Goal: Task Accomplishment & Management: Manage account settings

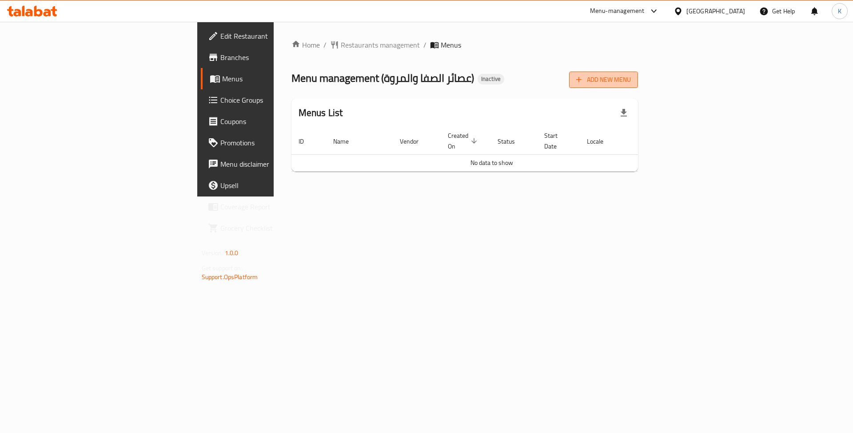
click at [631, 84] on span "Add New Menu" at bounding box center [603, 79] width 55 height 11
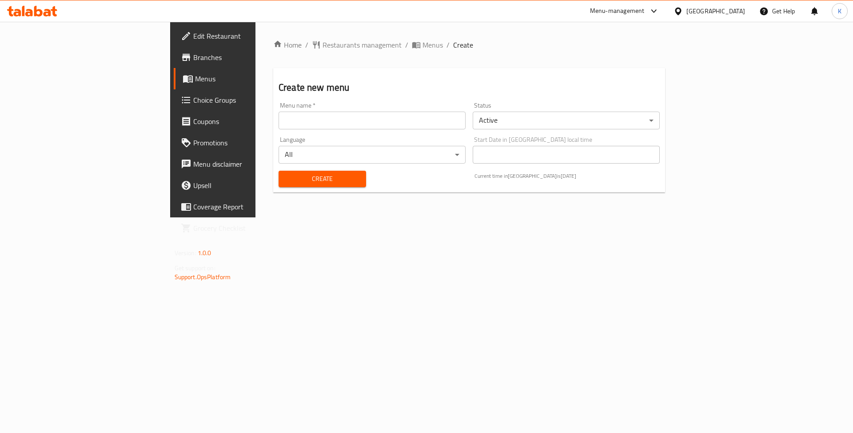
click at [319, 123] on input "text" at bounding box center [371, 120] width 187 height 18
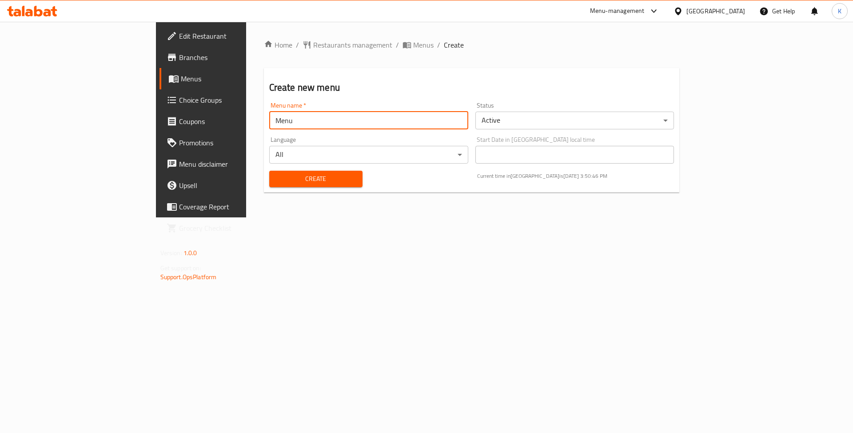
type input "Menu"
click at [269, 171] on button "Create" at bounding box center [315, 179] width 93 height 16
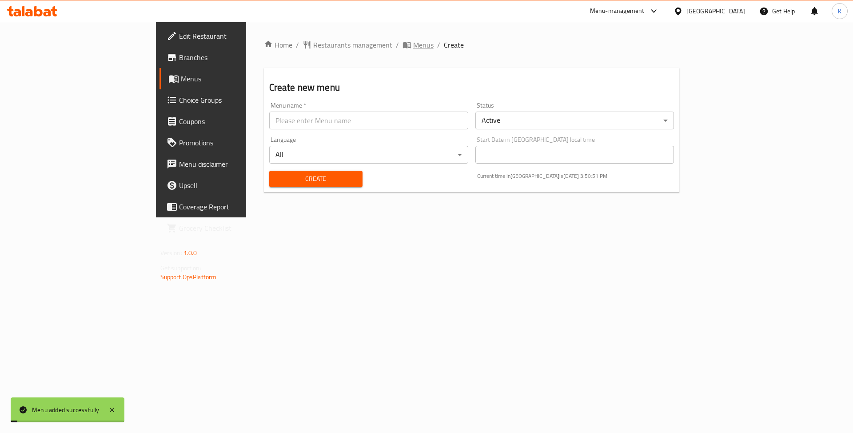
click at [413, 49] on span "Menus" at bounding box center [423, 45] width 20 height 11
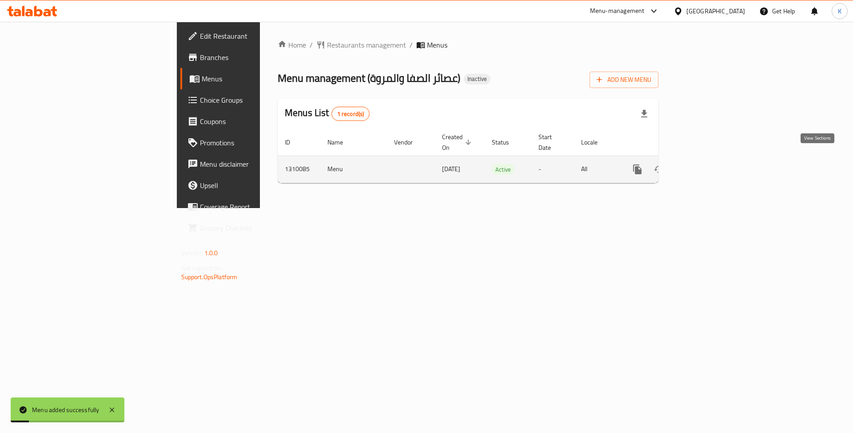
click at [707, 164] on icon "enhanced table" at bounding box center [701, 169] width 11 height 11
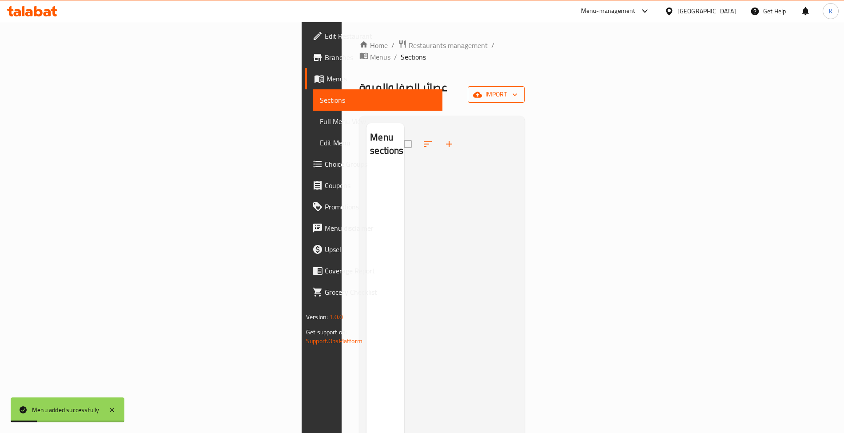
click at [517, 89] on span "import" at bounding box center [496, 94] width 43 height 11
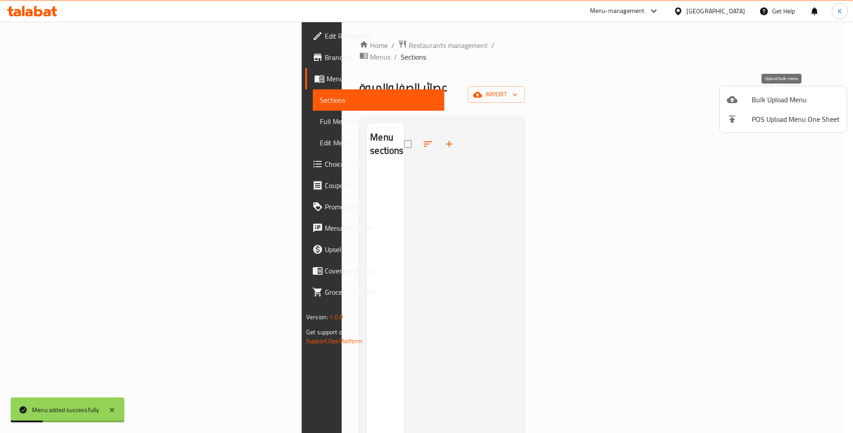
click at [784, 94] on span "Bulk Upload Menu" at bounding box center [796, 99] width 88 height 11
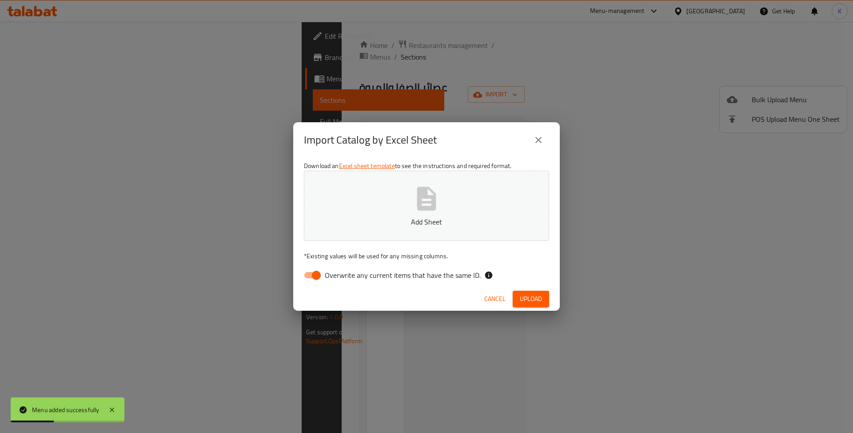
click at [306, 265] on div "Download an Excel sheet template to see the instructions and required format. A…" at bounding box center [426, 222] width 266 height 129
click at [309, 270] on input "Overwrite any current items that have the same ID." at bounding box center [316, 274] width 51 height 17
checkbox input "false"
click at [347, 215] on button "Add Sheet" at bounding box center [426, 206] width 245 height 70
click at [533, 306] on button "Upload" at bounding box center [531, 298] width 36 height 16
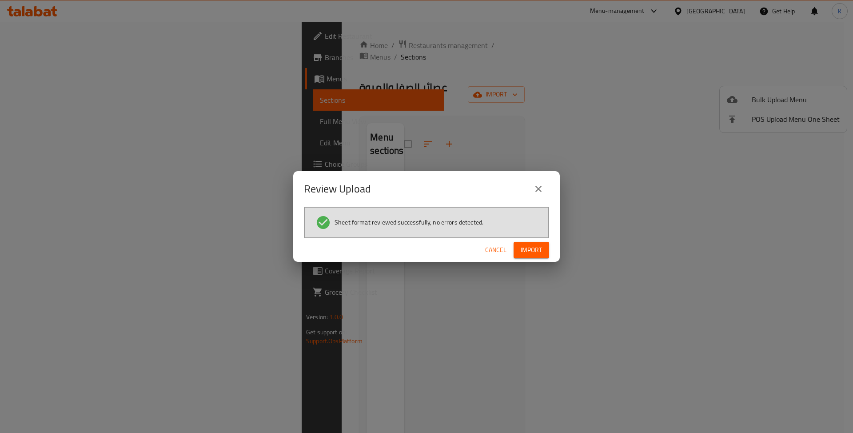
click at [542, 258] on button "Import" at bounding box center [531, 250] width 36 height 16
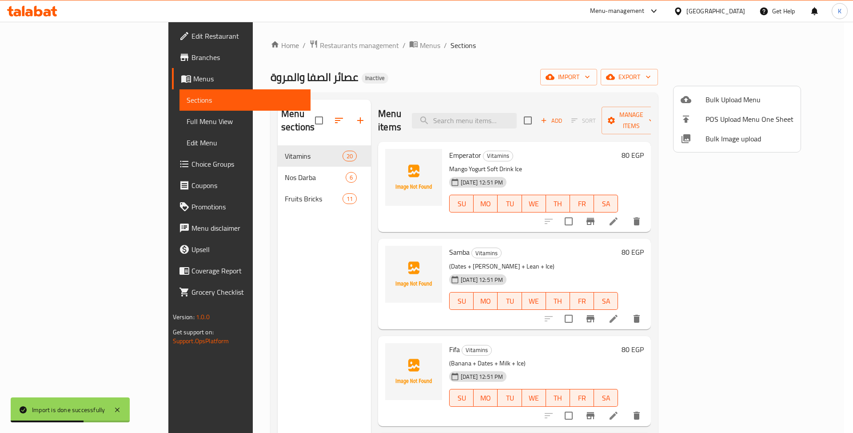
click at [53, 121] on div at bounding box center [426, 216] width 853 height 433
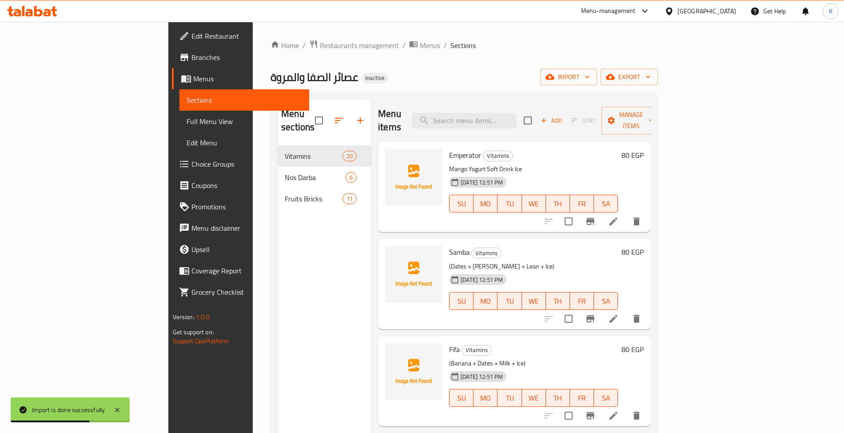
click at [187, 121] on span "Full Menu View" at bounding box center [244, 121] width 115 height 11
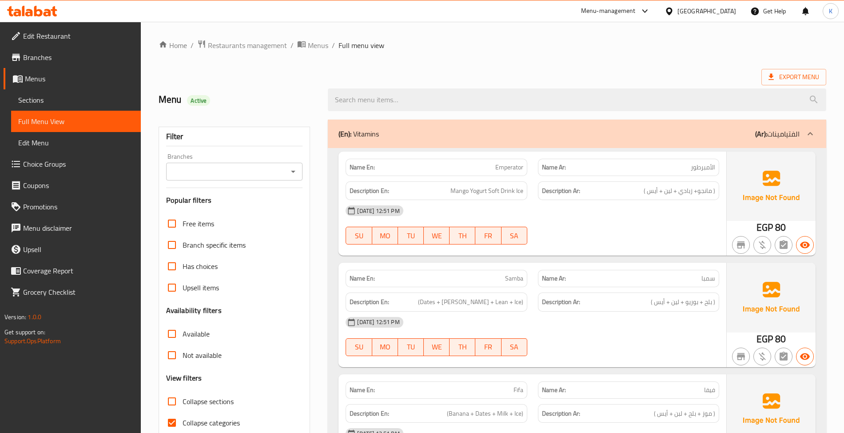
click at [497, 163] on span "Emperator" at bounding box center [509, 167] width 28 height 9
click at [498, 163] on span "Emperator" at bounding box center [509, 167] width 28 height 9
copy span "Emperator"
click at [510, 286] on div "Name En: Samba" at bounding box center [436, 278] width 181 height 17
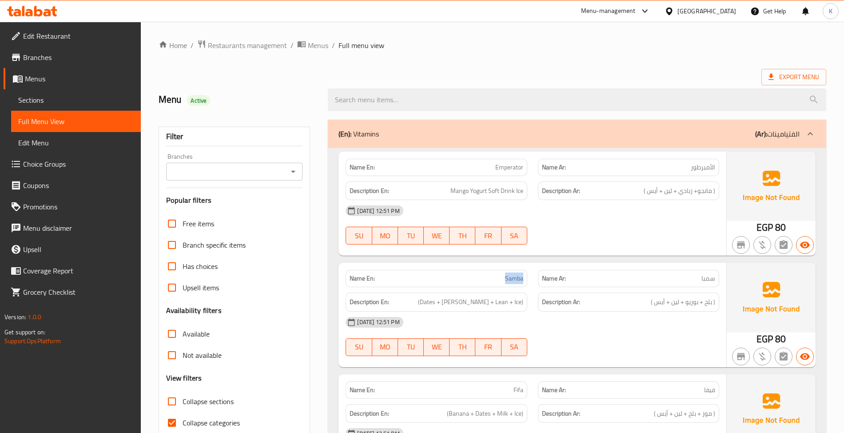
copy span "Samba"
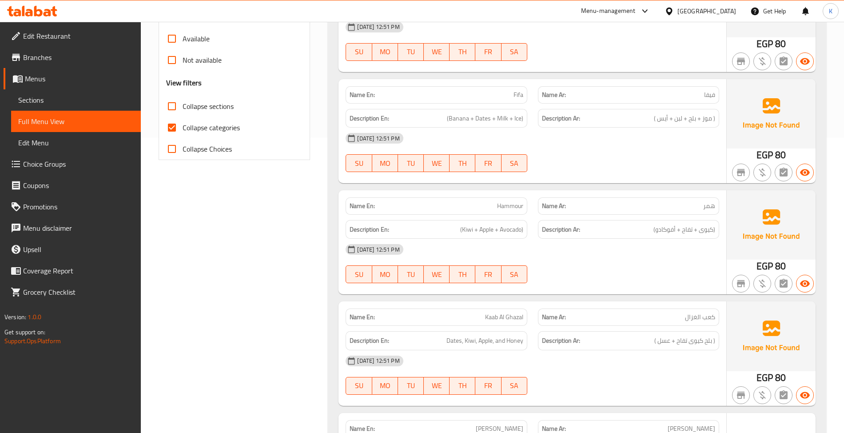
scroll to position [414, 0]
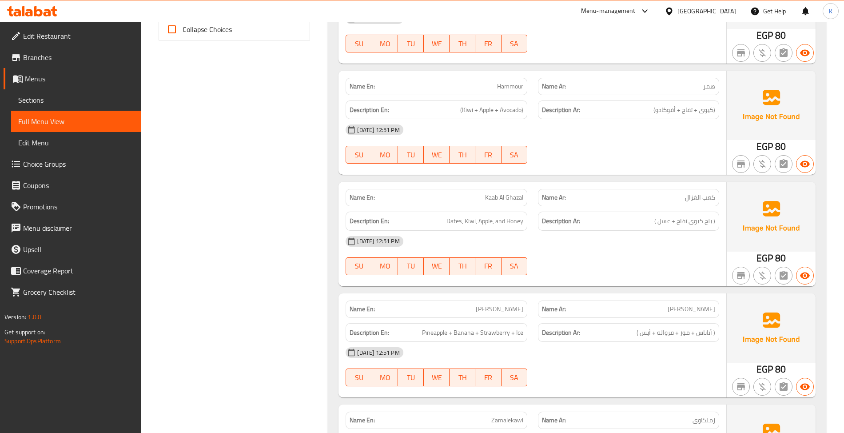
click at [521, 87] on span "Hammour" at bounding box center [510, 86] width 26 height 9
copy span "Hammour"
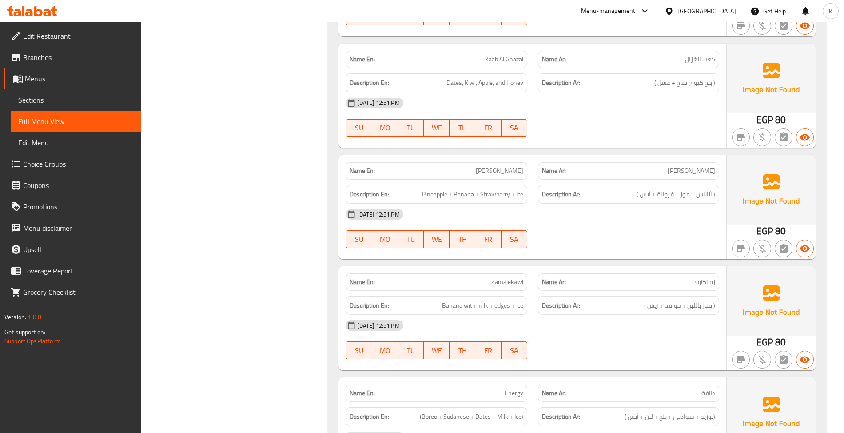
drag, startPoint x: 569, startPoint y: 350, endPoint x: 564, endPoint y: 345, distance: 7.6
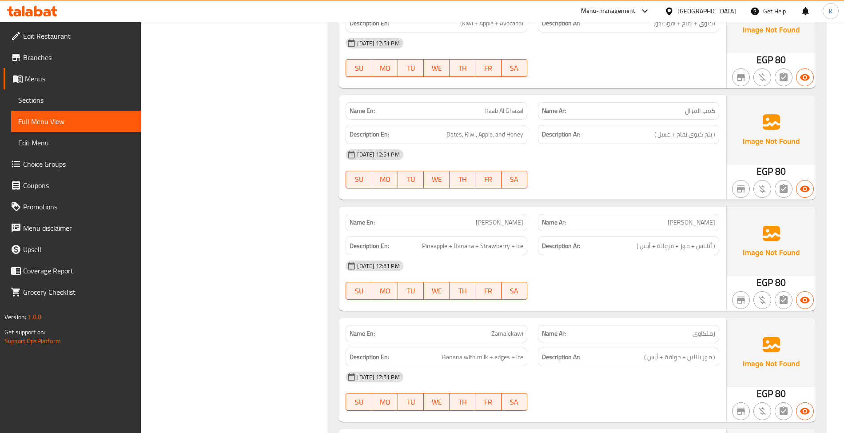
scroll to position [523, 0]
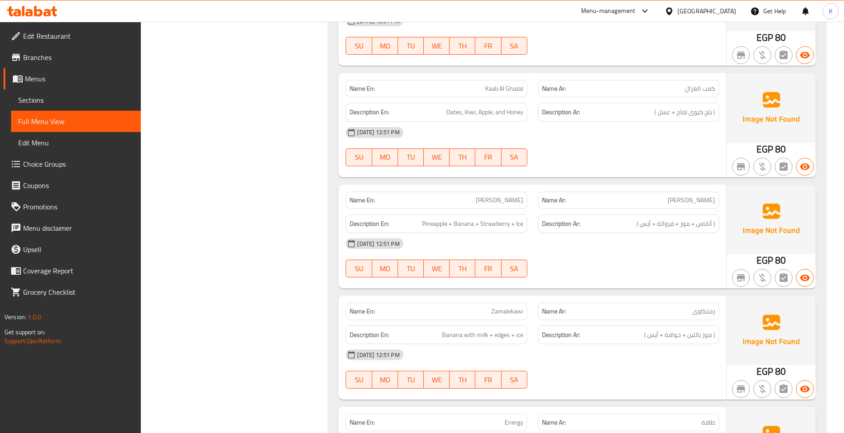
click at [507, 313] on span "Zamalekawi" at bounding box center [507, 310] width 32 height 9
click at [581, 356] on div "[DATE] 12:51 PM" at bounding box center [532, 354] width 384 height 21
click at [509, 306] on div "Name En: Zamalekawi" at bounding box center [436, 310] width 181 height 17
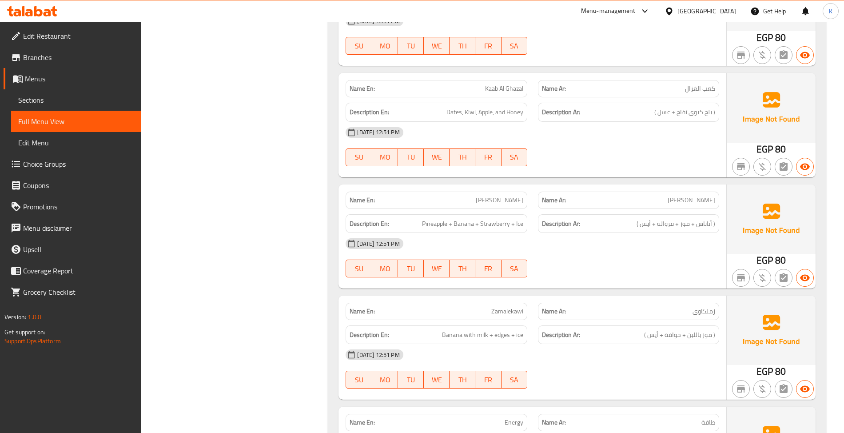
click at [509, 306] on div "Name En: Zamalekawi" at bounding box center [436, 310] width 181 height 17
copy span "Zamalekawi"
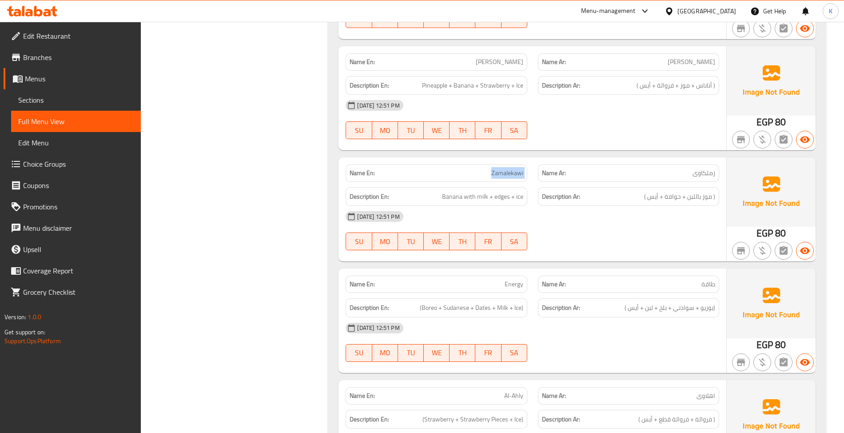
click at [517, 286] on span "Energy" at bounding box center [514, 283] width 19 height 9
click at [514, 284] on span "Energy" at bounding box center [514, 283] width 19 height 9
click at [513, 282] on span "Energy" at bounding box center [514, 283] width 19 height 9
click at [510, 281] on span "Energy" at bounding box center [514, 283] width 19 height 9
click at [514, 288] on span "Energy" at bounding box center [514, 283] width 19 height 9
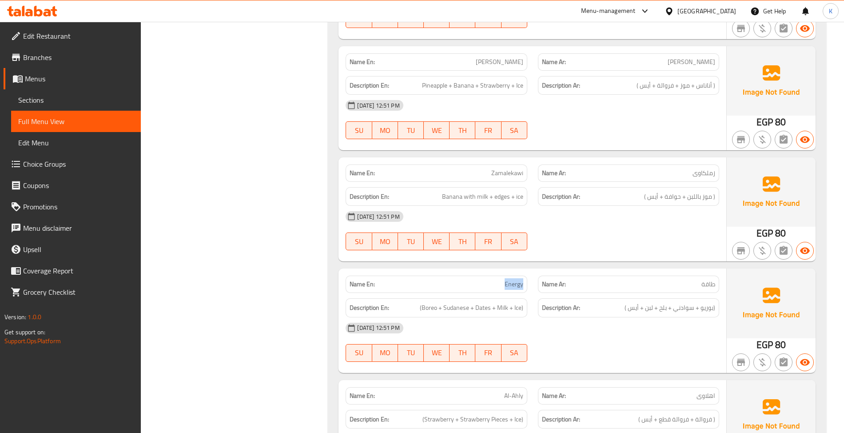
click at [514, 288] on span "Energy" at bounding box center [514, 283] width 19 height 9
copy span "Energy"
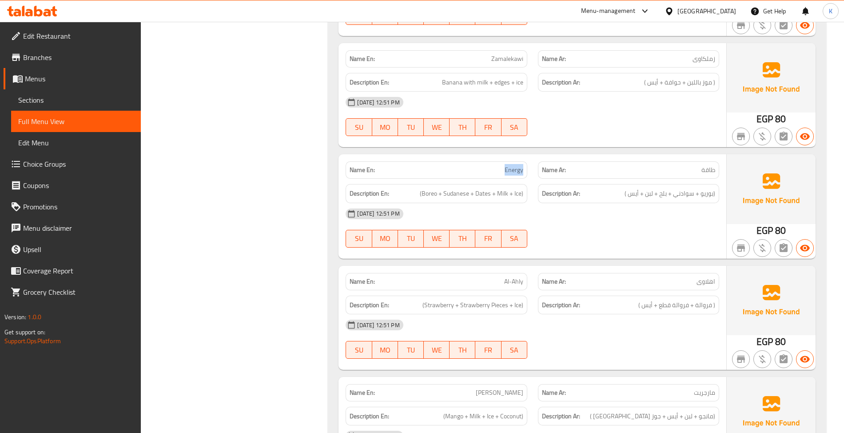
scroll to position [800, 0]
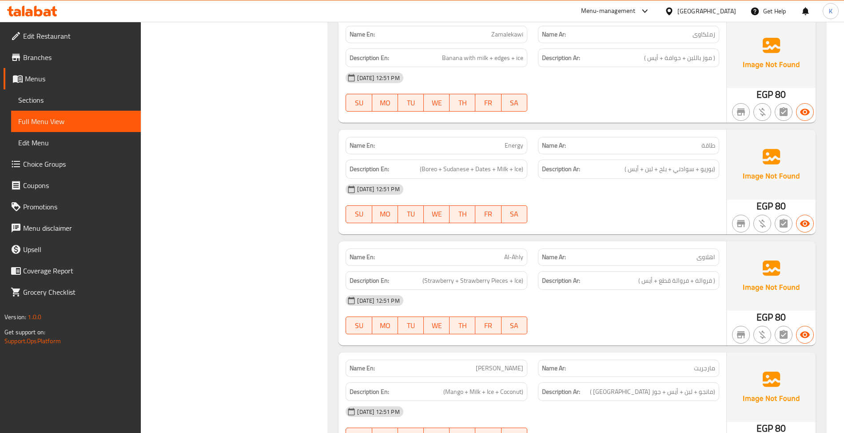
click at [510, 265] on div "Name En: Al-Ahly" at bounding box center [436, 256] width 181 height 17
click at [509, 265] on div "Name En: Al-Ahly" at bounding box center [436, 256] width 181 height 17
copy span "Al-Ahly"
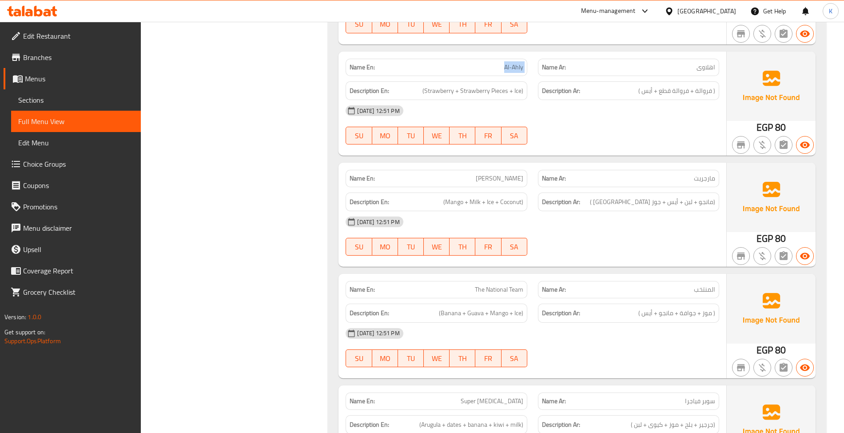
scroll to position [1076, 0]
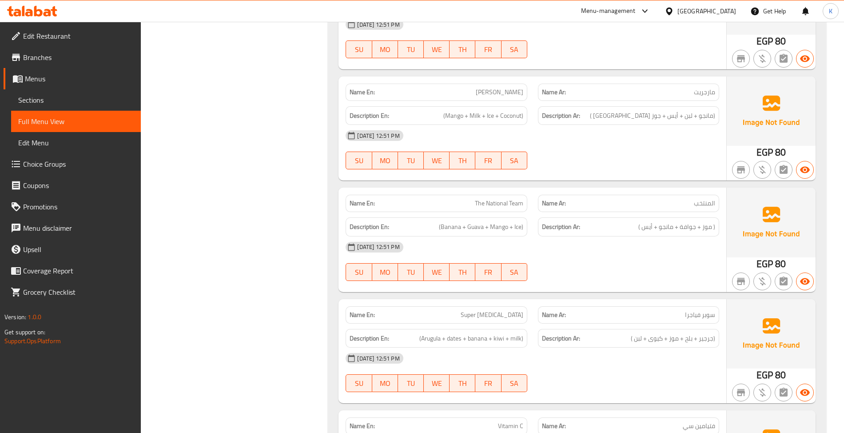
click at [507, 214] on div "Description En: (Banana + Guava + Mango + Ice)" at bounding box center [436, 227] width 192 height 30
click at [503, 208] on span "The National Team" at bounding box center [499, 203] width 48 height 9
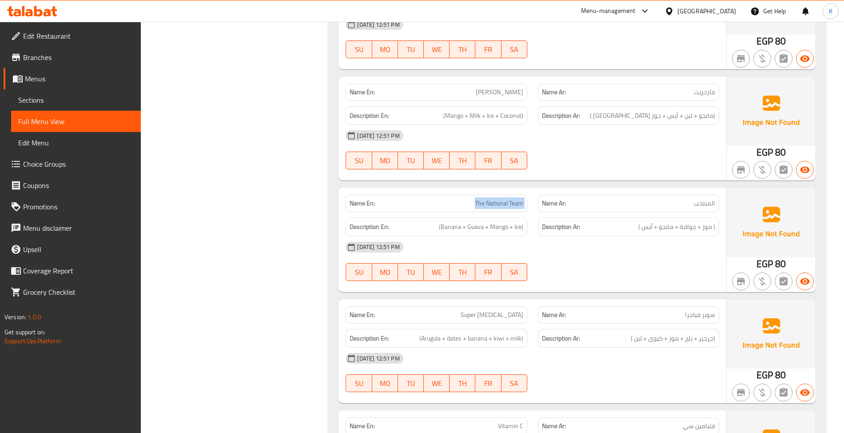
click at [503, 208] on span "The National Team" at bounding box center [499, 203] width 48 height 9
copy span "The National Team"
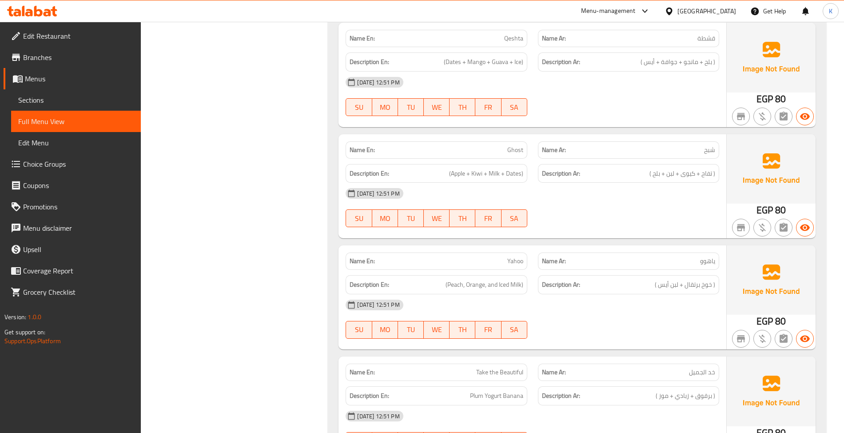
scroll to position [1629, 0]
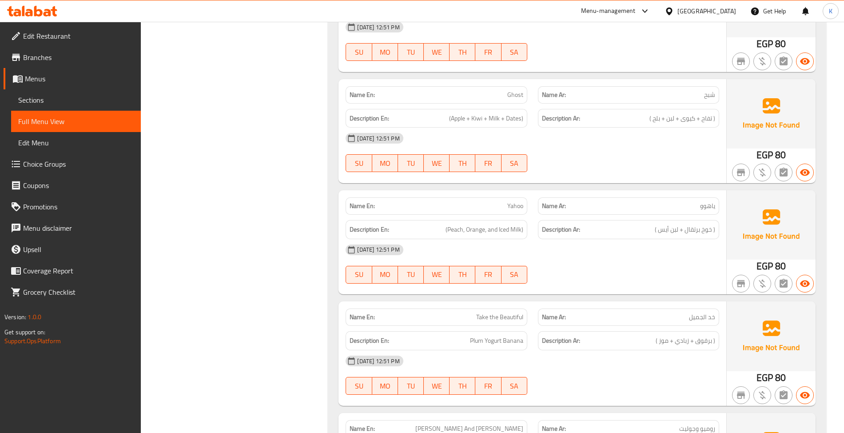
click at [509, 99] on span "Ghost" at bounding box center [515, 94] width 16 height 9
copy span "Ghost"
click at [509, 211] on span "Yahoo" at bounding box center [515, 205] width 16 height 9
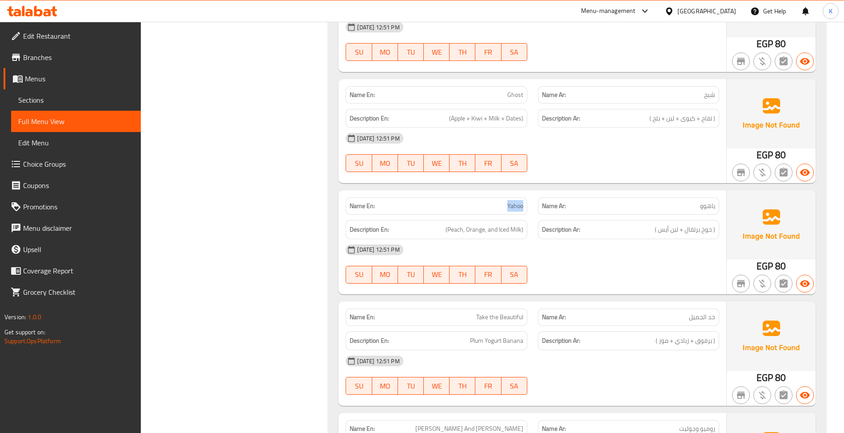
click at [509, 211] on span "Yahoo" at bounding box center [515, 205] width 16 height 9
copy span "Yahoo"
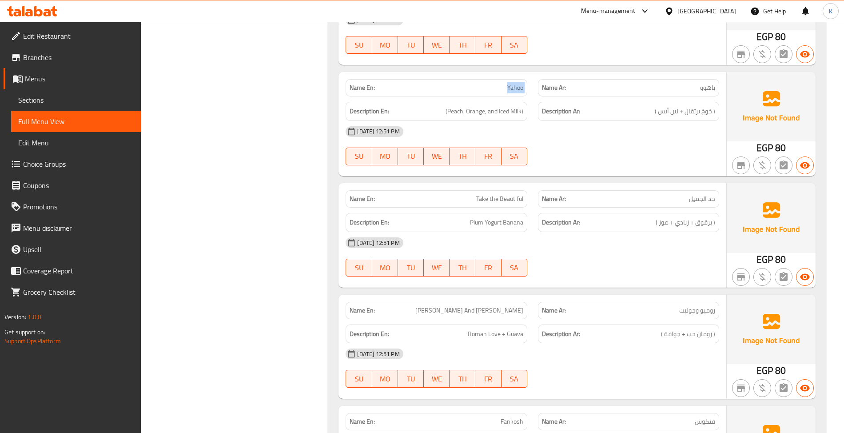
scroll to position [1767, 0]
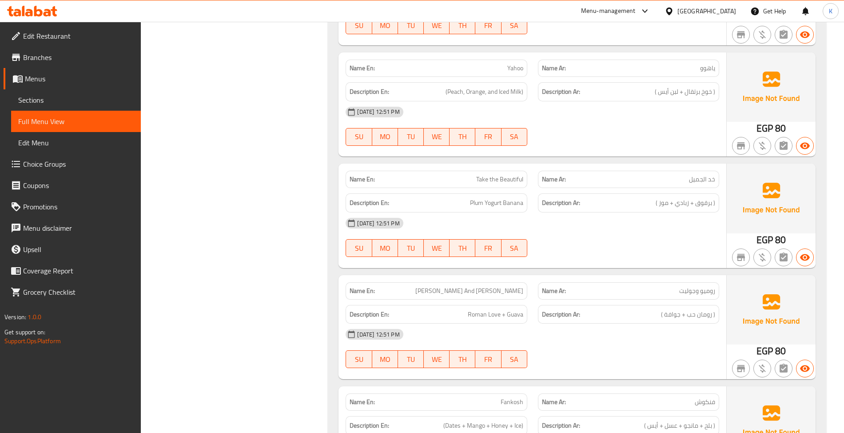
click at [515, 188] on div "Name En: Take the Beautiful" at bounding box center [436, 179] width 181 height 17
copy span "Take the Beautiful"
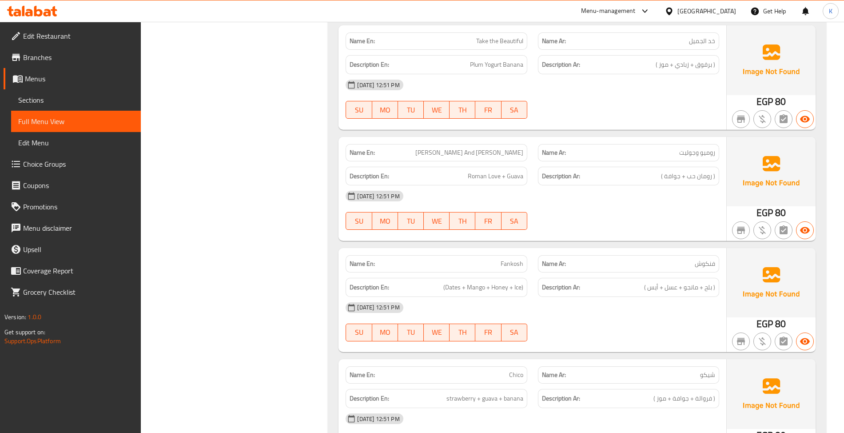
click at [499, 151] on span "[PERSON_NAME] And [PERSON_NAME]" at bounding box center [469, 152] width 108 height 9
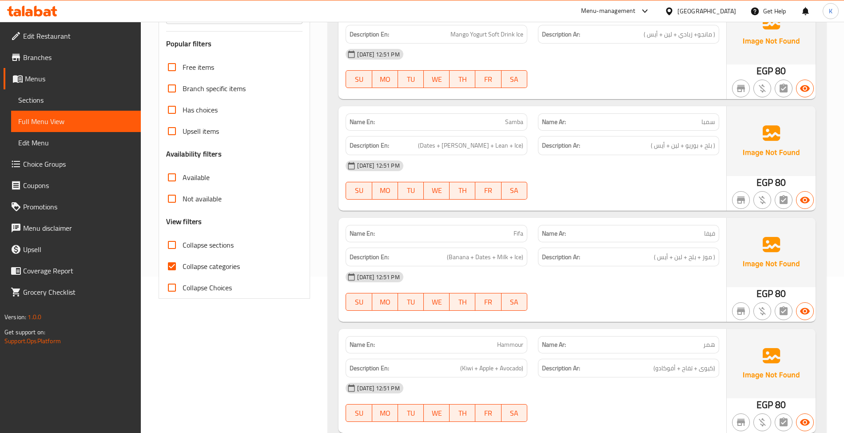
scroll to position [0, 0]
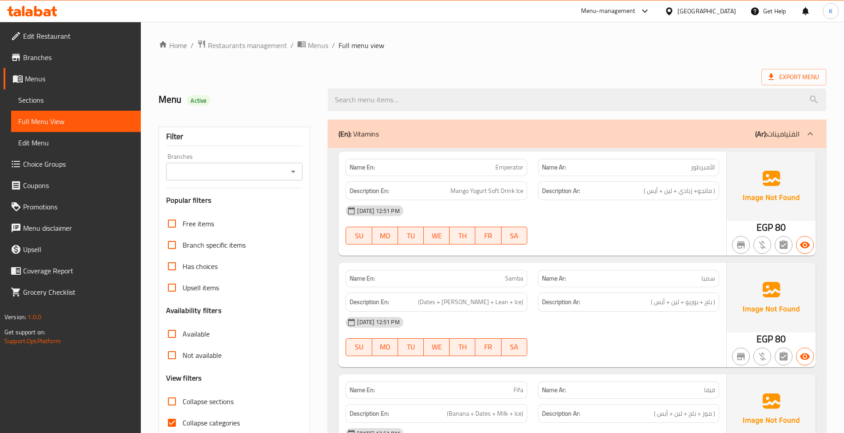
click at [192, 397] on span "Collapse sections" at bounding box center [208, 401] width 51 height 11
click at [183, 397] on input "Collapse sections" at bounding box center [171, 400] width 21 height 21
checkbox input "true"
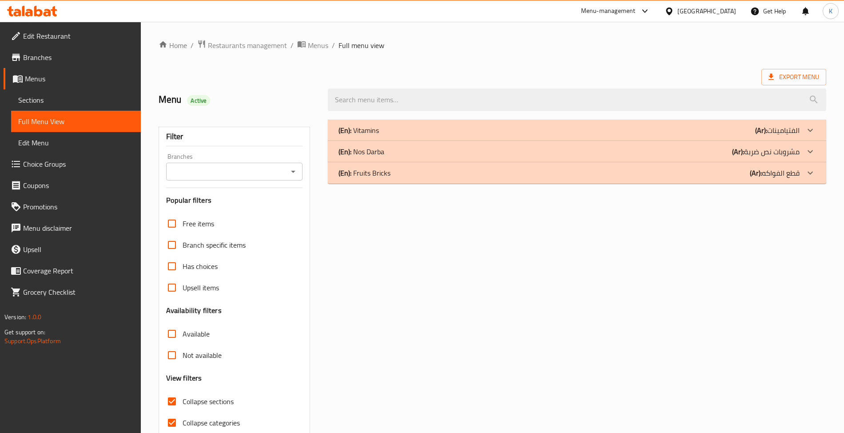
click at [194, 419] on span "Collapse categories" at bounding box center [211, 422] width 57 height 11
click at [183, 419] on input "Collapse categories" at bounding box center [171, 422] width 21 height 21
checkbox input "false"
click at [390, 150] on div "(En): Nos Darba (Ar): مشروبات نص ضربة" at bounding box center [568, 150] width 461 height 11
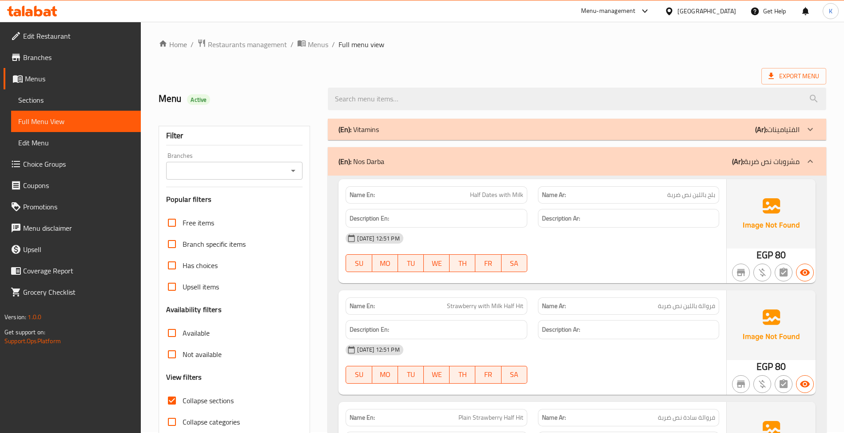
click at [483, 317] on div "Description En:" at bounding box center [436, 329] width 192 height 30
click at [477, 312] on div "Name En: Strawberry with Milk Half Hit" at bounding box center [436, 305] width 181 height 17
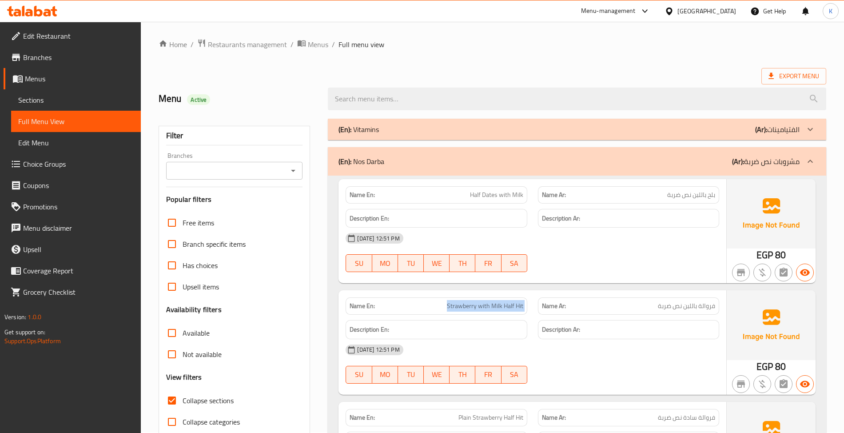
click at [477, 312] on div "Name En: Strawberry with Milk Half Hit" at bounding box center [436, 305] width 181 height 17
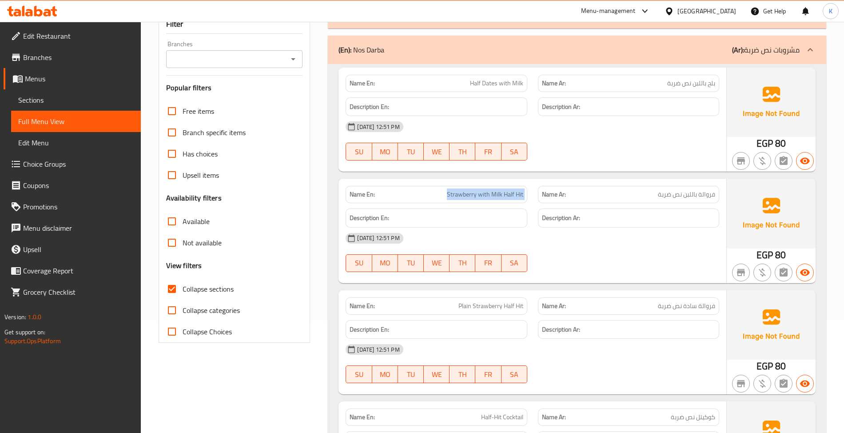
scroll to position [139, 0]
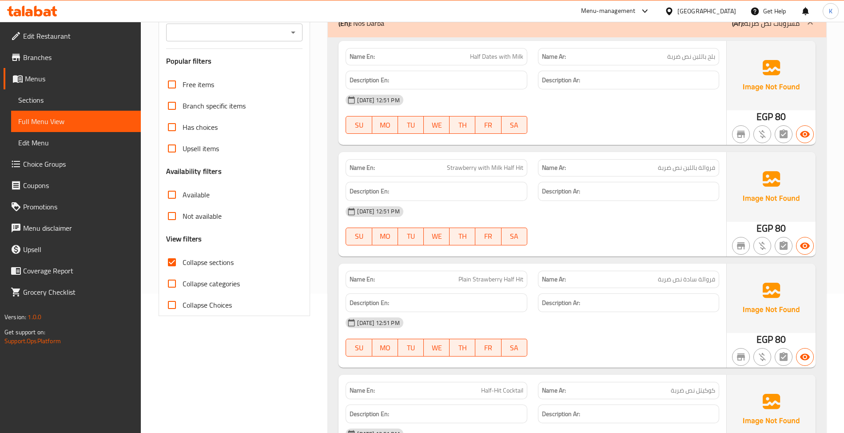
click at [494, 279] on span "Plain Strawberry Half Hit" at bounding box center [490, 278] width 65 height 9
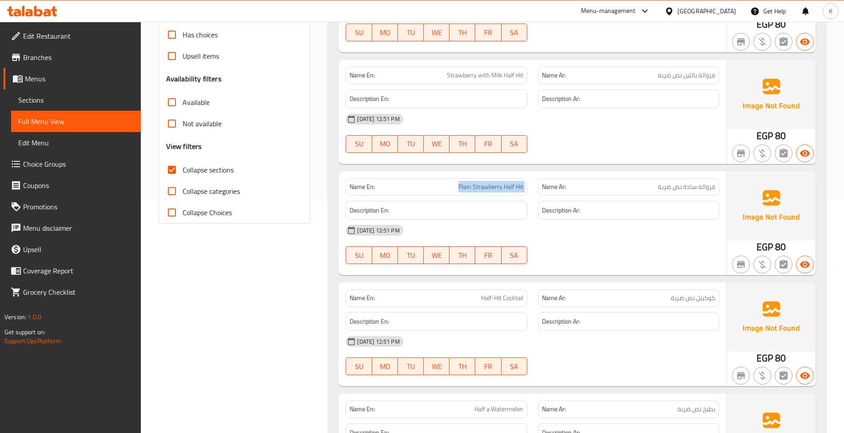
scroll to position [278, 0]
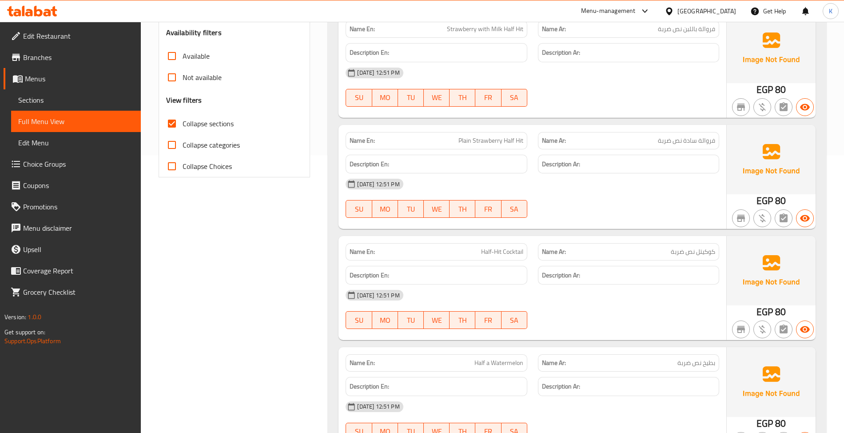
click at [496, 256] on span "Half-Hit Cocktail" at bounding box center [502, 251] width 42 height 9
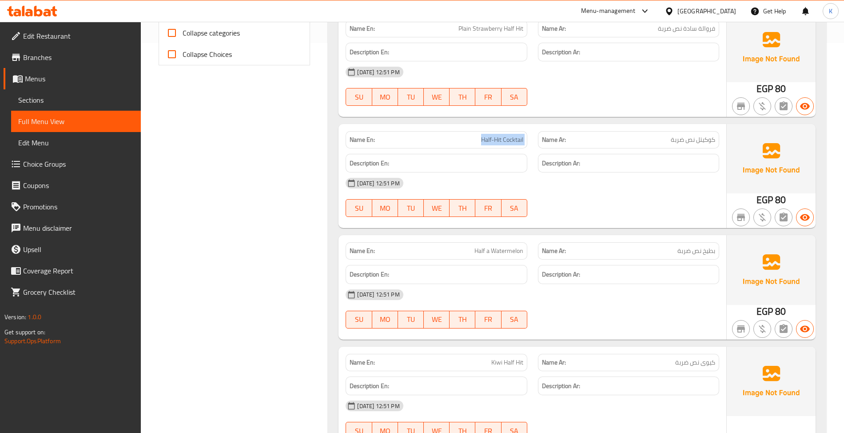
scroll to position [416, 0]
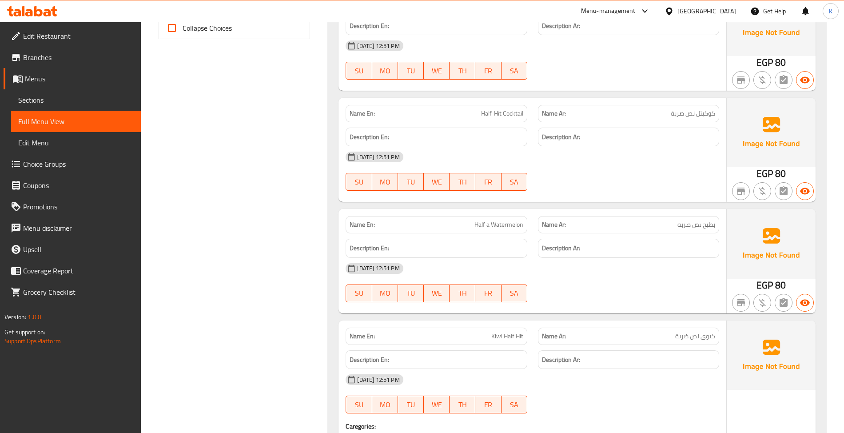
click at [491, 226] on span "Half a Watermelon" at bounding box center [498, 224] width 49 height 9
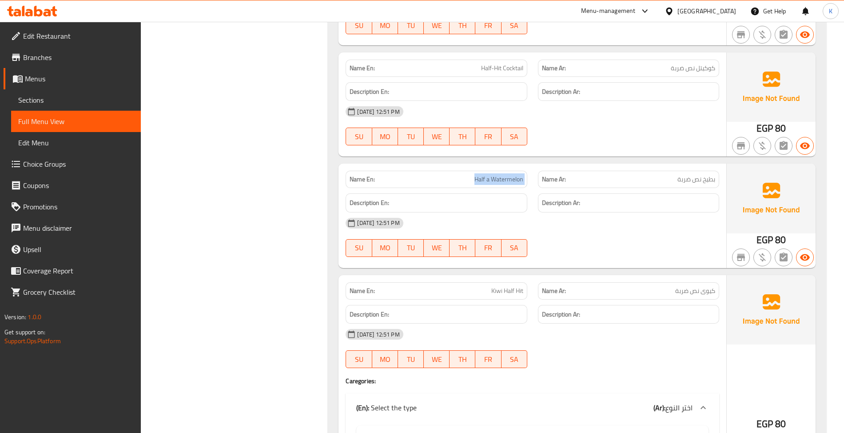
scroll to position [553, 0]
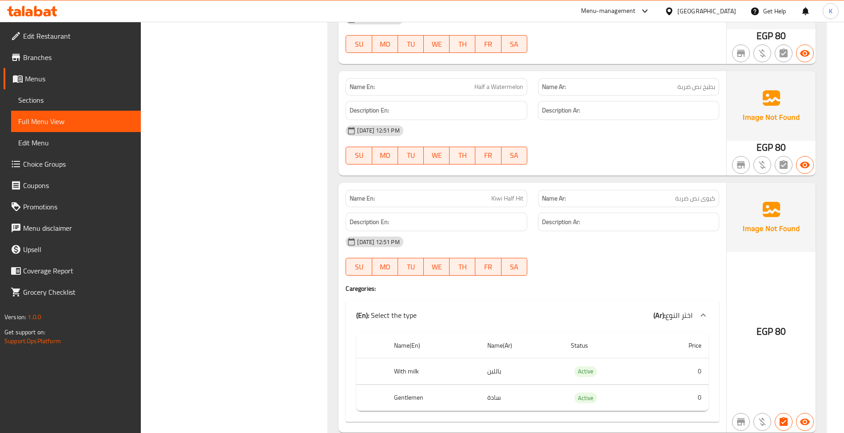
click at [504, 203] on span "Kiwi Half Hit" at bounding box center [507, 198] width 32 height 9
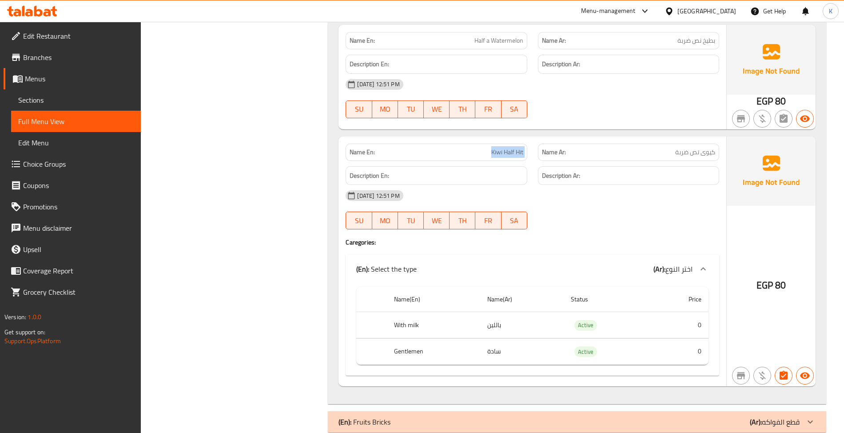
scroll to position [620, 0]
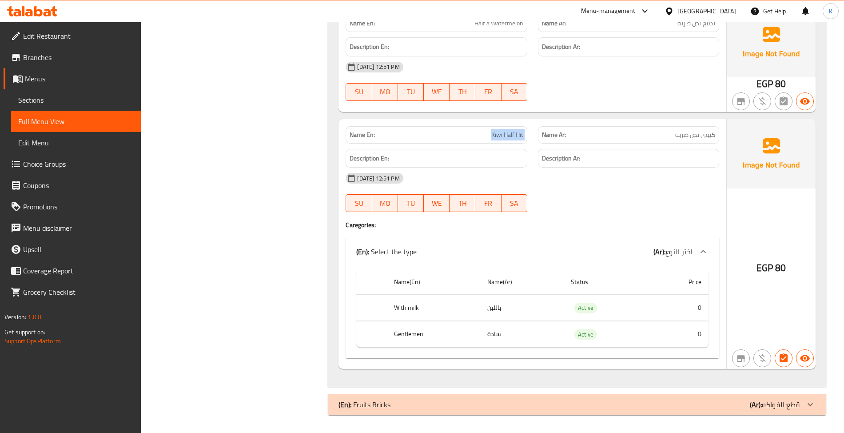
click at [349, 405] on b "(En):" at bounding box center [344, 404] width 13 height 13
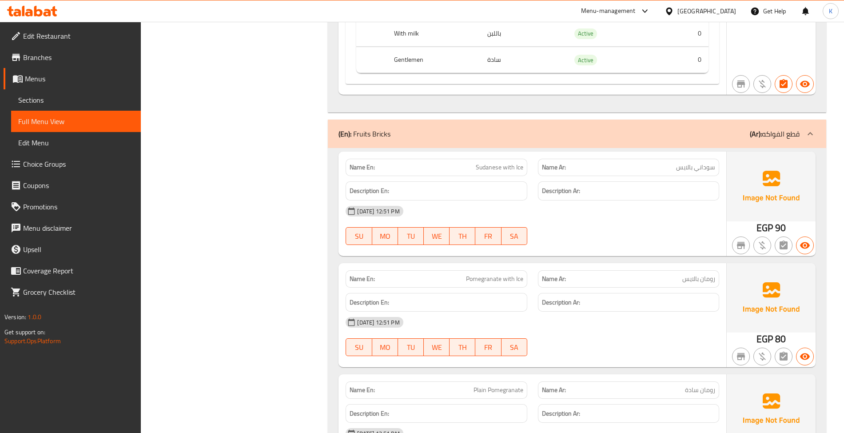
scroll to position [896, 0]
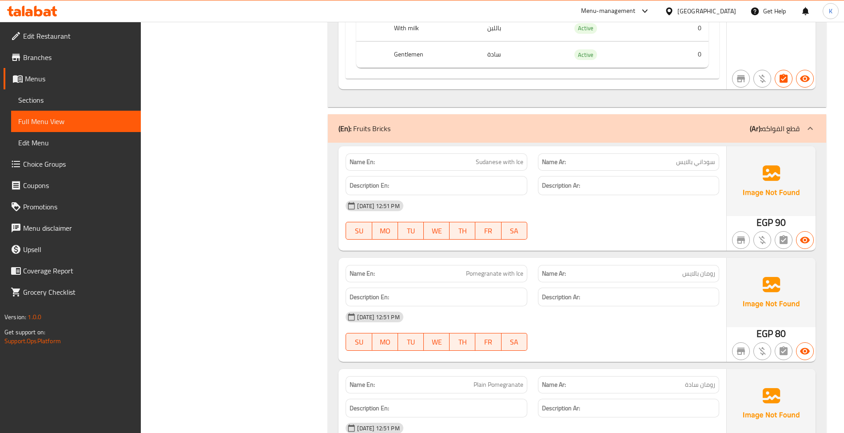
click at [509, 178] on div "Description En:" at bounding box center [436, 186] width 192 height 30
click at [503, 171] on div "Name En: Sudanese with Ice" at bounding box center [436, 161] width 181 height 17
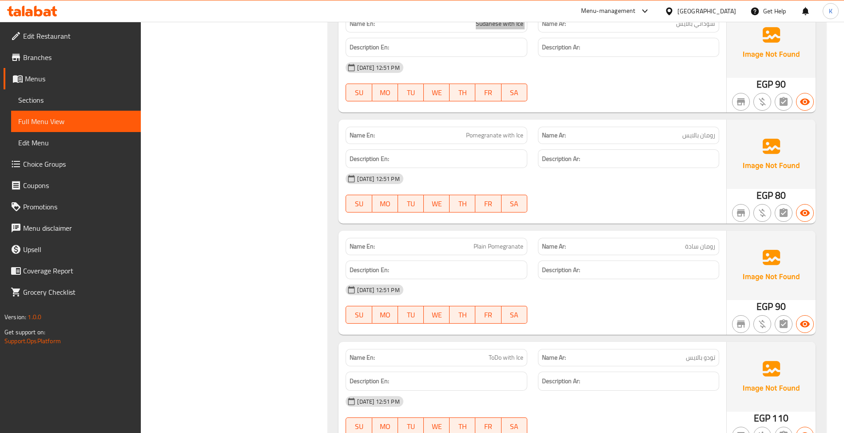
scroll to position [1173, 0]
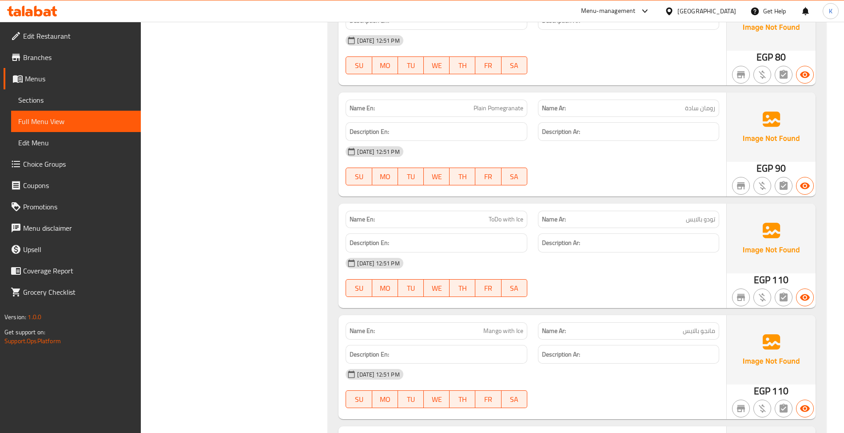
click at [494, 219] on span "ToDo with Ice" at bounding box center [506, 219] width 35 height 9
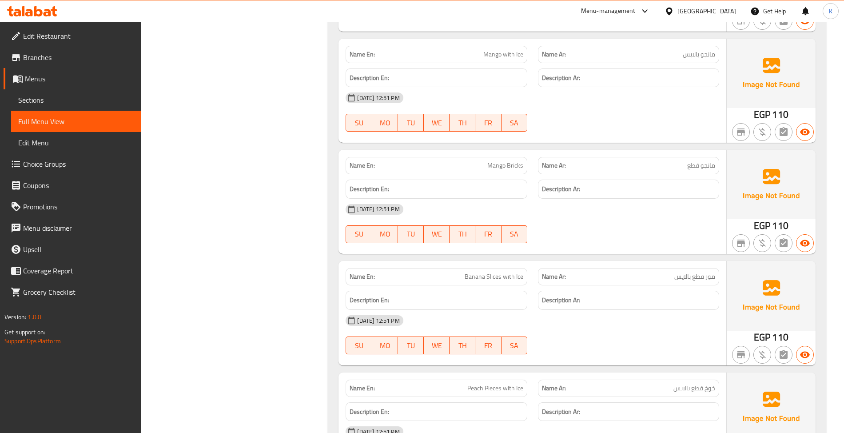
scroll to position [1587, 0]
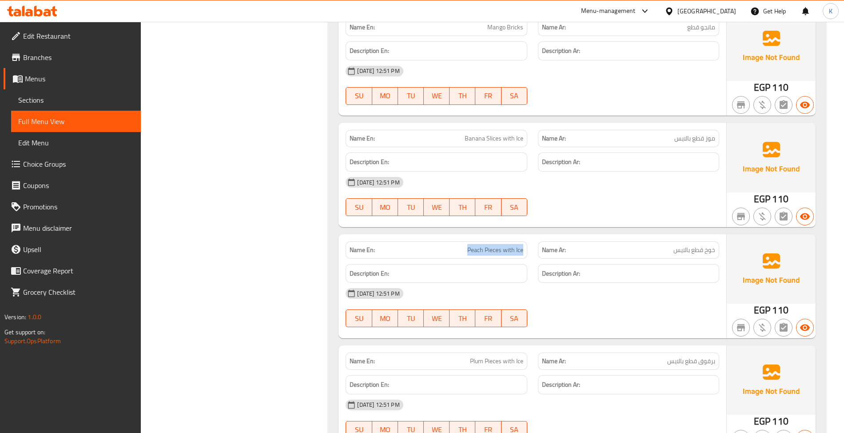
drag, startPoint x: 460, startPoint y: 251, endPoint x: 527, endPoint y: 251, distance: 66.6
click at [527, 251] on div "Name En: Peach Pieces with Ice" at bounding box center [436, 249] width 181 height 17
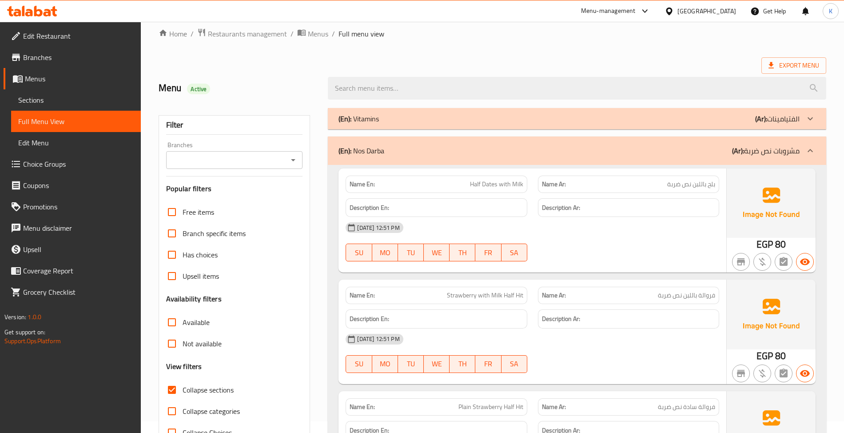
scroll to position [19, 0]
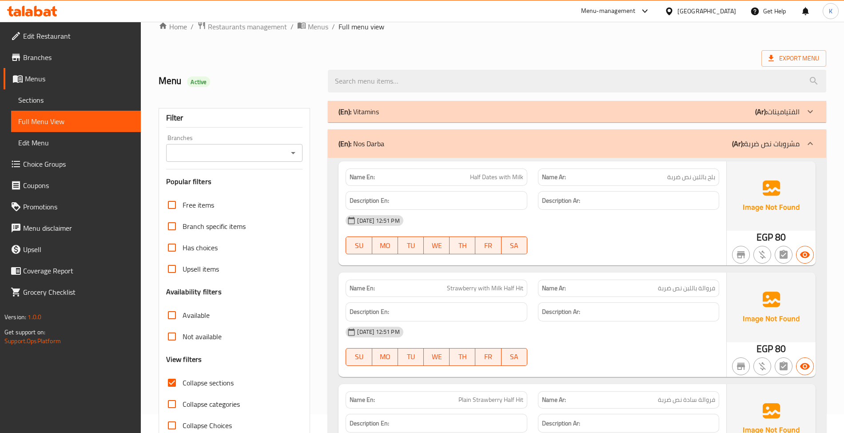
click at [378, 148] on p "(En): Nos Darba" at bounding box center [361, 143] width 46 height 11
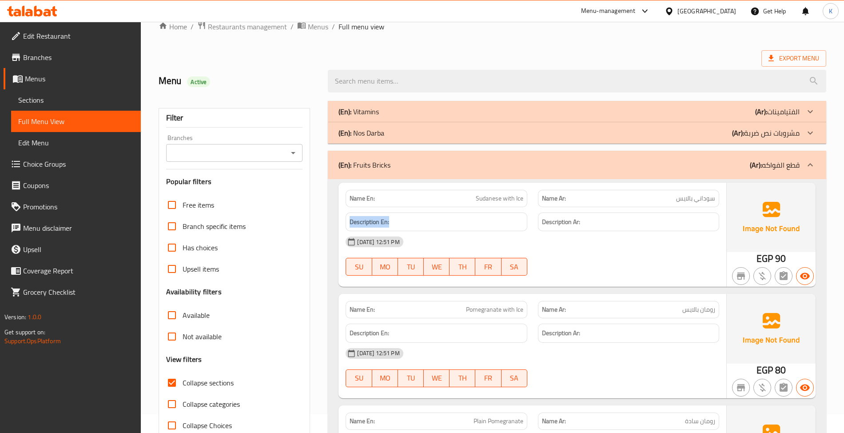
drag, startPoint x: 397, startPoint y: 219, endPoint x: 347, endPoint y: 214, distance: 49.5
click at [347, 214] on div "Description En:" at bounding box center [436, 221] width 181 height 19
click at [484, 232] on div "[DATE] 12:51 PM" at bounding box center [532, 241] width 384 height 21
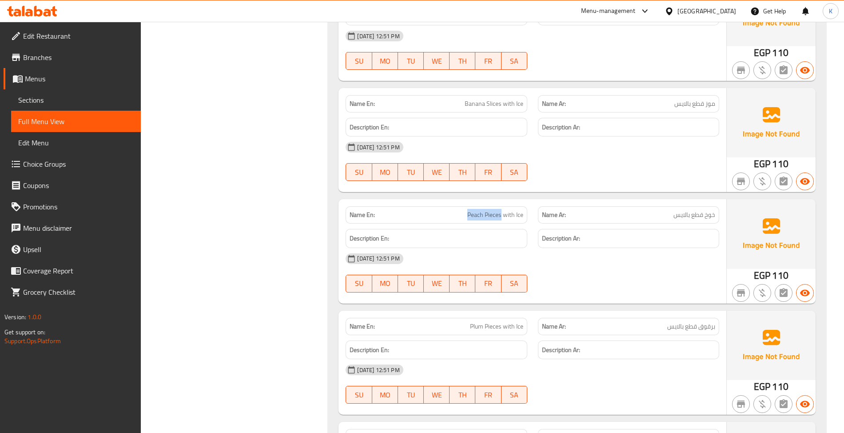
drag, startPoint x: 462, startPoint y: 219, endPoint x: 500, endPoint y: 219, distance: 37.8
click at [500, 219] on p "Name En: Peach Pieces with Ice" at bounding box center [436, 214] width 173 height 9
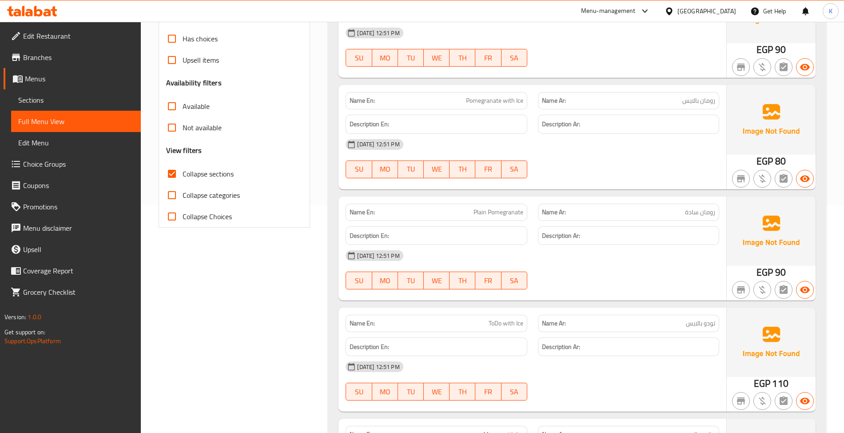
scroll to position [89, 0]
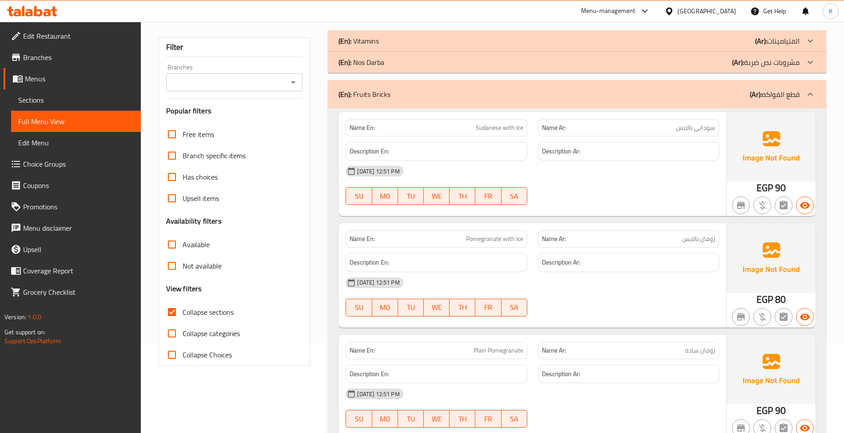
click at [648, 299] on div "05-09-2025 12:51 PM SU MO TU WE TH FR SA" at bounding box center [532, 297] width 384 height 50
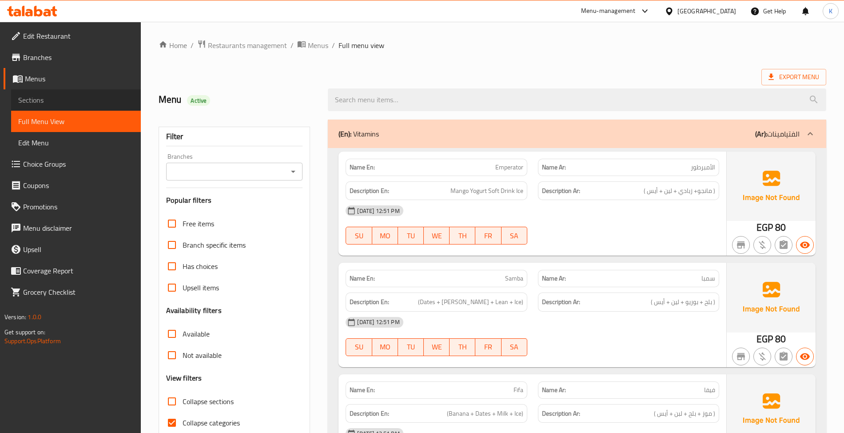
click at [56, 98] on span "Sections" at bounding box center [75, 100] width 115 height 11
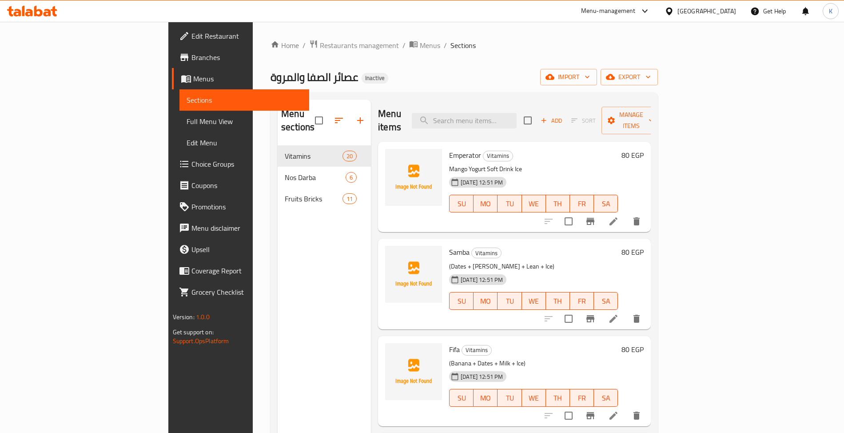
click at [619, 216] on icon at bounding box center [613, 221] width 11 height 11
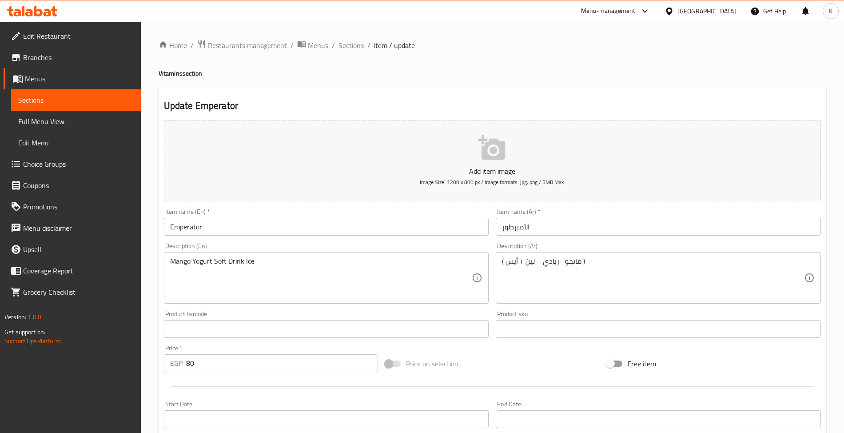
drag, startPoint x: 191, startPoint y: 265, endPoint x: 205, endPoint y: 266, distance: 14.3
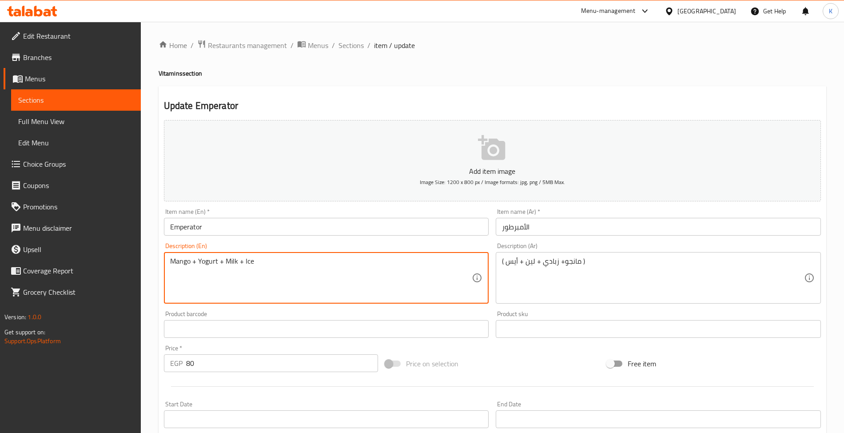
type textarea "Mango + Yogurt + Milk + Ice"
click at [253, 230] on input "Emperator" at bounding box center [326, 227] width 325 height 18
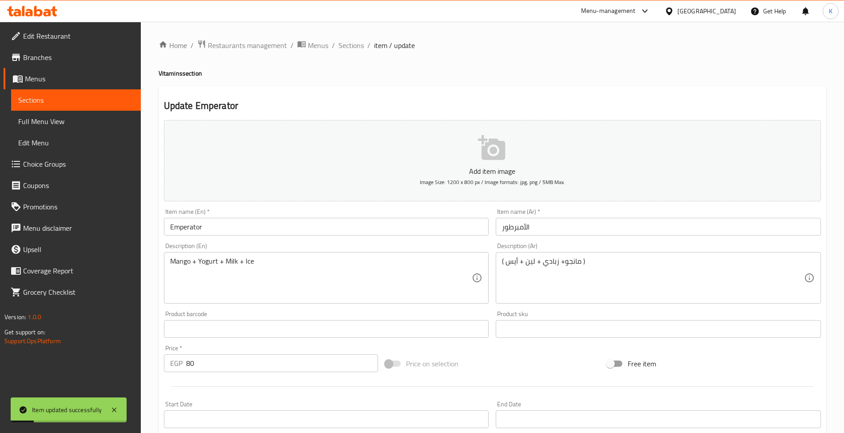
drag, startPoint x: 346, startPoint y: 39, endPoint x: 390, endPoint y: 89, distance: 66.1
click at [346, 40] on span "Sections" at bounding box center [350, 45] width 25 height 11
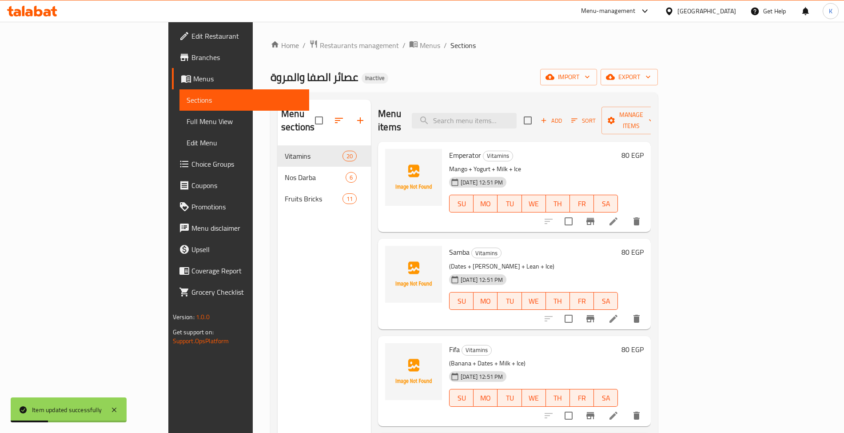
click at [617, 314] on icon at bounding box center [613, 318] width 8 height 8
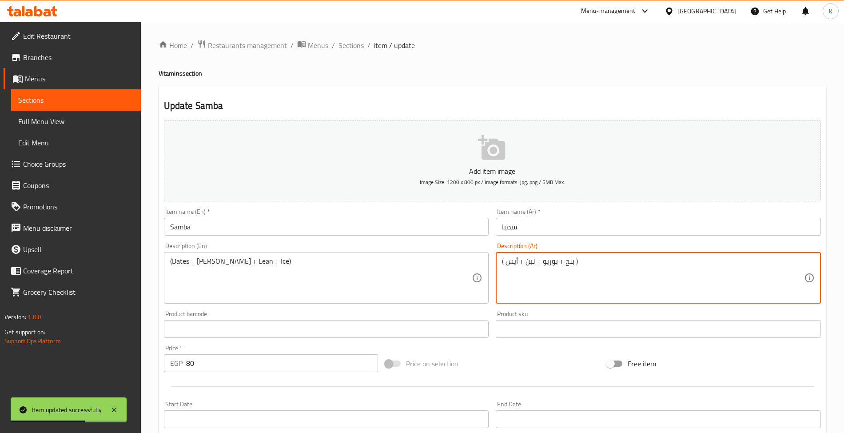
type textarea "( بلح + بوريو + لبن + أيس )"
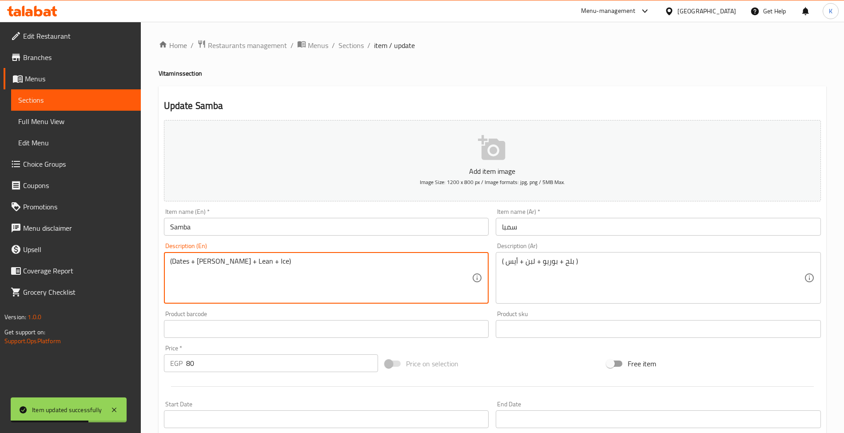
click at [228, 261] on textarea "(Dates + [PERSON_NAME] + Lean + Ice)" at bounding box center [321, 278] width 302 height 42
type textarea "(Dates + Borio + Milk + Ice)"
click at [223, 235] on input "Samba" at bounding box center [326, 227] width 325 height 18
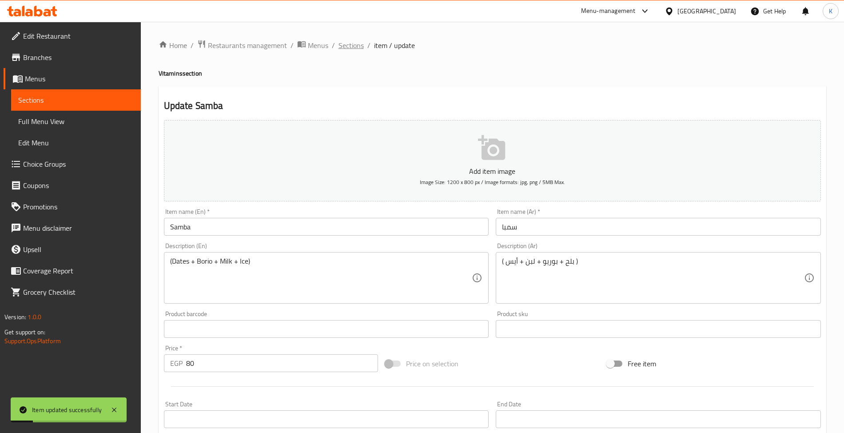
click at [358, 50] on span "Sections" at bounding box center [350, 45] width 25 height 11
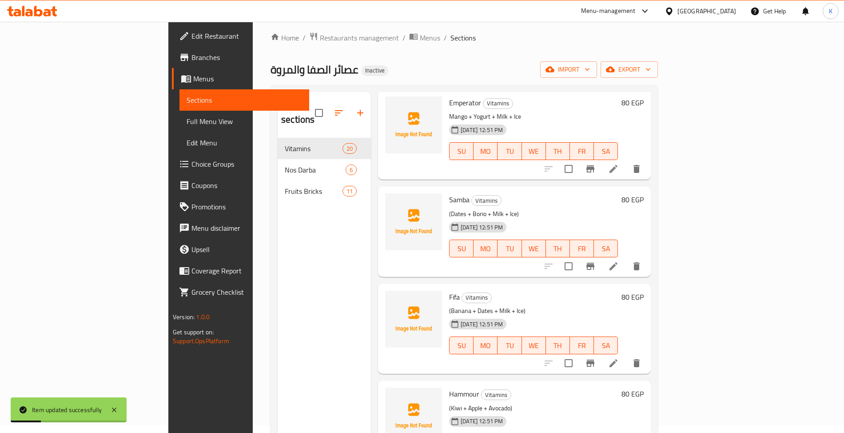
scroll to position [138, 0]
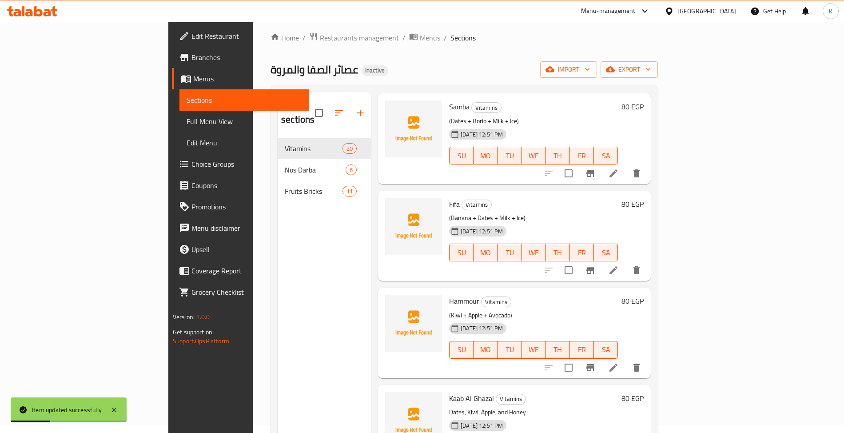
click at [626, 359] on li at bounding box center [613, 367] width 25 height 16
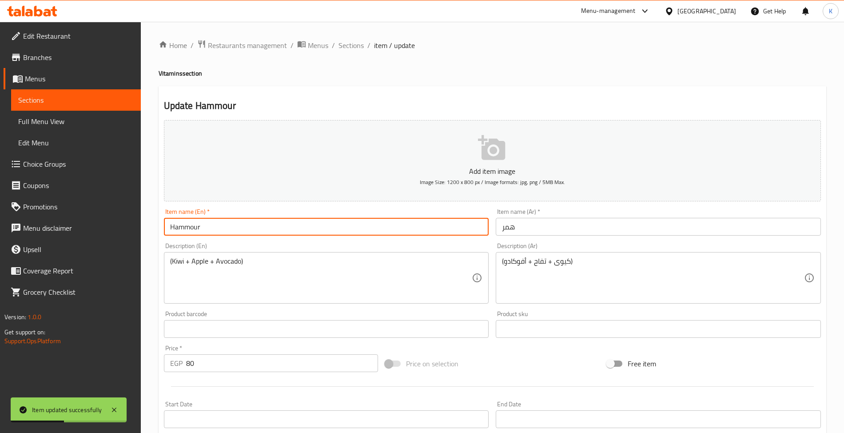
click at [274, 229] on input "Hammour" at bounding box center [326, 227] width 325 height 18
type input "Hummer"
click at [346, 44] on span "Sections" at bounding box center [350, 45] width 25 height 11
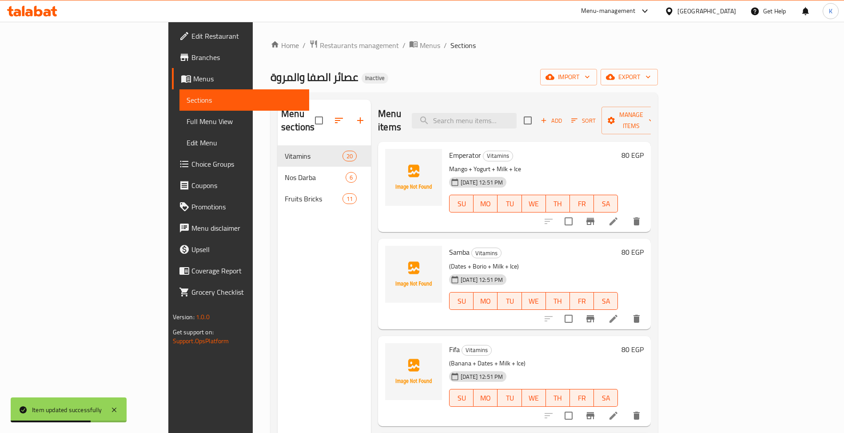
scroll to position [408, 0]
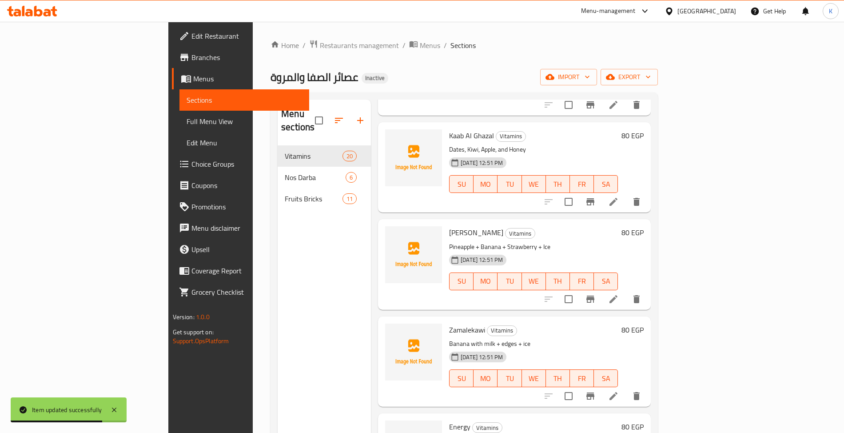
click at [626, 388] on li at bounding box center [613, 396] width 25 height 16
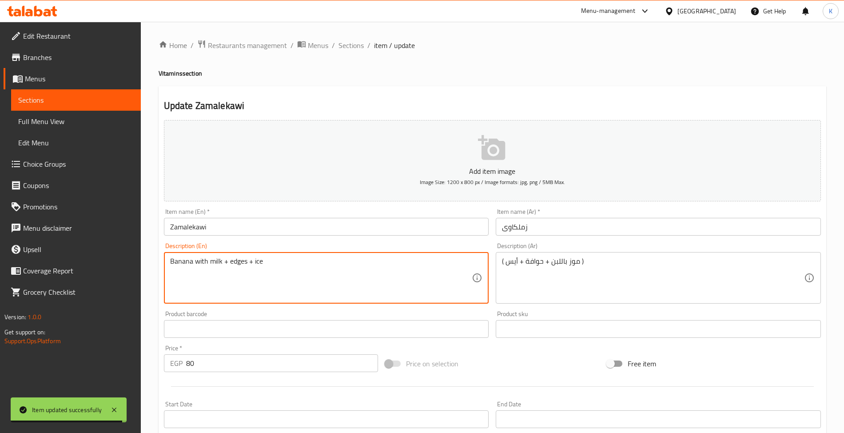
click at [234, 263] on textarea "Banana with milk + edges + ice" at bounding box center [321, 278] width 302 height 42
type textarea "Banana with milk + Guava + ice"
click at [239, 233] on input "Zamalekawi" at bounding box center [326, 227] width 325 height 18
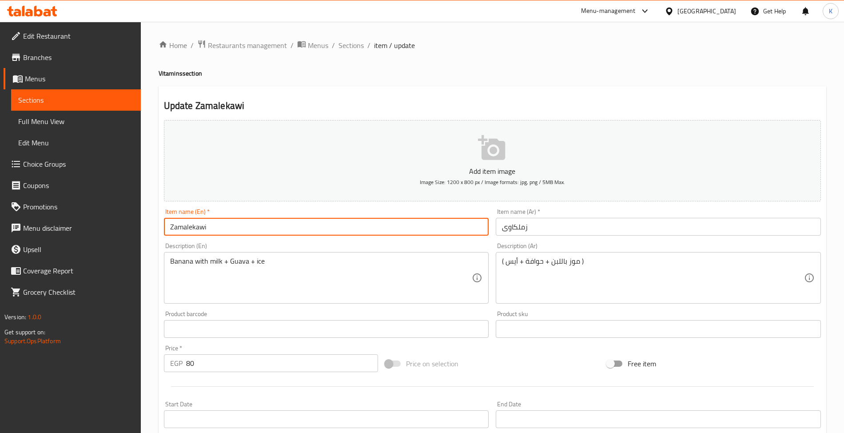
click at [231, 231] on input "Zamalekawi" at bounding box center [326, 227] width 325 height 18
click at [188, 230] on input "Zamalekawi" at bounding box center [326, 227] width 325 height 18
click at [189, 228] on input "Zamalekawi" at bounding box center [326, 227] width 325 height 18
type input "Zamalkawi"
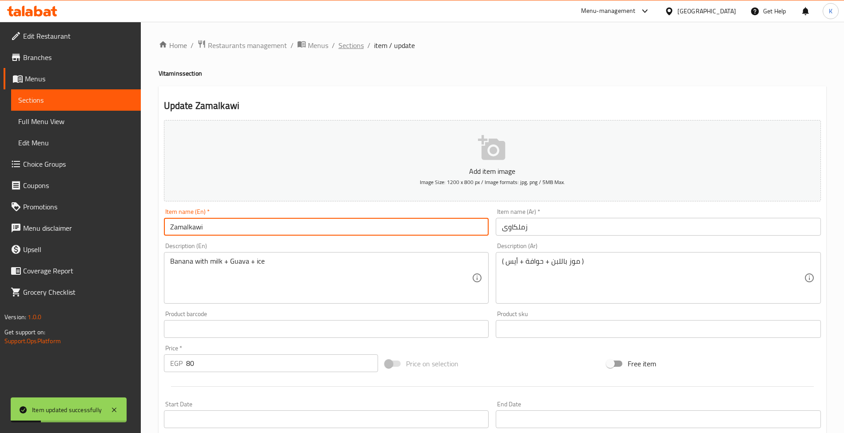
click at [354, 44] on span "Sections" at bounding box center [350, 45] width 25 height 11
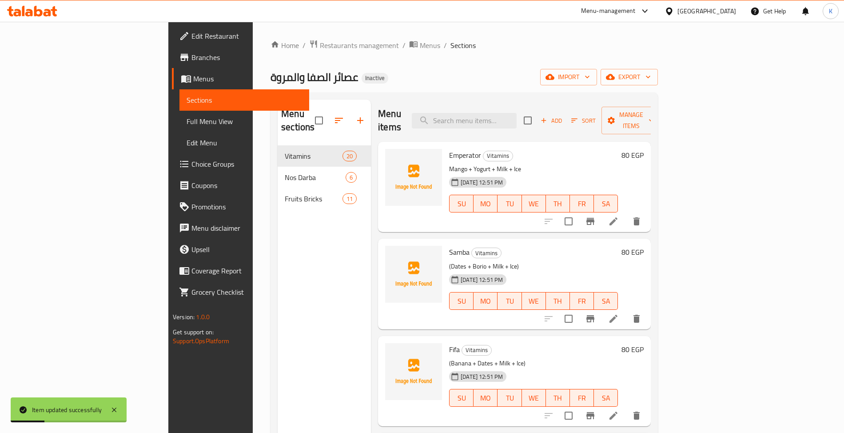
scroll to position [505, 0]
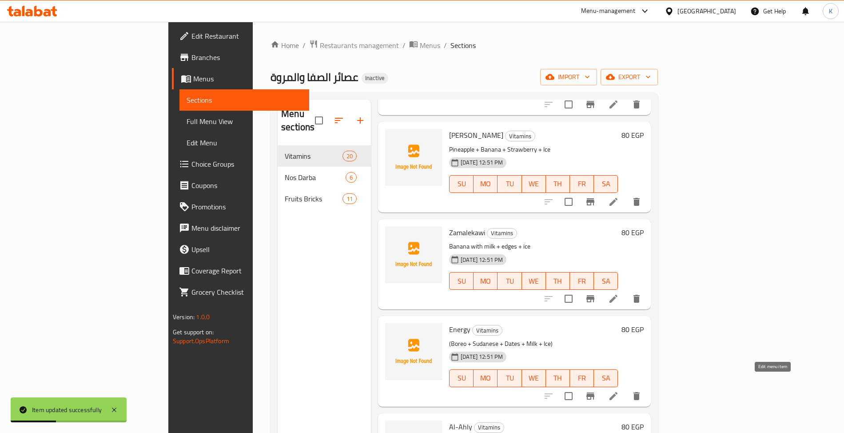
click at [619, 390] on icon at bounding box center [613, 395] width 11 height 11
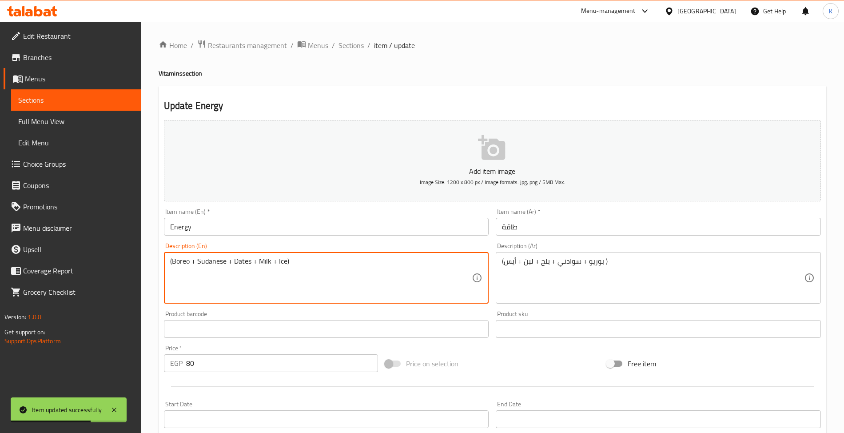
click at [216, 263] on textarea "(Boreo + Sudanese + Dates + Milk + Ice)" at bounding box center [321, 278] width 302 height 42
click at [219, 264] on textarea "(Boreo + Peanuts + Dates + Milk + Ice)" at bounding box center [321, 278] width 302 height 42
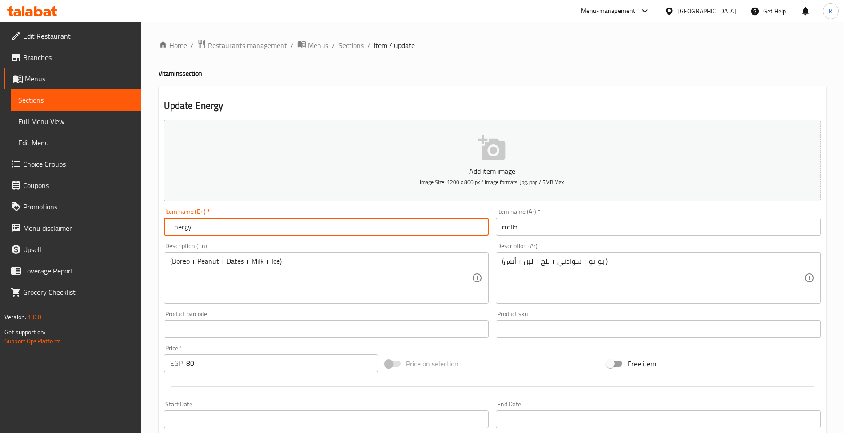
click at [228, 224] on input "Energy" at bounding box center [326, 227] width 325 height 18
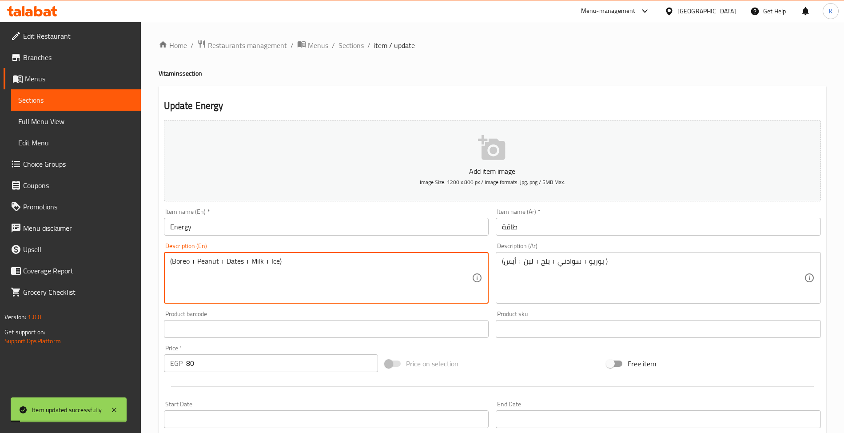
click at [186, 261] on textarea "(Boreo + Peanut + Dates + Milk + Ice)" at bounding box center [321, 278] width 302 height 42
click at [187, 263] on textarea "(Boreo + Peanut + Dates + Milk + Ice)" at bounding box center [321, 278] width 302 height 42
click at [179, 258] on textarea "(Boreo + Peanut + Dates + Milk + Ice)" at bounding box center [321, 278] width 302 height 42
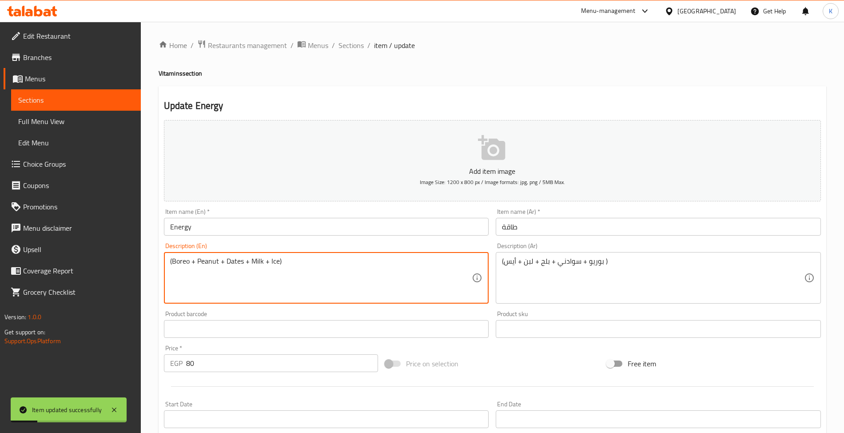
click at [179, 258] on textarea "(Boreo + Peanut + Dates + Milk + Ice)" at bounding box center [321, 278] width 302 height 42
click at [180, 253] on div "(Boreo + Peanut + Dates + Milk + Ice) Description (En)" at bounding box center [326, 278] width 325 height 52
click at [183, 267] on textarea "(Boreo + Peanut + Dates + Milk + Ice)" at bounding box center [321, 278] width 302 height 42
click at [186, 264] on textarea "(Boreo + Peanut + Dates + Milk + Ice)" at bounding box center [321, 278] width 302 height 42
click at [183, 266] on textarea "(Boreo + Peanut + Dates + Milk + Ice)" at bounding box center [321, 278] width 302 height 42
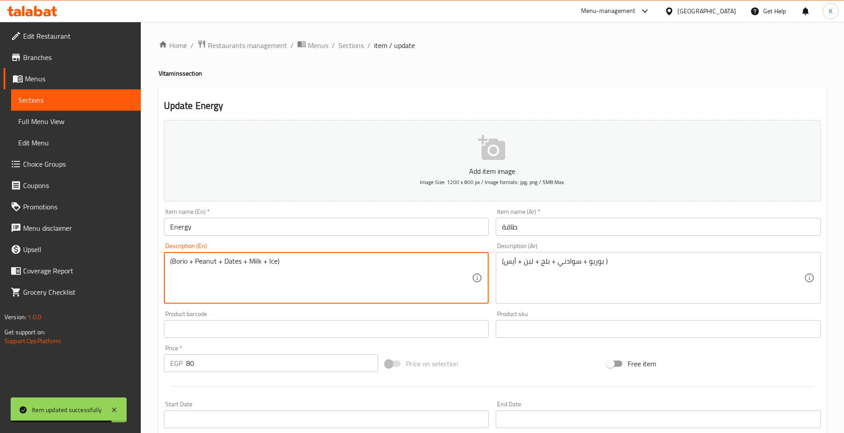
type textarea "(Borio + Peanut + Dates + Milk + Ice)"
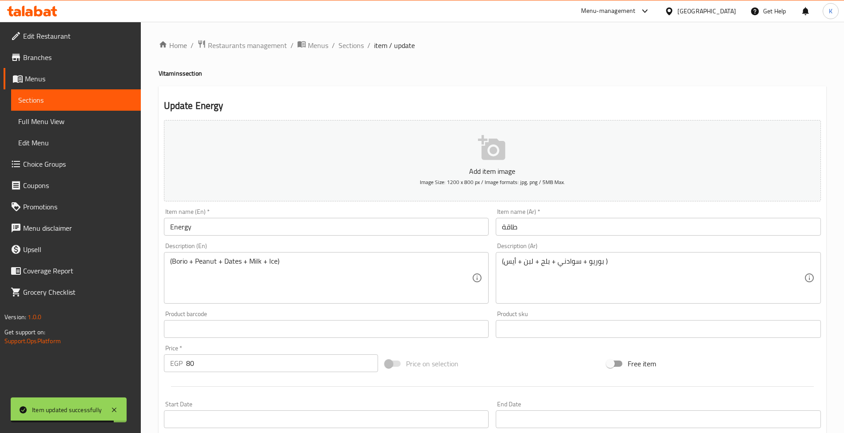
click at [213, 239] on div "Item name (En)   * Energy Item name (En) *" at bounding box center [326, 222] width 332 height 34
click at [213, 238] on div "Item name (En)   * Energy Item name (En) *" at bounding box center [326, 222] width 332 height 34
click at [211, 227] on input "Energy" at bounding box center [326, 227] width 325 height 18
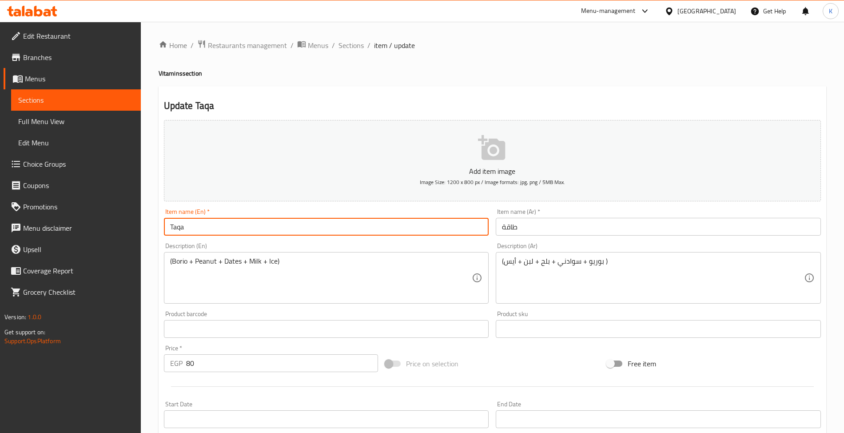
type input "Taqa"
click at [358, 46] on span "Sections" at bounding box center [350, 45] width 25 height 11
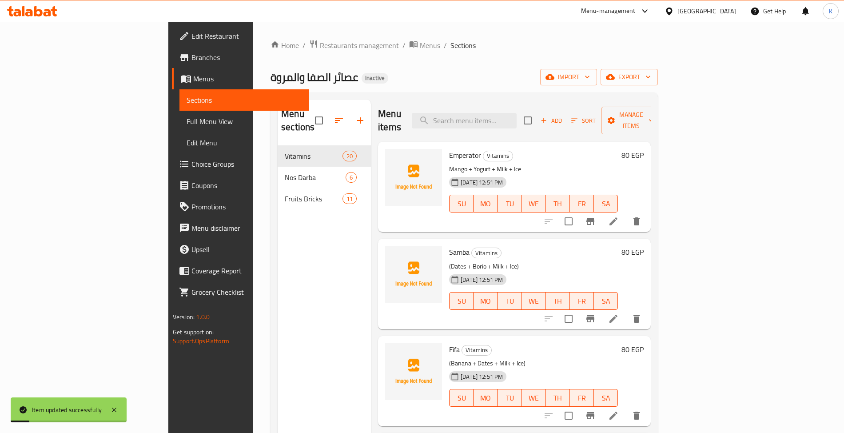
scroll to position [602, 0]
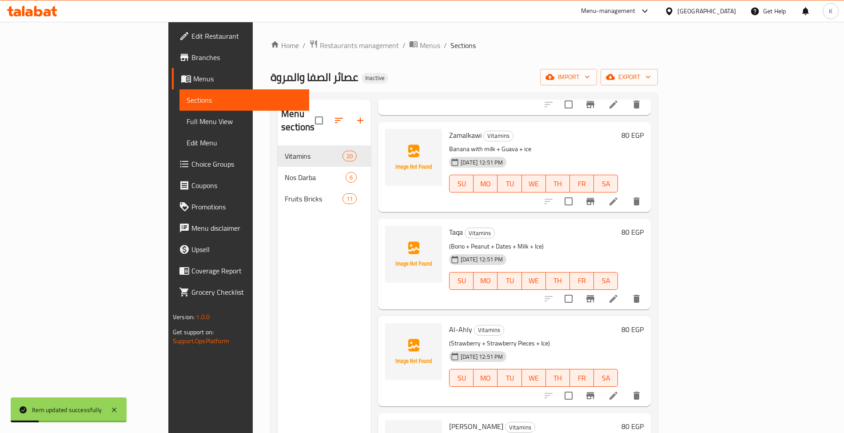
click at [626, 387] on li at bounding box center [613, 395] width 25 height 16
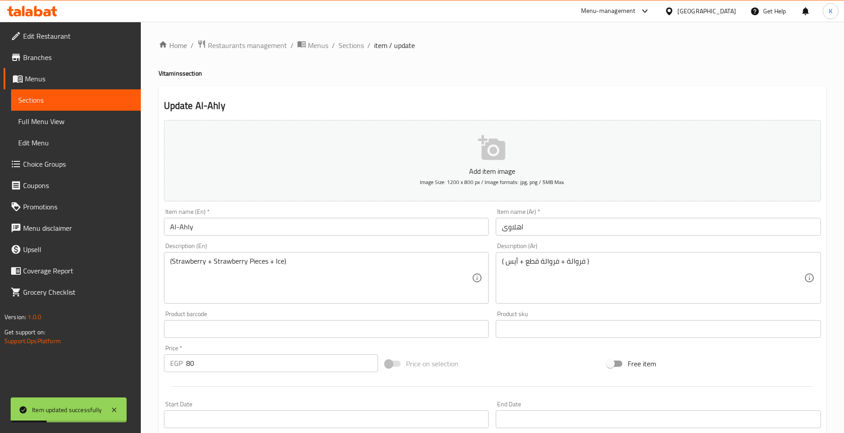
click at [348, 239] on div "Item name (En)   * Al-Ahly Item name (En) *" at bounding box center [326, 222] width 332 height 34
click at [337, 225] on input "Al-Ahly" at bounding box center [326, 227] width 325 height 18
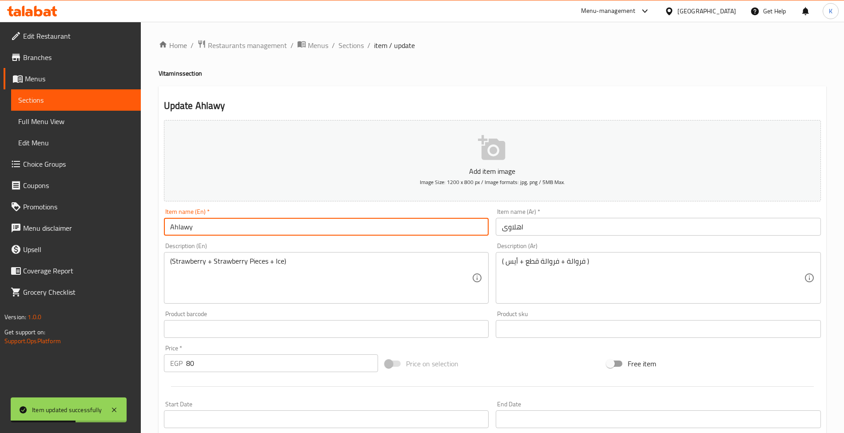
type input "Ahlawy"
click at [363, 56] on div "Home / Restaurants management / Menus / Sections / item / update Vitamins secti…" at bounding box center [493, 325] width 668 height 570
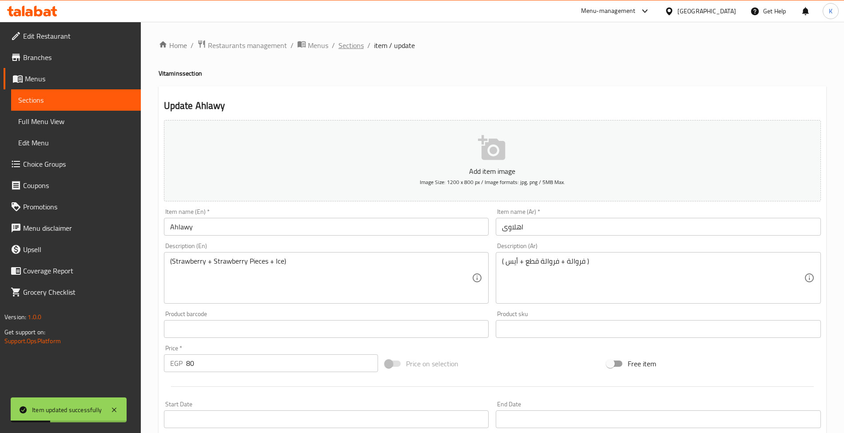
click at [359, 46] on span "Sections" at bounding box center [350, 45] width 25 height 11
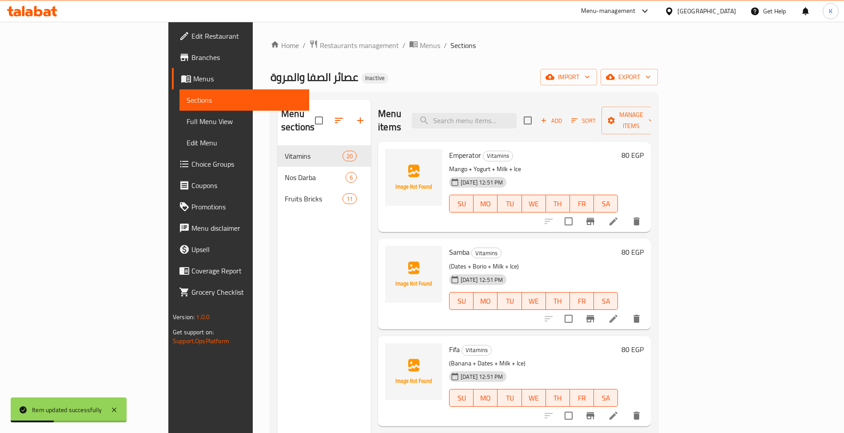
scroll to position [796, 0]
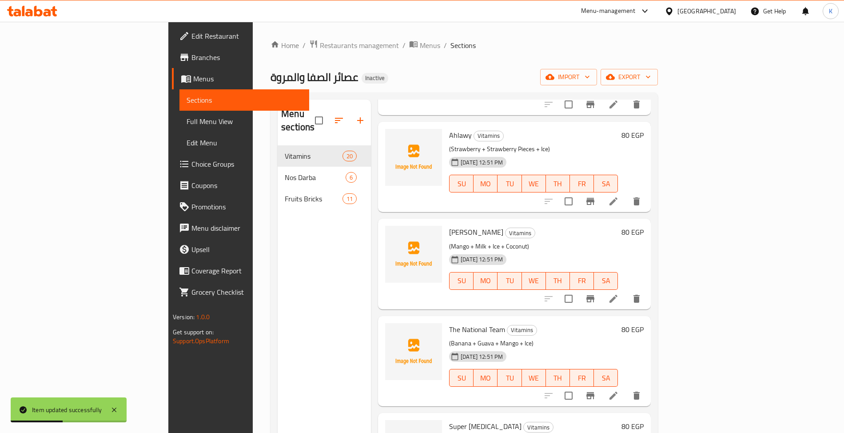
click at [619, 390] on icon at bounding box center [613, 395] width 11 height 11
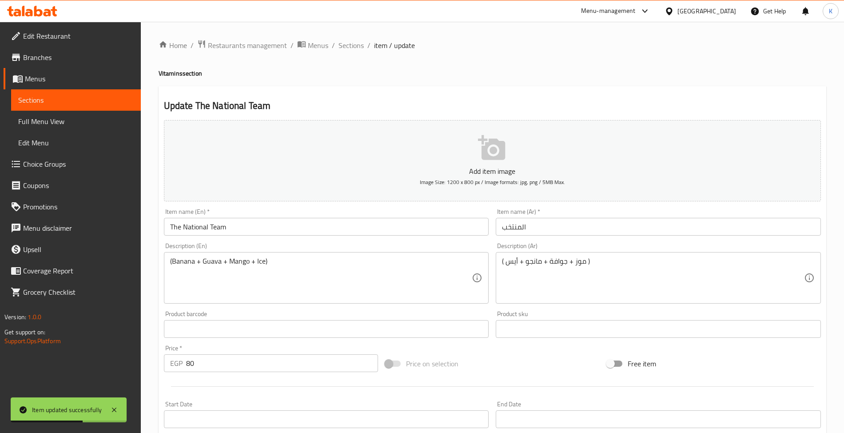
click at [313, 219] on input "The National Team" at bounding box center [326, 227] width 325 height 18
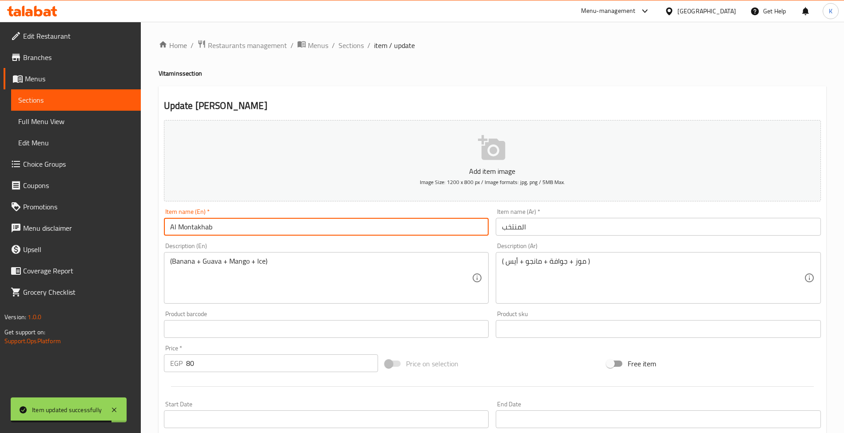
type input "Al Montakhab"
click at [368, 45] on li "/" at bounding box center [368, 45] width 3 height 11
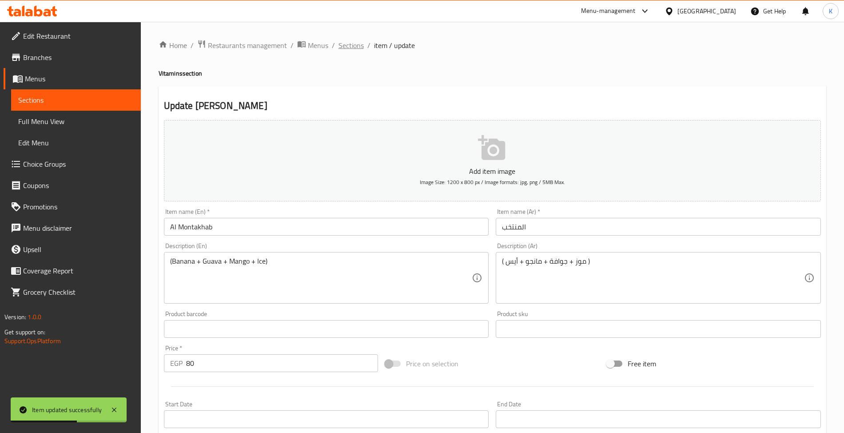
click at [358, 46] on span "Sections" at bounding box center [350, 45] width 25 height 11
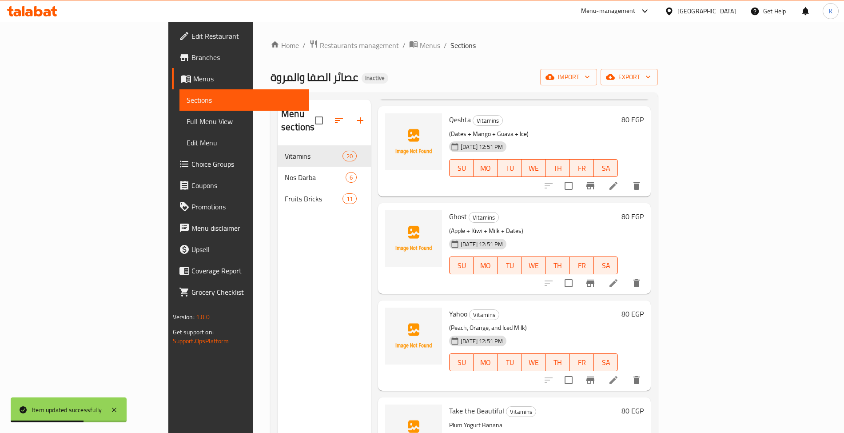
scroll to position [1322, 0]
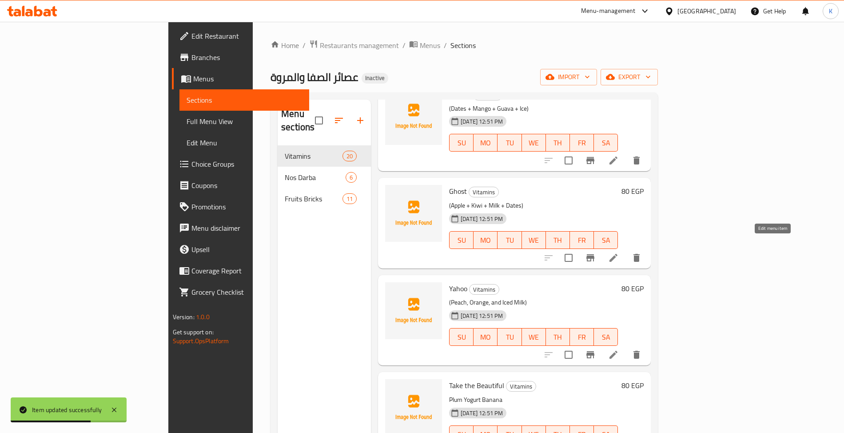
click at [617, 254] on icon at bounding box center [613, 258] width 8 height 8
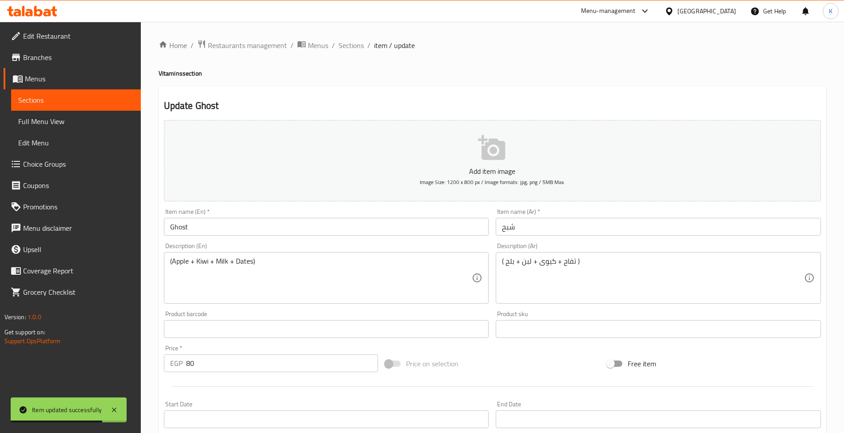
click at [235, 230] on input "Ghost" at bounding box center [326, 227] width 325 height 18
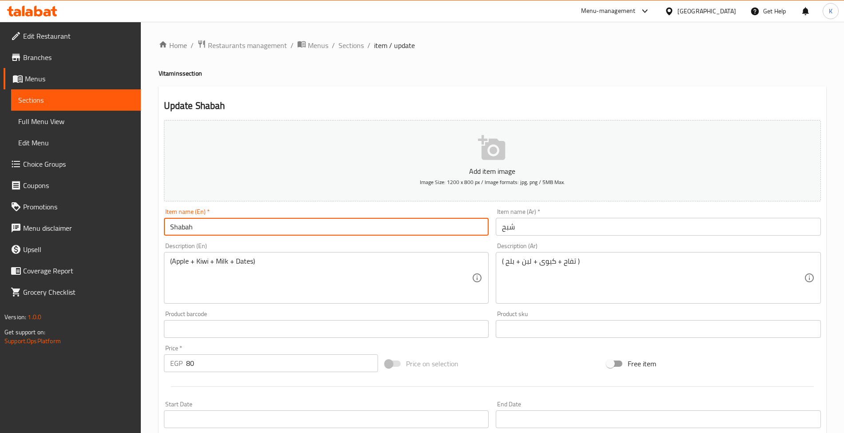
type input "Shabah"
drag, startPoint x: 368, startPoint y: 56, endPoint x: 361, endPoint y: 40, distance: 17.9
click at [368, 56] on div "Home / Restaurants management / Menus / Sections / item / update Vitamins secti…" at bounding box center [493, 325] width 668 height 570
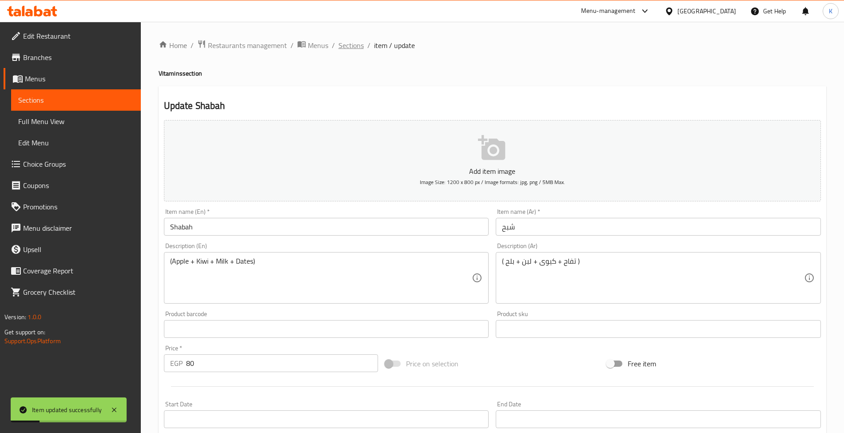
click at [361, 40] on span "Sections" at bounding box center [350, 45] width 25 height 11
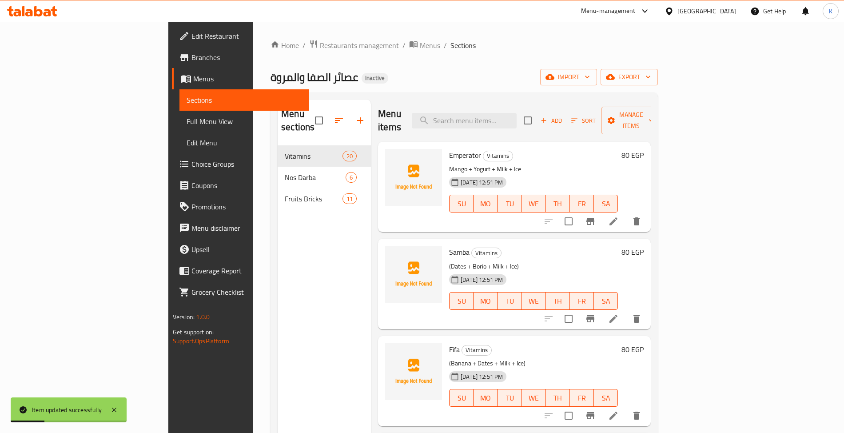
scroll to position [1281, 0]
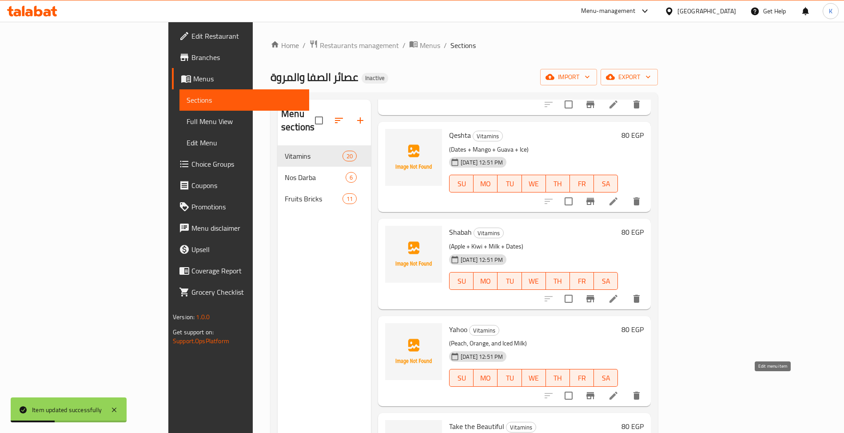
click at [619, 390] on icon at bounding box center [613, 395] width 11 height 11
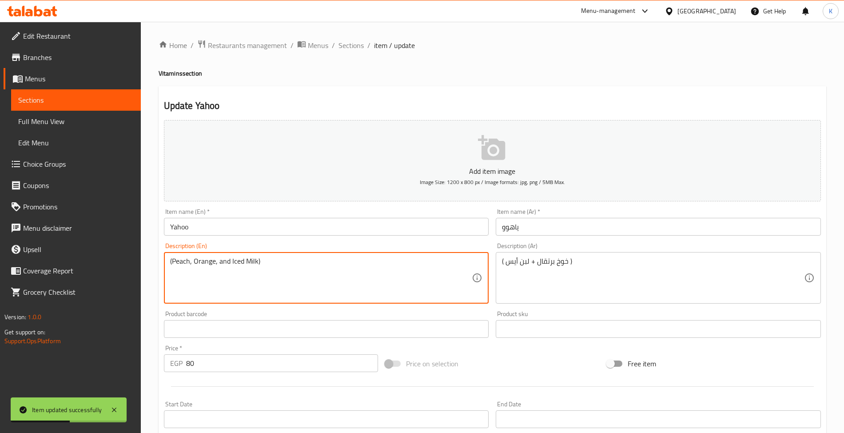
click at [251, 260] on textarea "(Peach, Orange, and Iced Milk)" at bounding box center [321, 278] width 302 height 42
click at [225, 260] on textarea "(Peach, Orange, and Iced )" at bounding box center [321, 278] width 302 height 42
paste textarea "Milk"
type textarea "(Peach, Orange, Milk + Ice)"
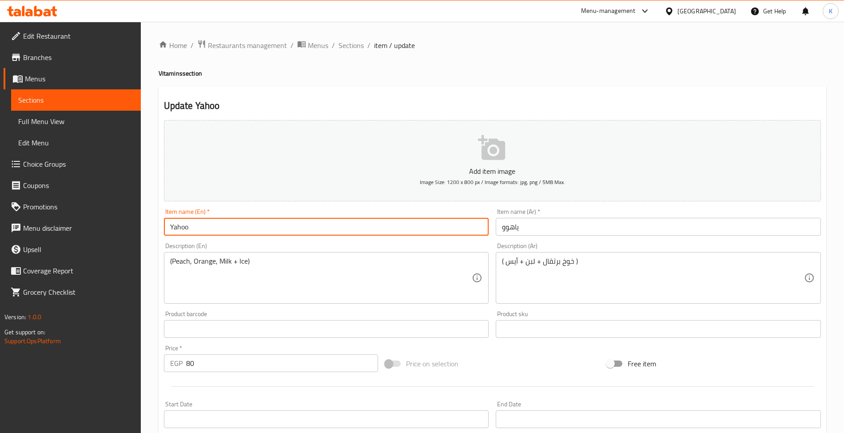
click at [375, 228] on input "Yahoo" at bounding box center [326, 227] width 325 height 18
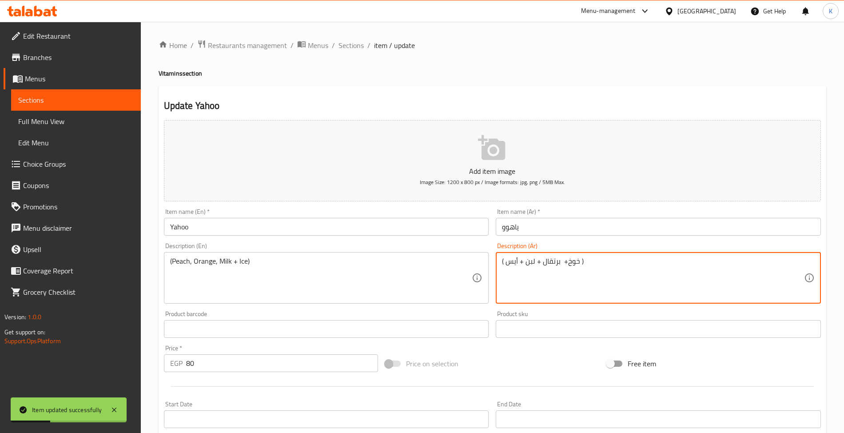
type textarea "( خوخ+ برتقال + لبن + أيس )"
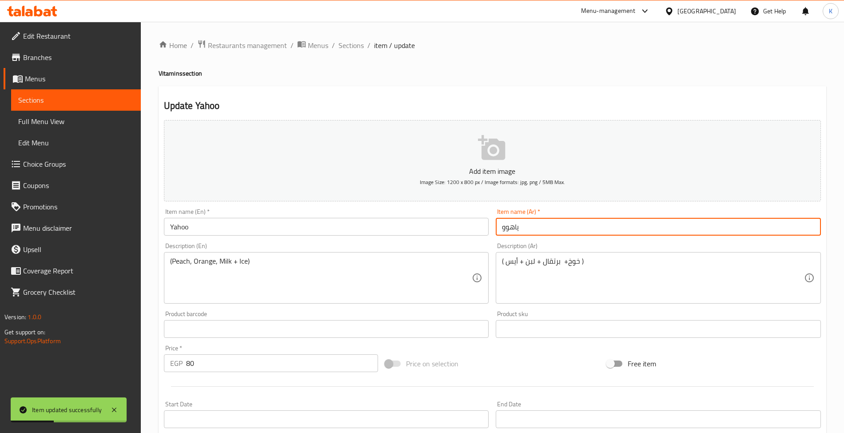
click at [585, 222] on input "ياهوو" at bounding box center [658, 227] width 325 height 18
click at [349, 42] on span "Sections" at bounding box center [350, 45] width 25 height 11
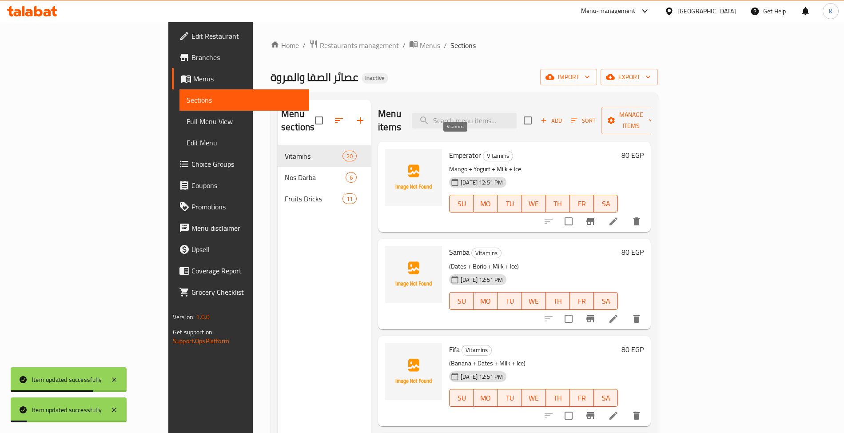
scroll to position [1379, 0]
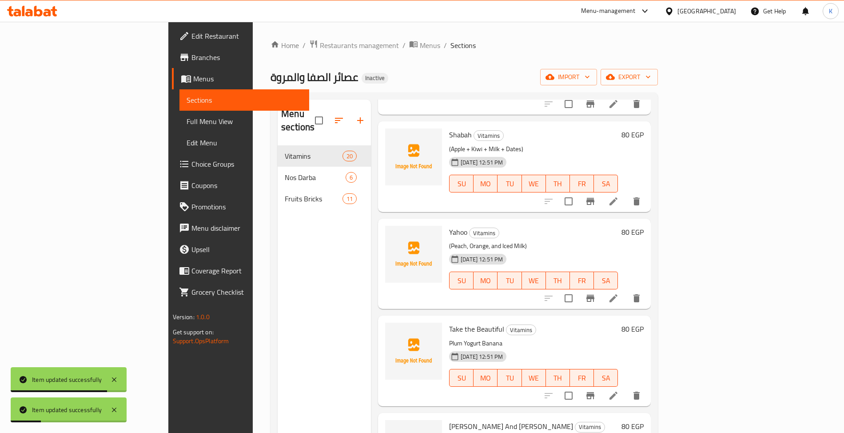
click at [626, 387] on li at bounding box center [613, 395] width 25 height 16
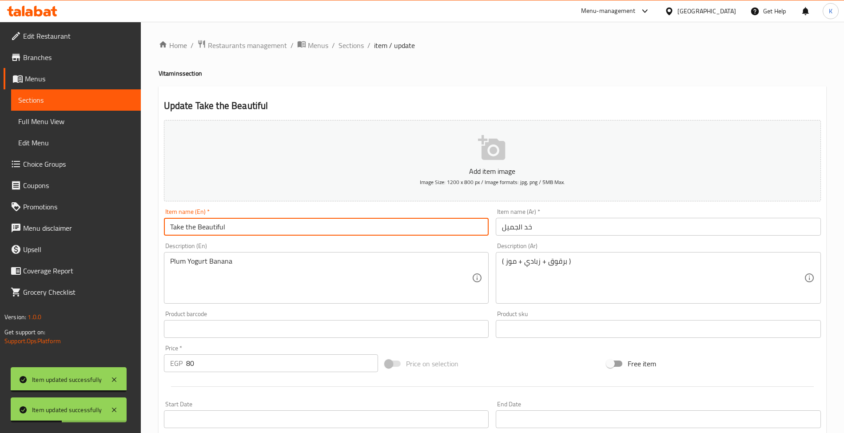
click at [355, 230] on input "Take the Beautiful" at bounding box center [326, 227] width 325 height 18
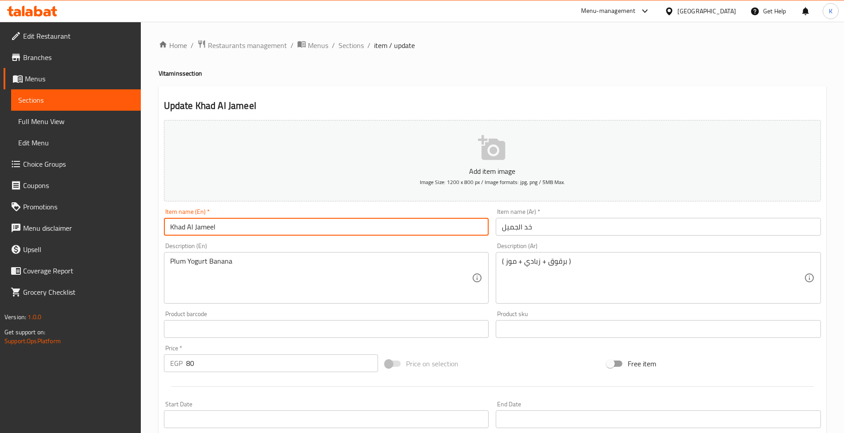
type input "Khad Al Jameel"
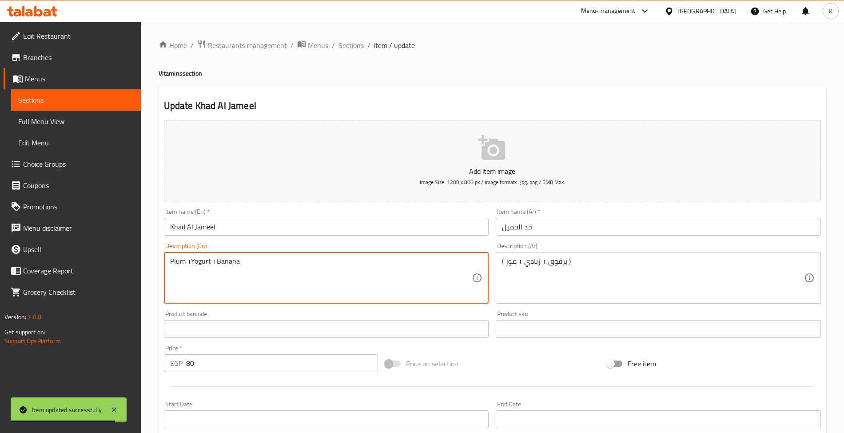
type textarea "Plum +Yogurt +Banana"
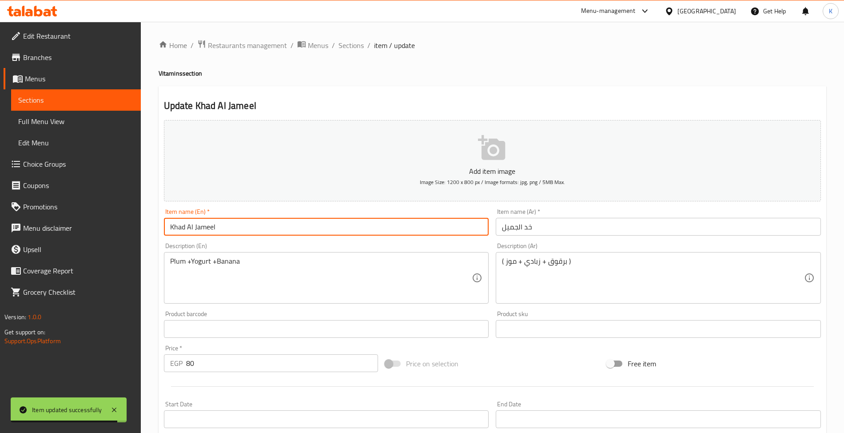
click at [259, 232] on input "Khad Al Jameel" at bounding box center [326, 227] width 325 height 18
drag, startPoint x: 350, startPoint y: 44, endPoint x: 398, endPoint y: 89, distance: 66.0
click at [350, 44] on span "Sections" at bounding box center [350, 45] width 25 height 11
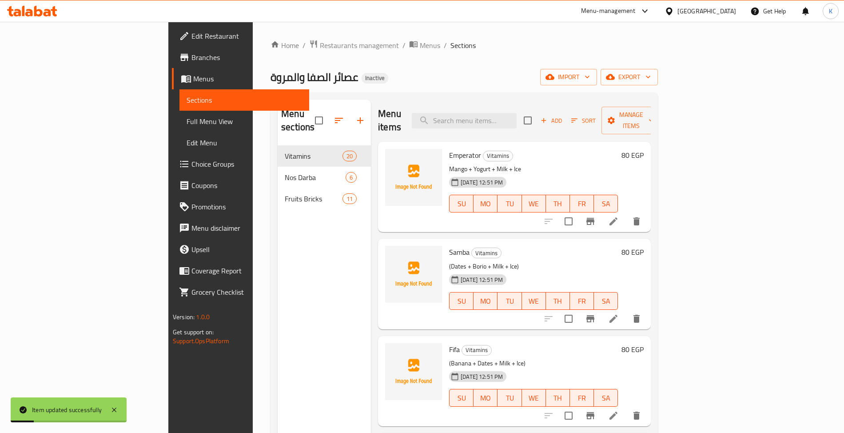
scroll to position [1475, 0]
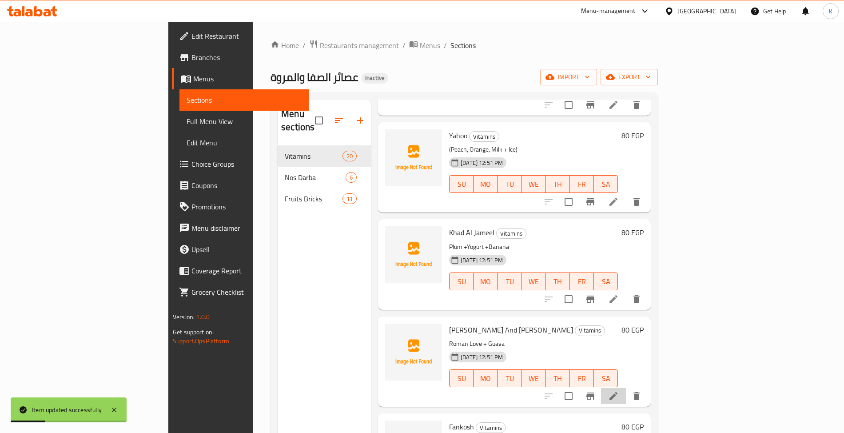
click at [626, 388] on li at bounding box center [613, 396] width 25 height 16
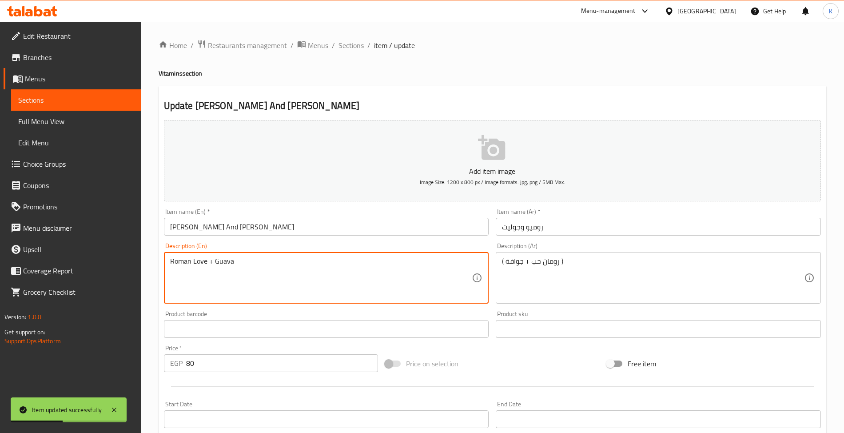
drag, startPoint x: 210, startPoint y: 263, endPoint x: 38, endPoint y: 237, distance: 173.9
type textarea "Pomegranate Seeds + Guava"
click at [276, 208] on div "Item name (En)   * [PERSON_NAME] And [PERSON_NAME] Item name (En) *" at bounding box center [326, 222] width 332 height 34
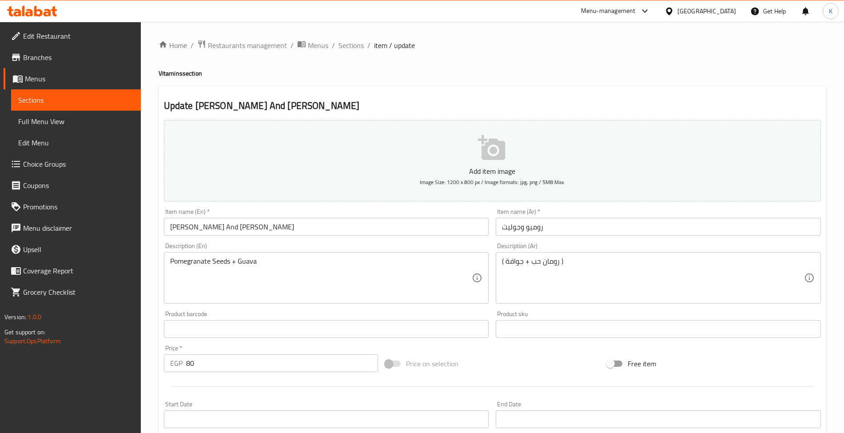
click at [282, 221] on input "[PERSON_NAME] And [PERSON_NAME]" at bounding box center [326, 227] width 325 height 18
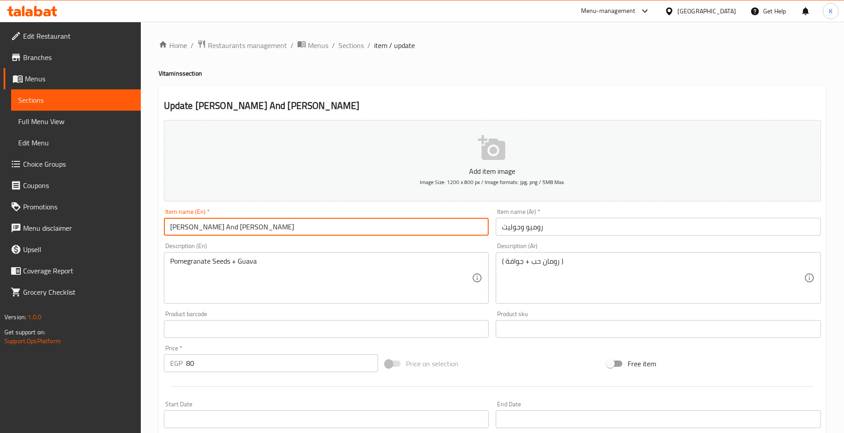
click at [342, 44] on span "Sections" at bounding box center [350, 45] width 25 height 11
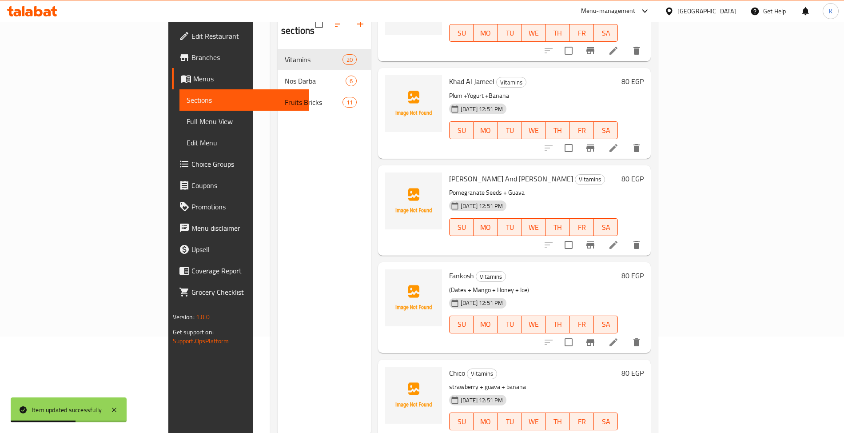
scroll to position [125, 0]
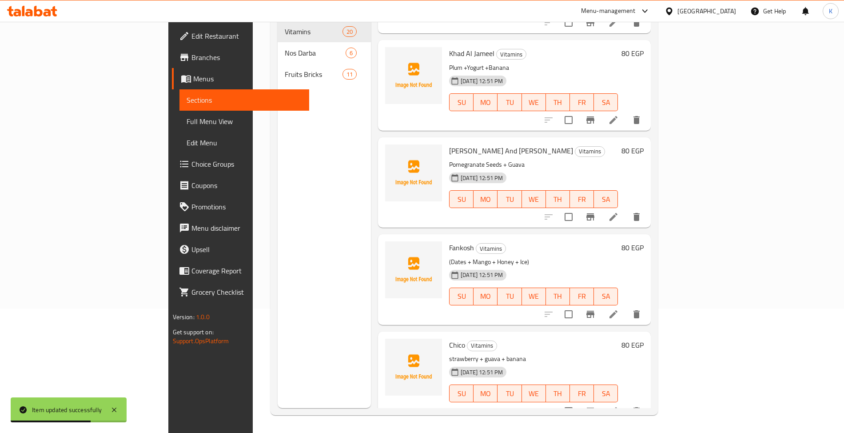
click at [619, 406] on icon at bounding box center [613, 411] width 11 height 11
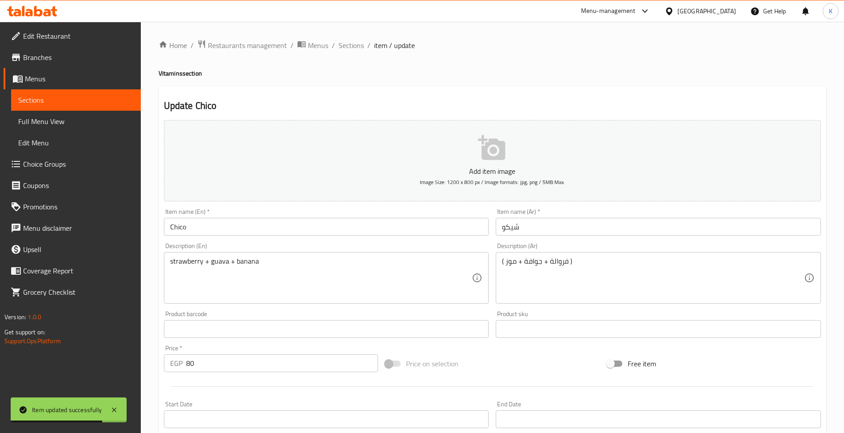
click at [275, 229] on input "Chico" at bounding box center [326, 227] width 325 height 18
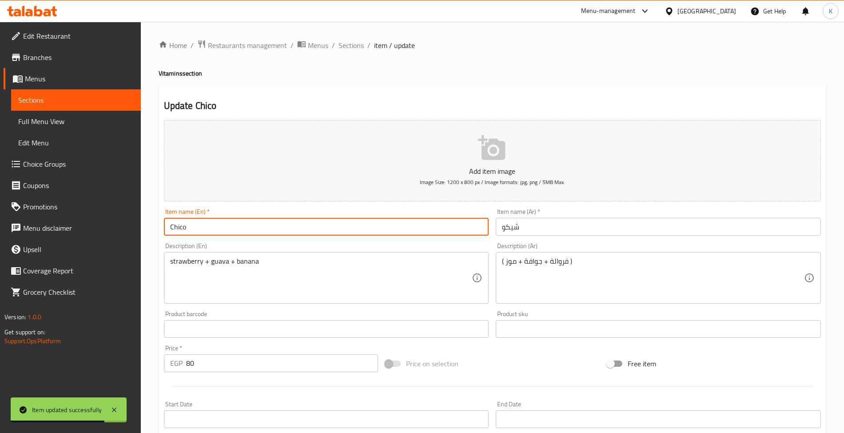
paste input "ko"
type input "Chikoo"
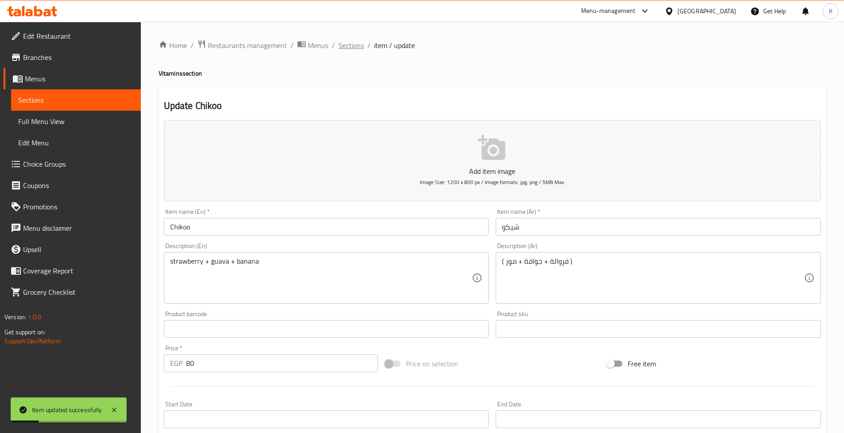
click at [353, 48] on span "Sections" at bounding box center [350, 45] width 25 height 11
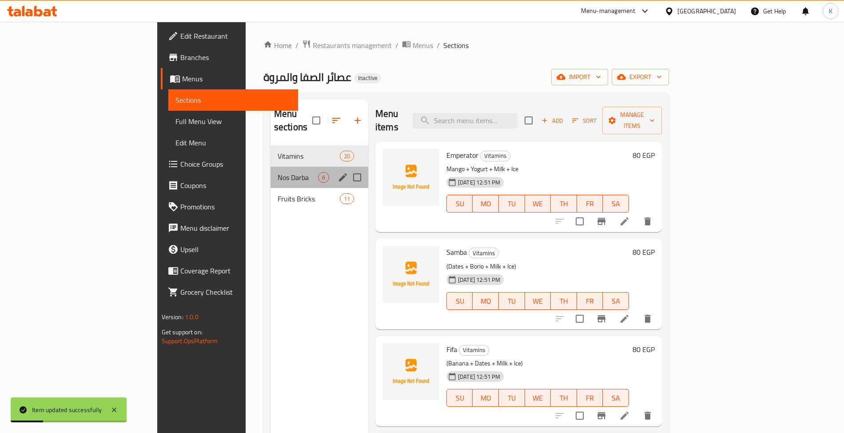
click at [270, 167] on div "Nos Darba 6" at bounding box center [319, 177] width 98 height 21
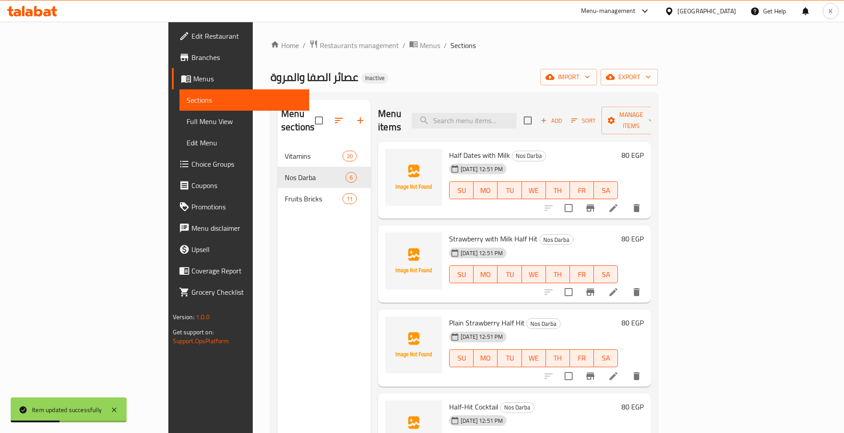
click at [626, 200] on li at bounding box center [613, 208] width 25 height 16
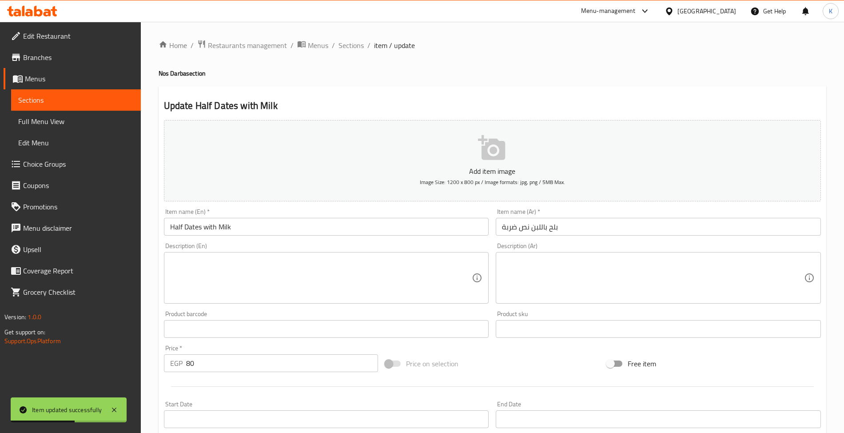
click at [270, 235] on input "Half Dates with Milk" at bounding box center [326, 227] width 325 height 18
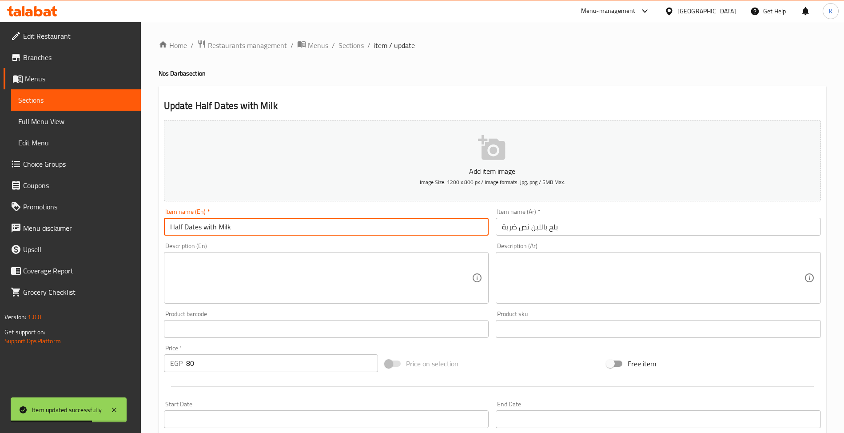
drag, startPoint x: 183, startPoint y: 230, endPoint x: 79, endPoint y: 231, distance: 103.9
click at [90, 231] on div "Edit Restaurant Branches Menus Sections Full Menu View Edit Menu Choice Groups …" at bounding box center [422, 325] width 844 height 606
drag, startPoint x: 171, startPoint y: 228, endPoint x: 166, endPoint y: 232, distance: 6.7
click at [166, 232] on input "Dates with Milk" at bounding box center [326, 227] width 325 height 18
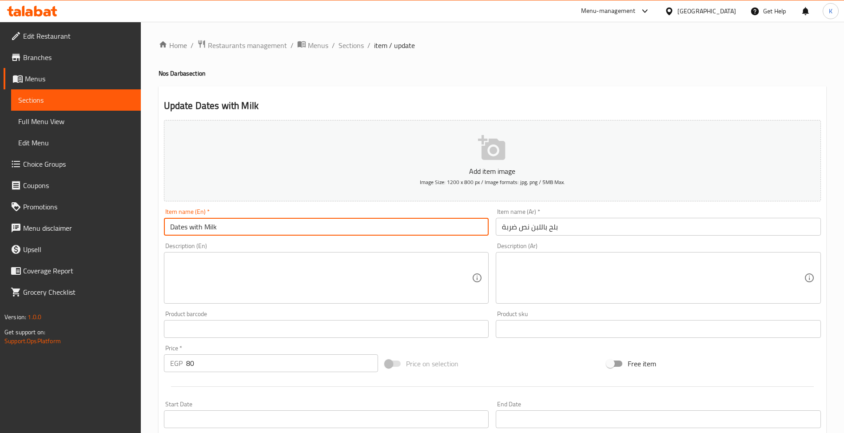
click at [217, 228] on input "Dates with Milk" at bounding box center [326, 227] width 325 height 18
type input "Dates with Milk Nos Darba"
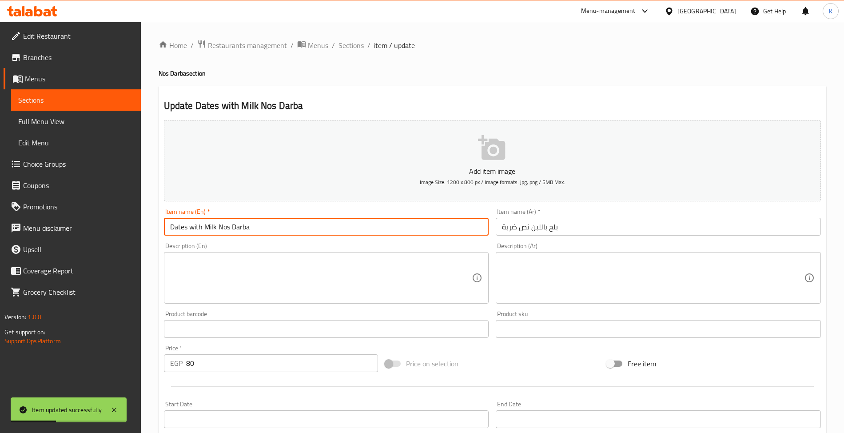
drag, startPoint x: 346, startPoint y: 47, endPoint x: 348, endPoint y: 52, distance: 5.6
click at [346, 47] on span "Sections" at bounding box center [350, 45] width 25 height 11
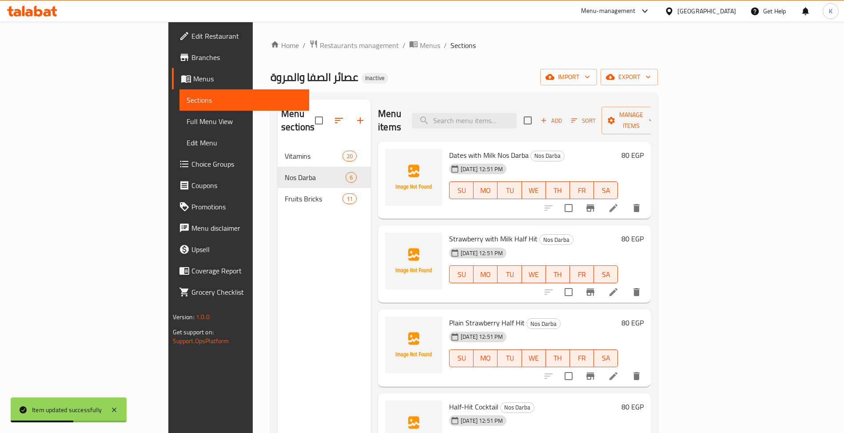
click at [619, 286] on icon at bounding box center [613, 291] width 11 height 11
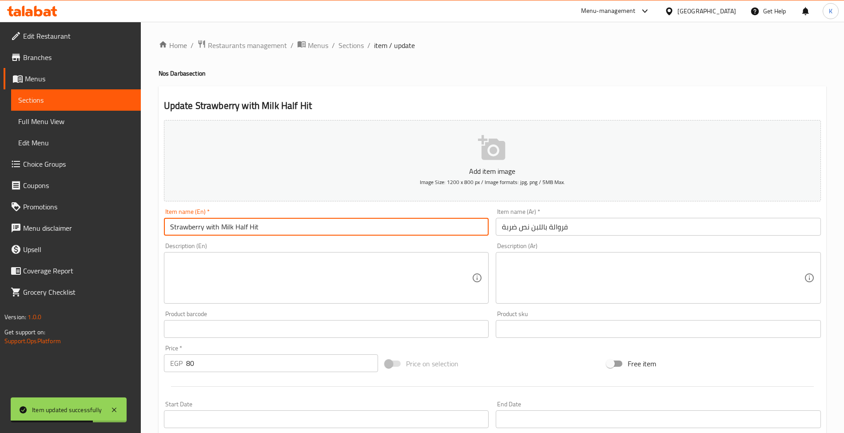
drag, startPoint x: 232, startPoint y: 228, endPoint x: 342, endPoint y: 236, distance: 110.0
click at [342, 235] on input "Strawberry with Milk Half Hit" at bounding box center [326, 227] width 325 height 18
type input "Strawberry with Milk Nos Darba"
click at [352, 44] on span "Sections" at bounding box center [350, 45] width 25 height 11
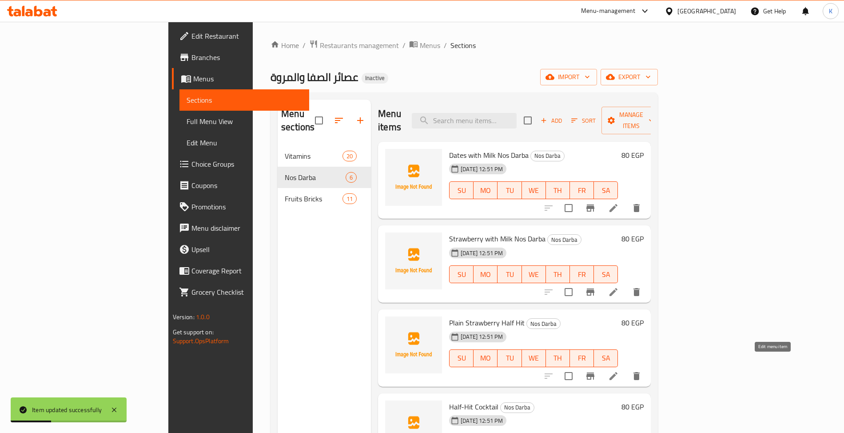
click at [619, 370] on icon at bounding box center [613, 375] width 11 height 11
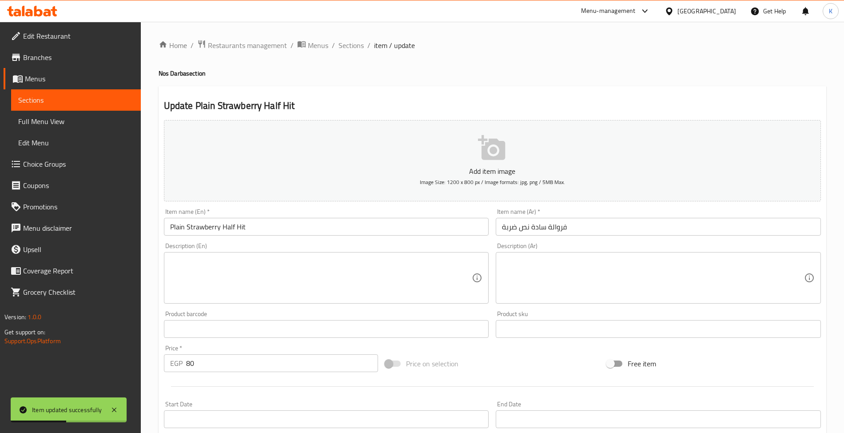
drag, startPoint x: 221, startPoint y: 230, endPoint x: 392, endPoint y: 243, distance: 171.0
click at [356, 243] on div "Add item image Image Size: 1200 x 800 px / Image formats: jpg, png / 5MB Max. I…" at bounding box center [492, 307] width 664 height 383
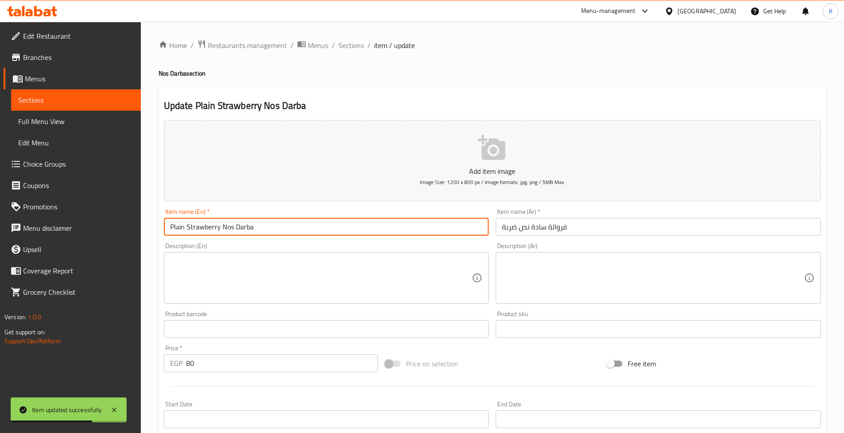
type input "Plain Strawberry Nos Darba"
click at [344, 50] on span "Sections" at bounding box center [350, 45] width 25 height 11
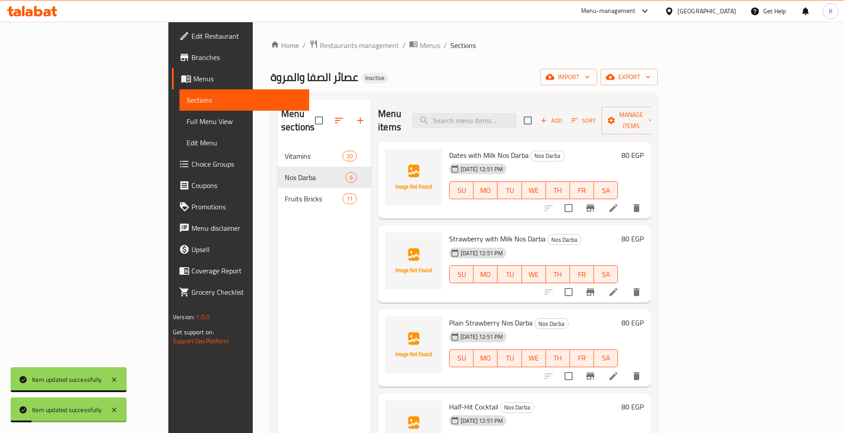
scroll to position [91, 0]
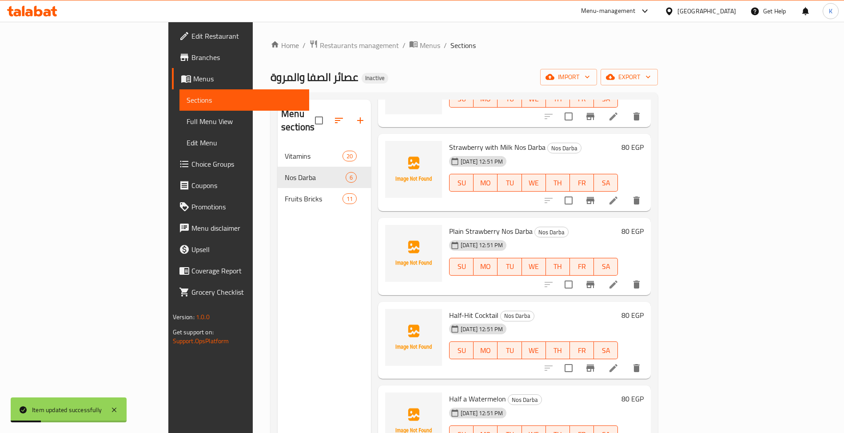
click at [619, 362] on icon at bounding box center [613, 367] width 11 height 11
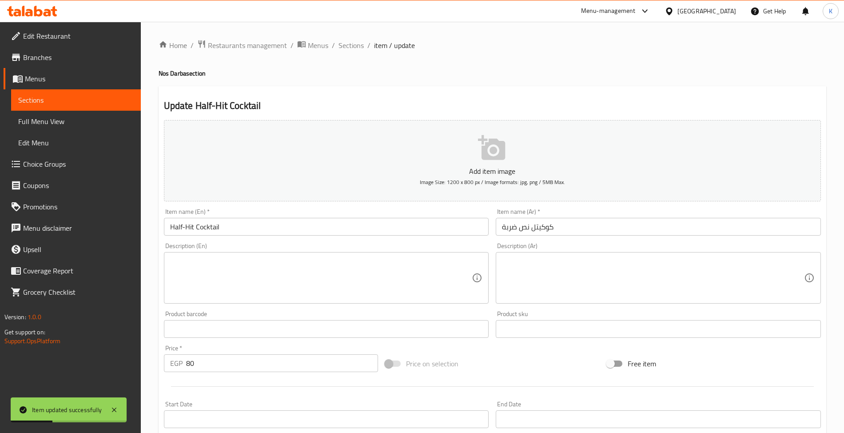
click at [263, 227] on input "Half-Hit Cocktail" at bounding box center [326, 227] width 325 height 18
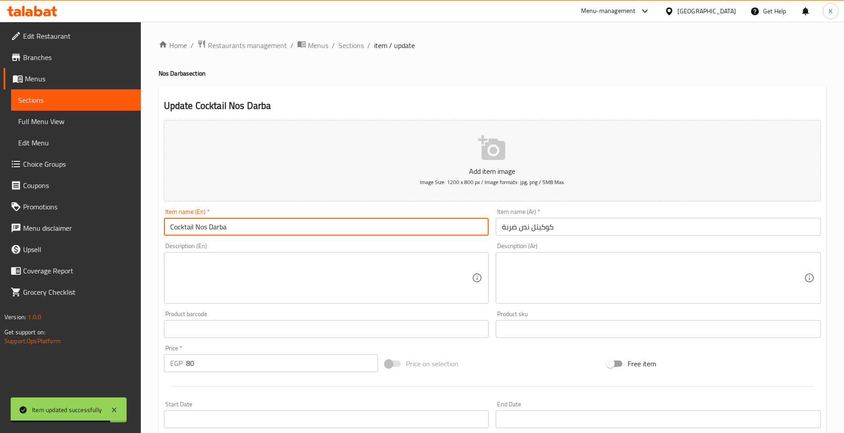
type input "Cocktail Nos Darba"
click at [358, 51] on span "Sections" at bounding box center [350, 45] width 25 height 11
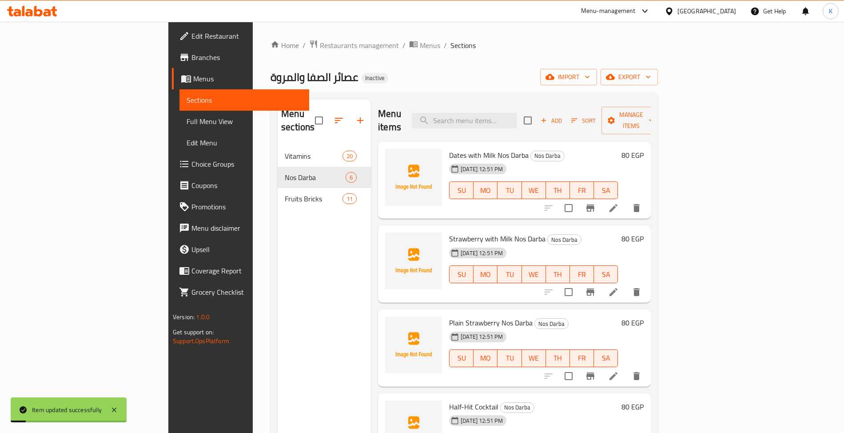
scroll to position [125, 0]
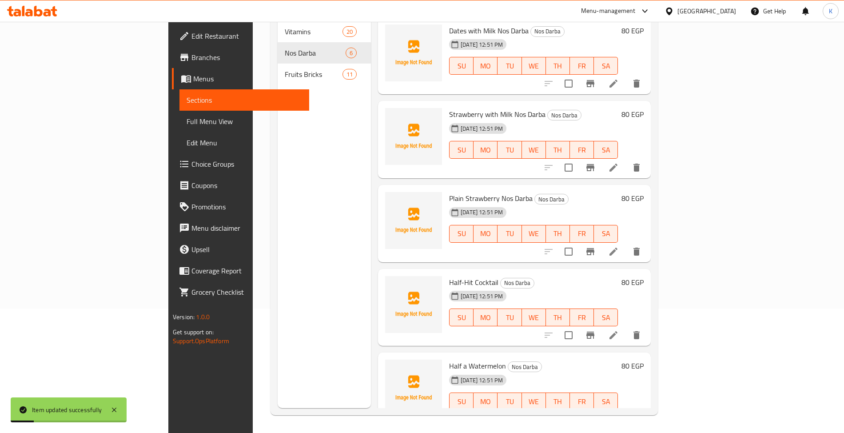
click at [619, 414] on icon at bounding box center [613, 419] width 11 height 11
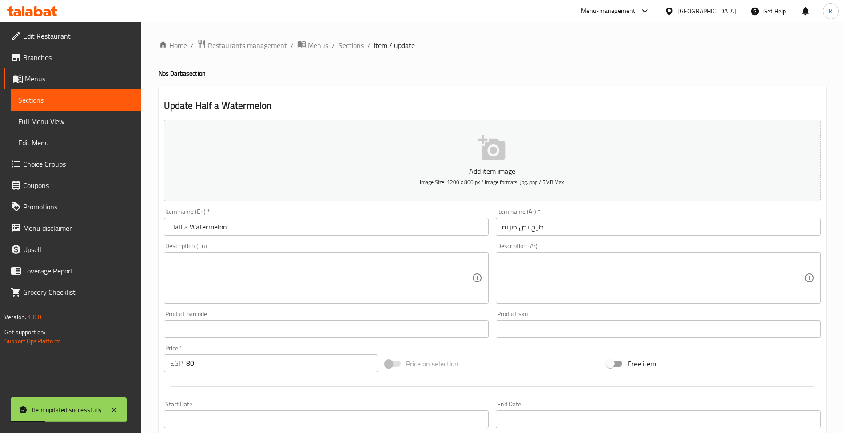
click at [208, 219] on input "Half a Watermelon" at bounding box center [326, 227] width 325 height 18
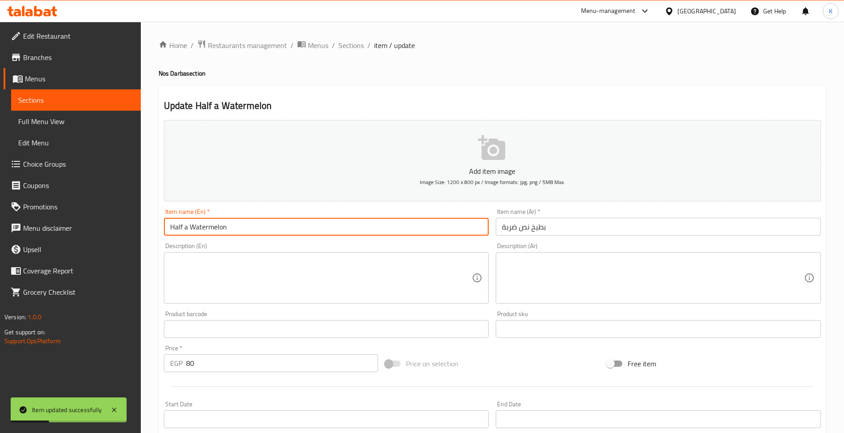
click at [212, 227] on input "Half a Watermelon" at bounding box center [326, 227] width 325 height 18
paste input "Watermelon"
type input "Watermelon Nos Darba"
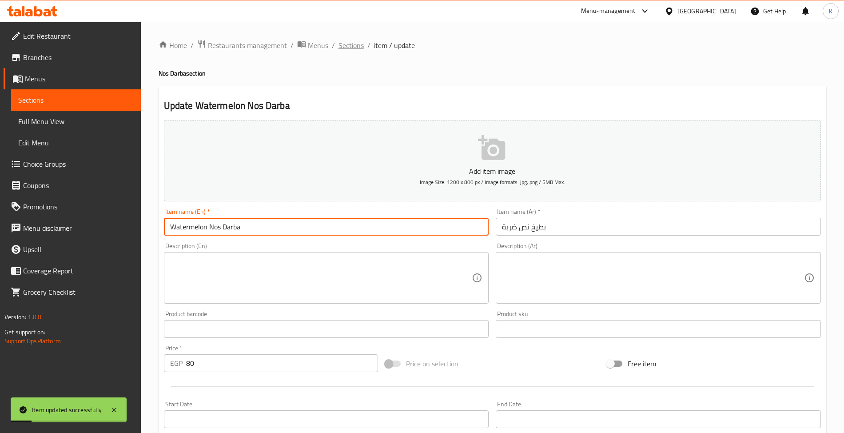
click at [354, 49] on span "Sections" at bounding box center [350, 45] width 25 height 11
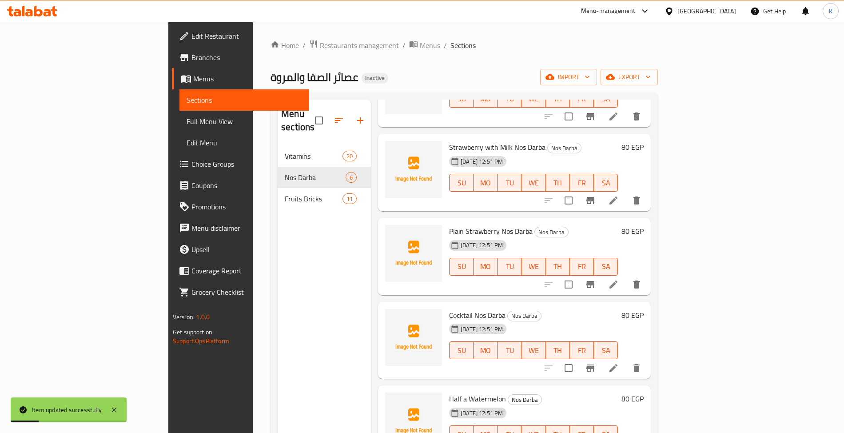
scroll to position [125, 0]
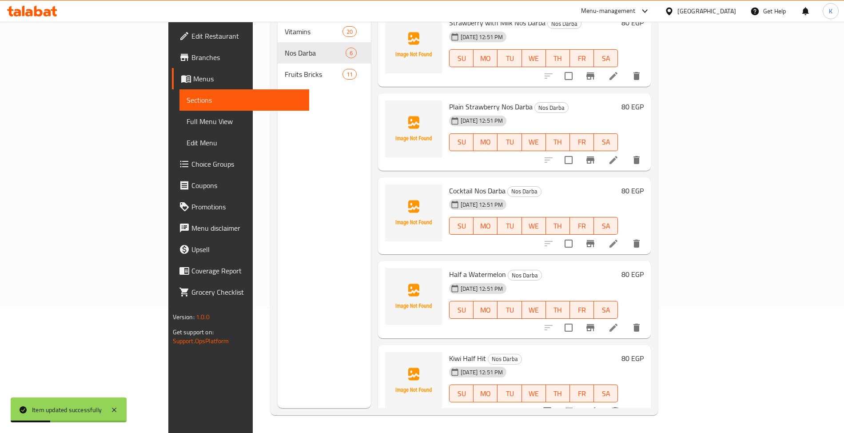
click at [596, 407] on icon at bounding box center [592, 411] width 8 height 8
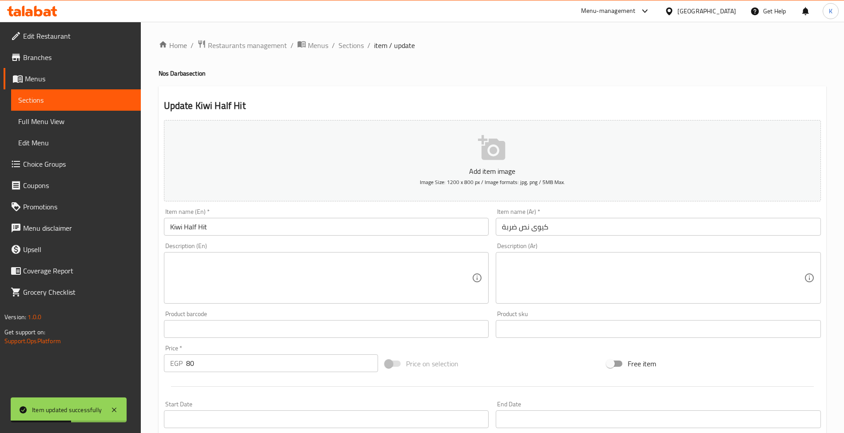
click at [581, 246] on div "Description (Ar) Description (Ar)" at bounding box center [658, 273] width 325 height 61
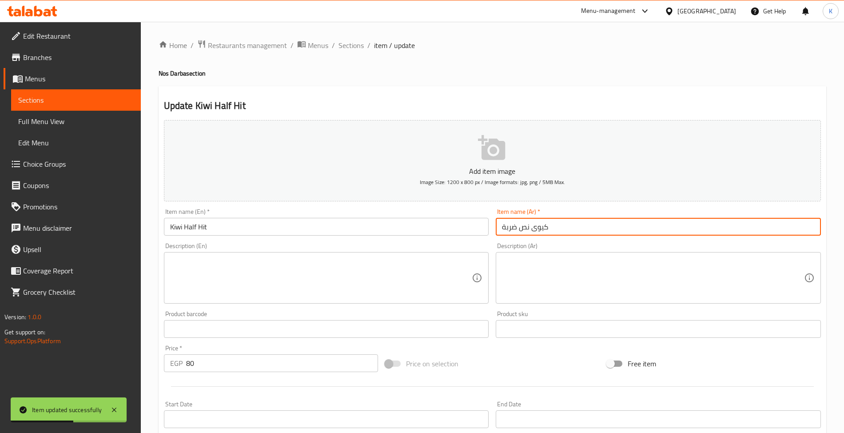
click at [578, 233] on input "كيوى نص ضربة" at bounding box center [658, 227] width 325 height 18
type input "كيوي باللبن / سادة نص ضربة"
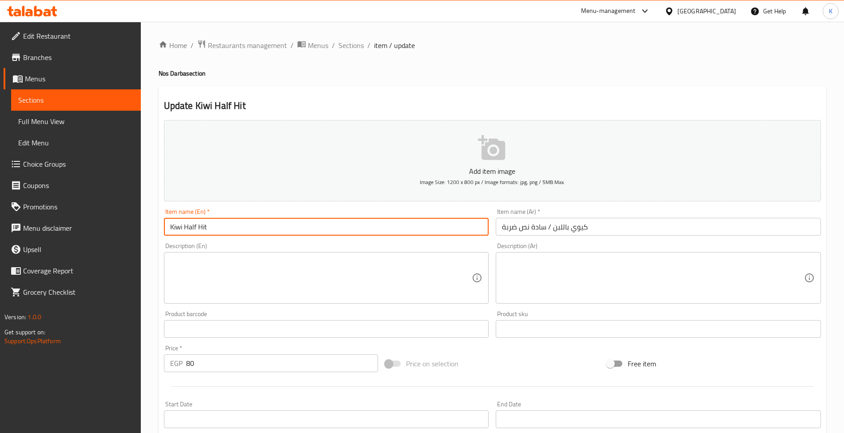
drag, startPoint x: 228, startPoint y: 223, endPoint x: 125, endPoint y: 224, distance: 102.6
click at [134, 223] on div "Edit Restaurant Branches Menus Sections Full Menu View Edit Menu Choice Groups …" at bounding box center [422, 332] width 844 height 620
click at [115, 191] on link "Coupons" at bounding box center [72, 185] width 137 height 21
type input "Plain Kiwi / Kiwi with Milk"
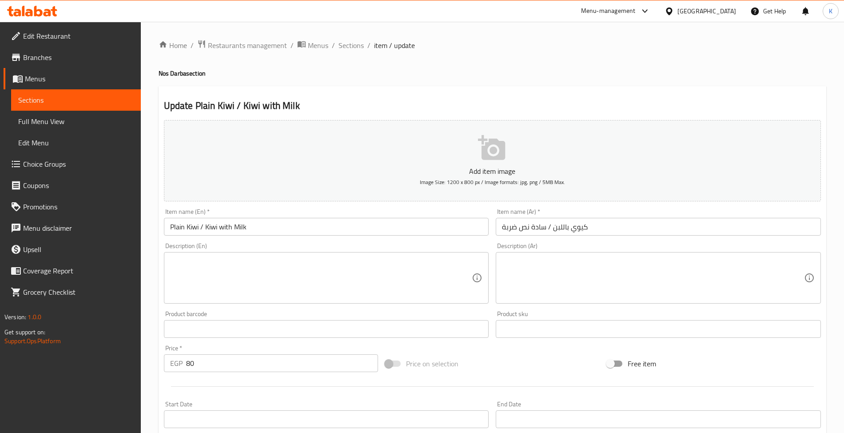
click at [272, 227] on input "Plain Kiwi / Kiwi with Milk" at bounding box center [326, 227] width 325 height 18
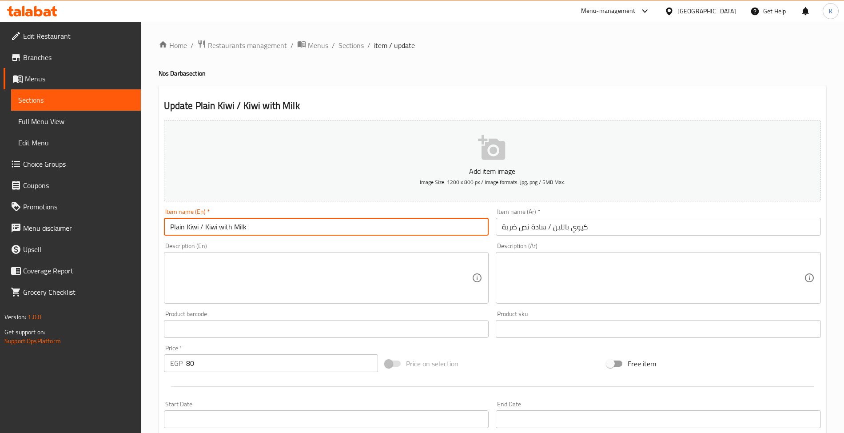
click at [194, 229] on input "Plain Kiwi / Kiwi with Milk" at bounding box center [326, 227] width 325 height 18
click at [285, 234] on input "Plain Kiwi / Kiwi with Milk" at bounding box center [326, 227] width 325 height 18
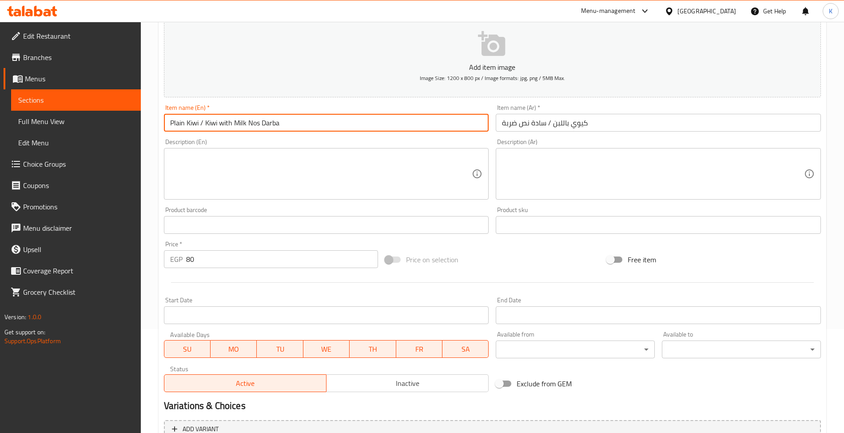
scroll to position [210, 0]
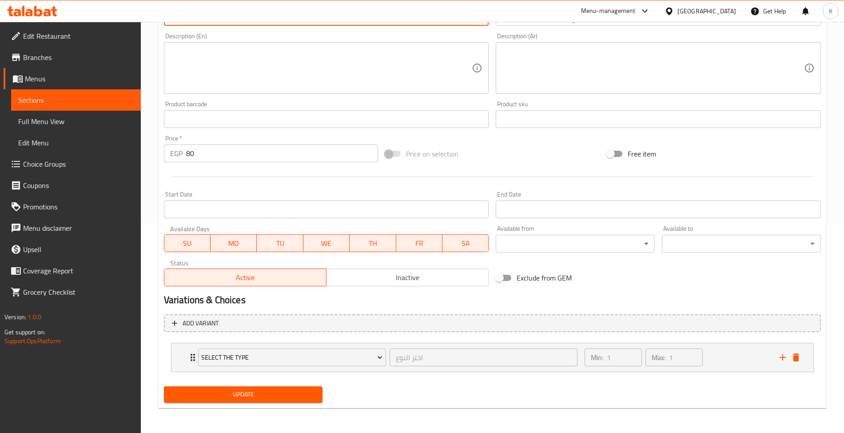
type input "Plain Kiwi / Kiwi with Milk Nos Darba"
click at [251, 392] on span "Update" at bounding box center [243, 394] width 145 height 11
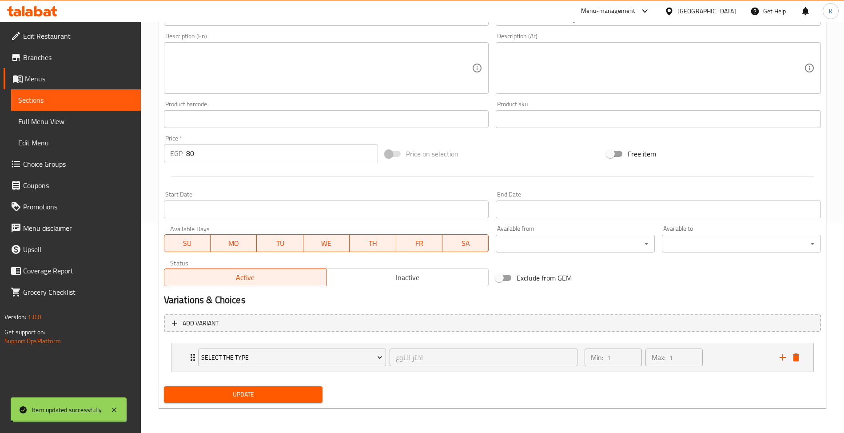
click at [39, 165] on span "Choice Groups" at bounding box center [78, 164] width 111 height 11
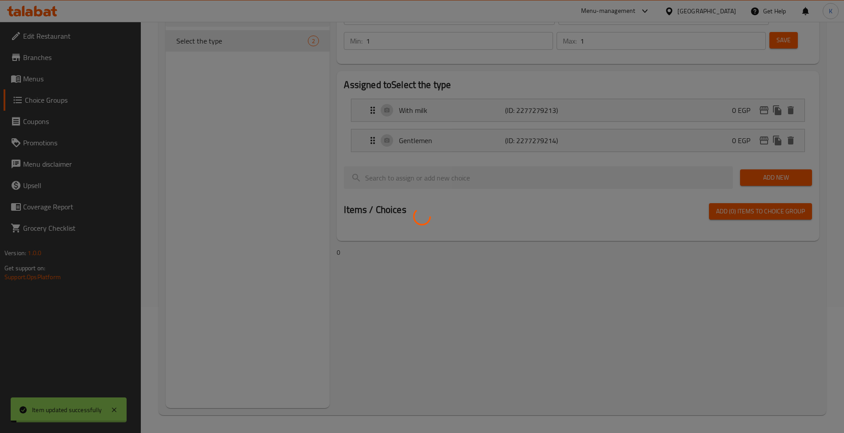
scroll to position [126, 0]
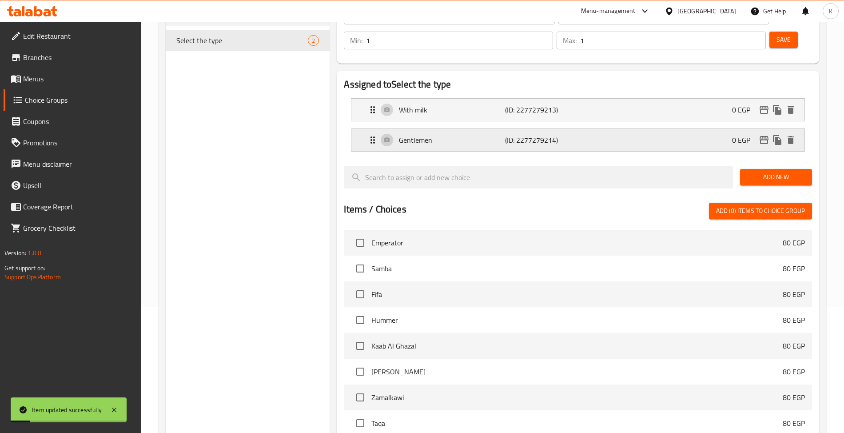
click at [446, 129] on div "Gentlemen (ID: 2277279214) 0 EGP" at bounding box center [580, 140] width 426 height 22
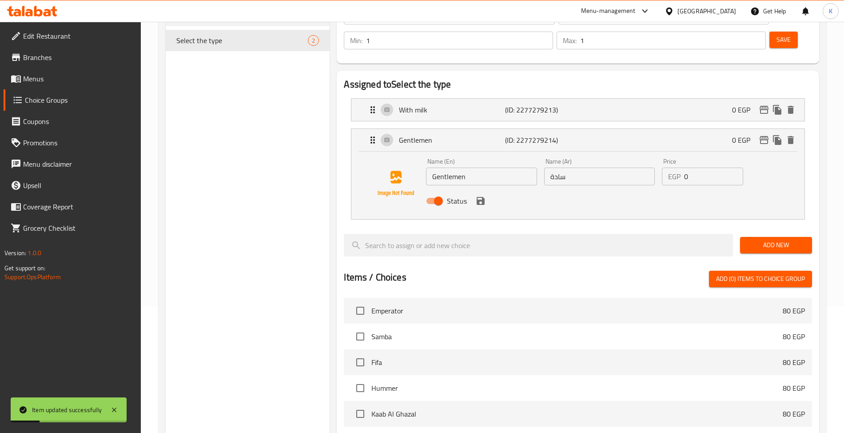
click at [473, 167] on input "Gentlemen" at bounding box center [481, 176] width 111 height 18
type input "Plain"
drag, startPoint x: 288, startPoint y: 185, endPoint x: 378, endPoint y: 186, distance: 90.6
click at [288, 185] on div "Choice Groups Select the type 2" at bounding box center [248, 301] width 164 height 652
click at [482, 197] on icon "save" at bounding box center [481, 201] width 8 height 8
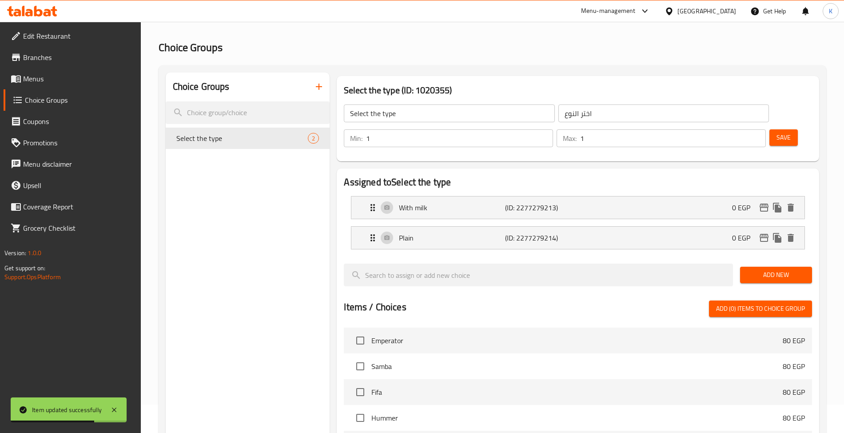
scroll to position [0, 0]
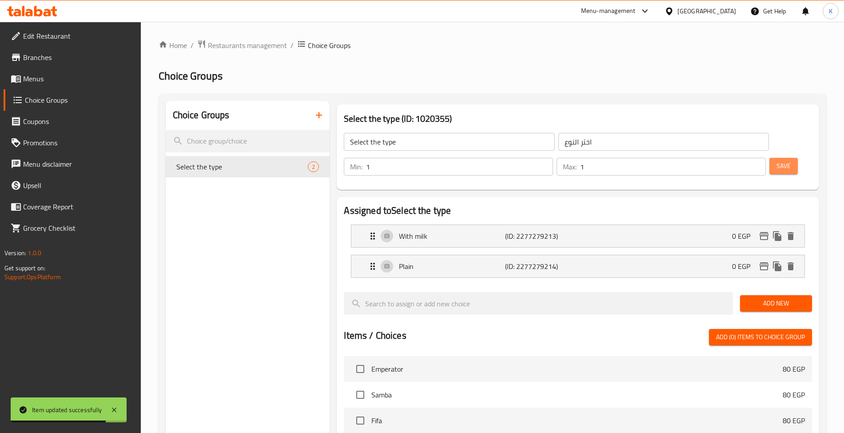
click at [776, 160] on span "Save" at bounding box center [783, 165] width 14 height 11
click at [84, 79] on span "Menus" at bounding box center [78, 78] width 111 height 11
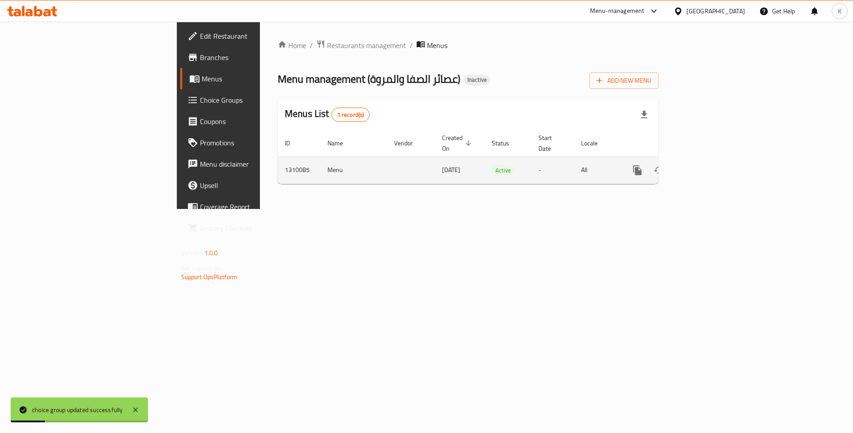
click at [712, 167] on link "enhanced table" at bounding box center [701, 169] width 21 height 21
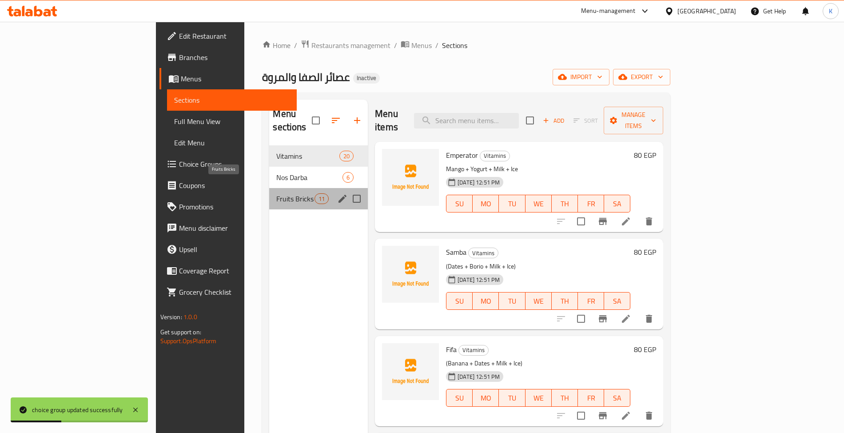
click at [276, 193] on span "Fruits Bricks" at bounding box center [295, 198] width 38 height 11
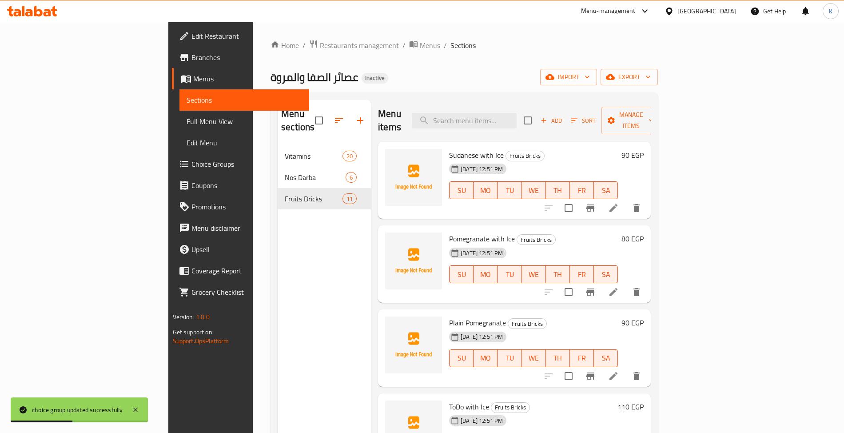
click at [619, 203] on icon at bounding box center [613, 208] width 11 height 11
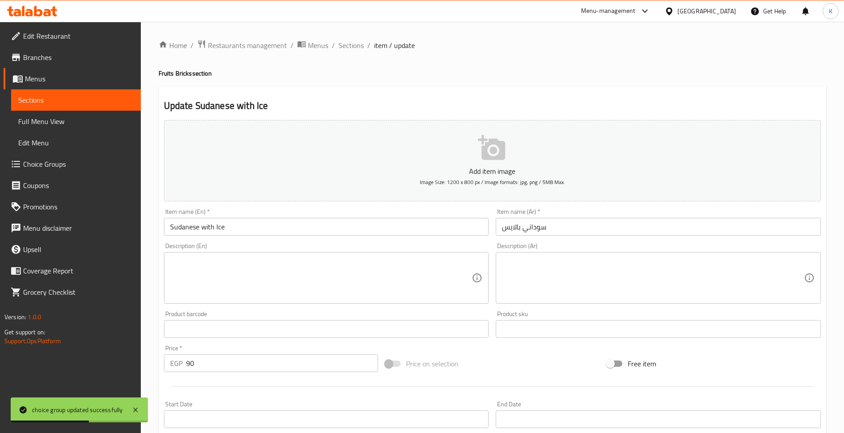
click at [180, 226] on input "Sudanese with Ice" at bounding box center [326, 227] width 325 height 18
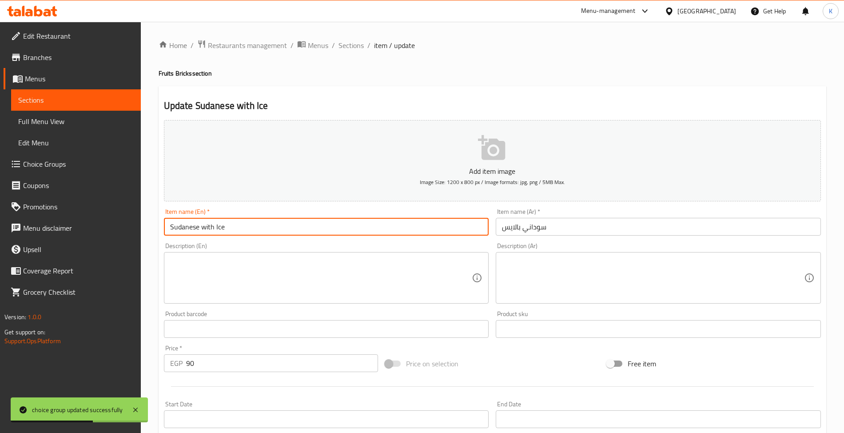
click at [180, 226] on input "Sudanese with Ice" at bounding box center [326, 227] width 325 height 18
type input "Peanut with Ice"
click at [350, 36] on div "Home / Restaurants management / Menus / Sections / item / update Fruits Bricks …" at bounding box center [492, 325] width 703 height 606
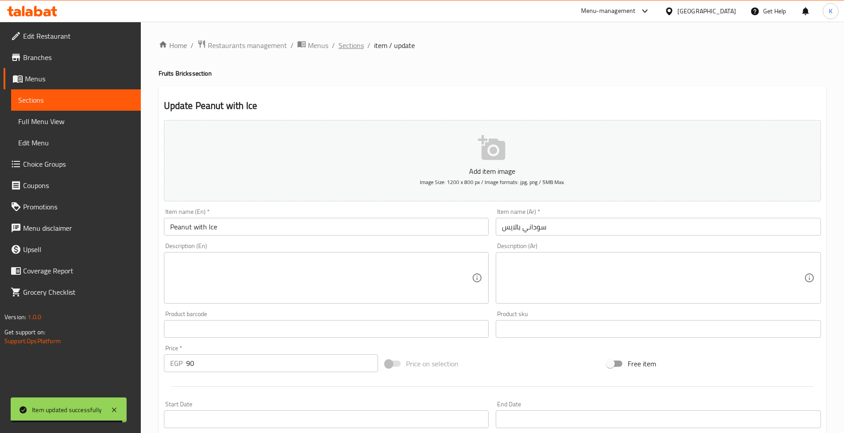
click at [354, 40] on span "Sections" at bounding box center [350, 45] width 25 height 11
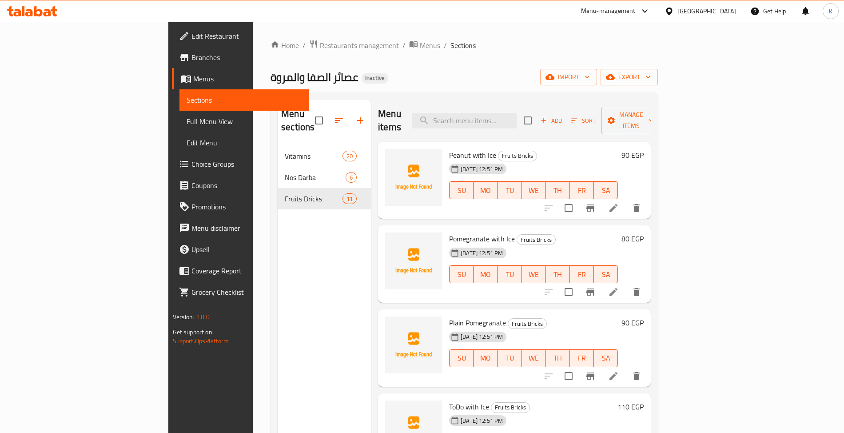
click at [565, 121] on button "Add" at bounding box center [551, 121] width 28 height 14
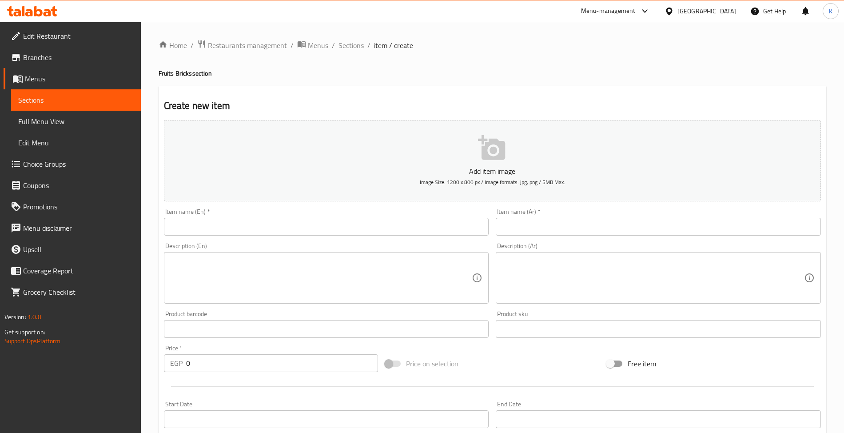
click at [294, 219] on input "text" at bounding box center [326, 227] width 325 height 18
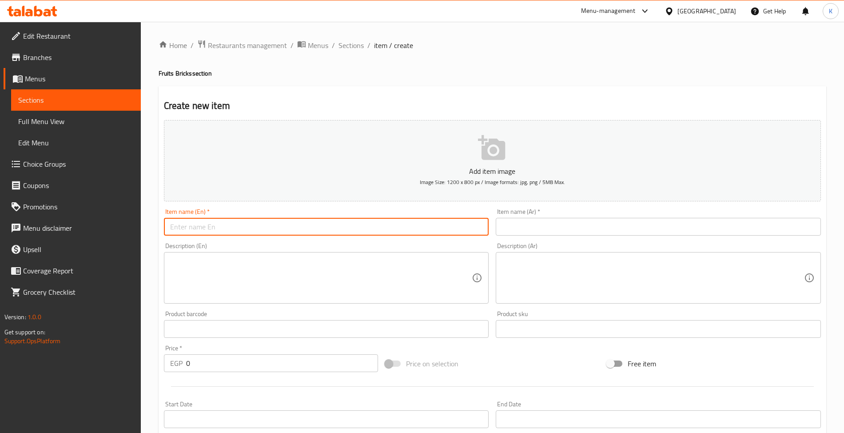
paste input "Peach Pieces"
click at [197, 227] on input "Peach Pieces" at bounding box center [326, 227] width 325 height 18
type input "Peach Bricks"
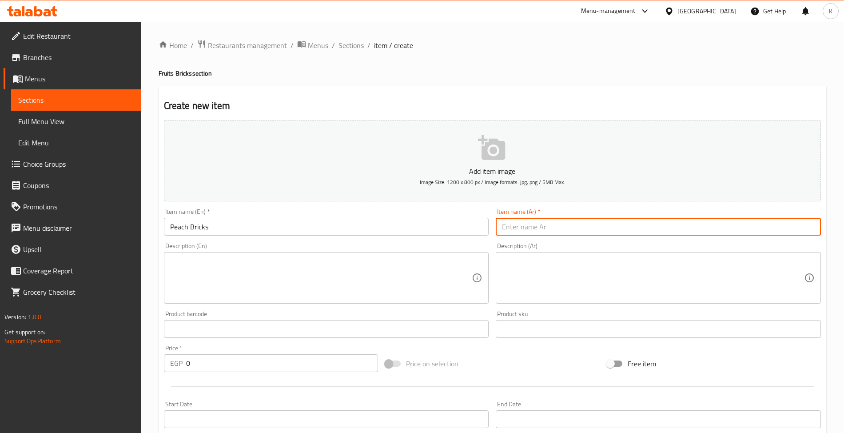
click at [256, 233] on input "Peach Bricks" at bounding box center [326, 227] width 325 height 18
click at [525, 231] on input "text" at bounding box center [658, 227] width 325 height 18
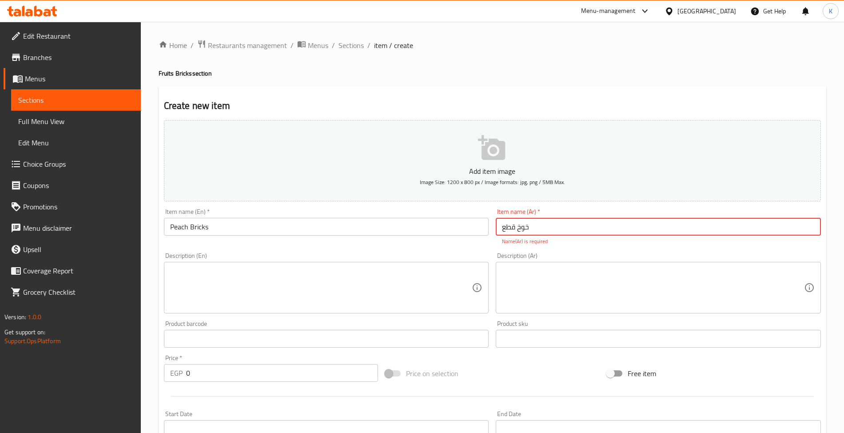
type input "خوخ قطع"
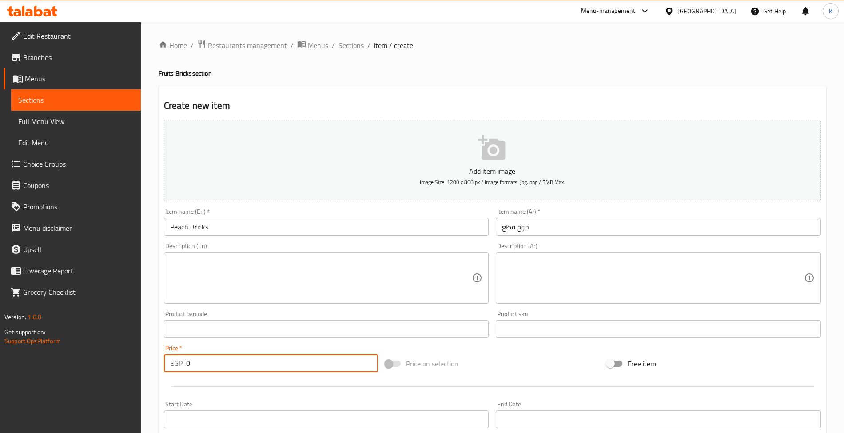
click at [294, 377] on div "Add item image Image Size: 1200 x 800 px / Image formats: jpg, png / 5MB Max. I…" at bounding box center [492, 307] width 664 height 383
type input "110"
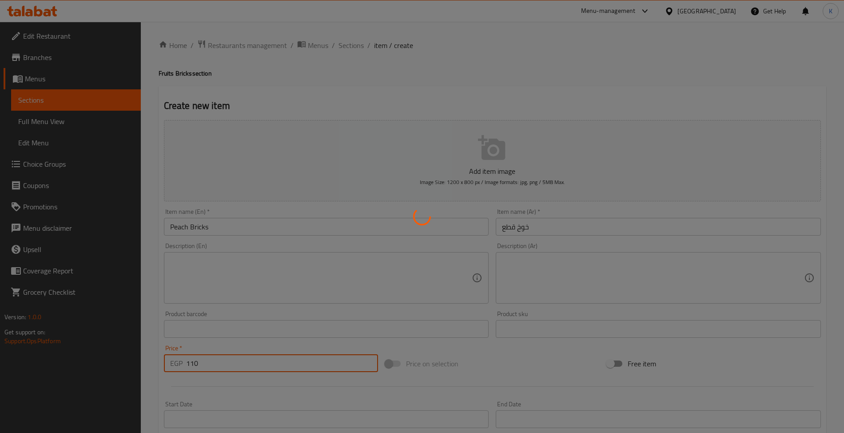
type input "0"
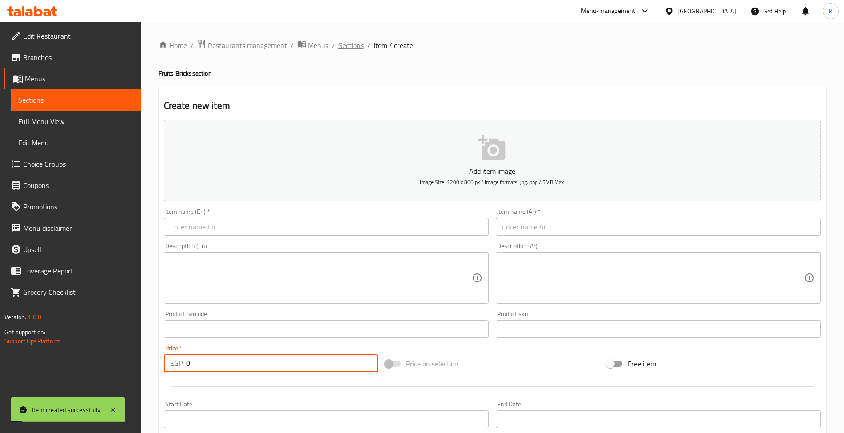
click at [344, 46] on span "Sections" at bounding box center [350, 45] width 25 height 11
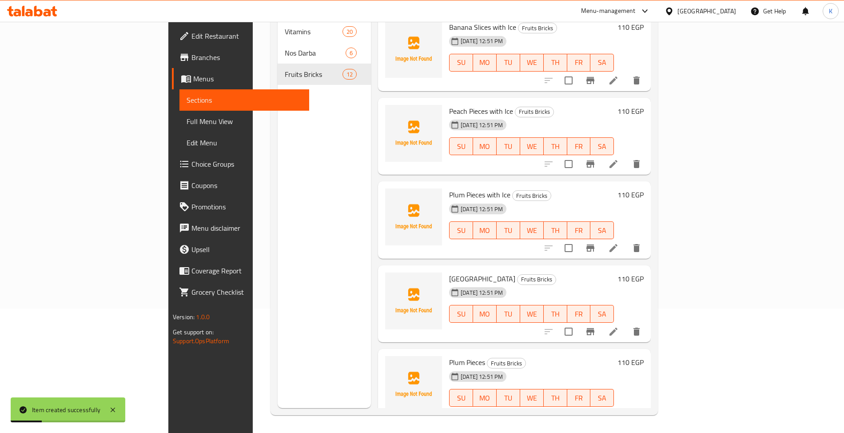
scroll to position [594, 0]
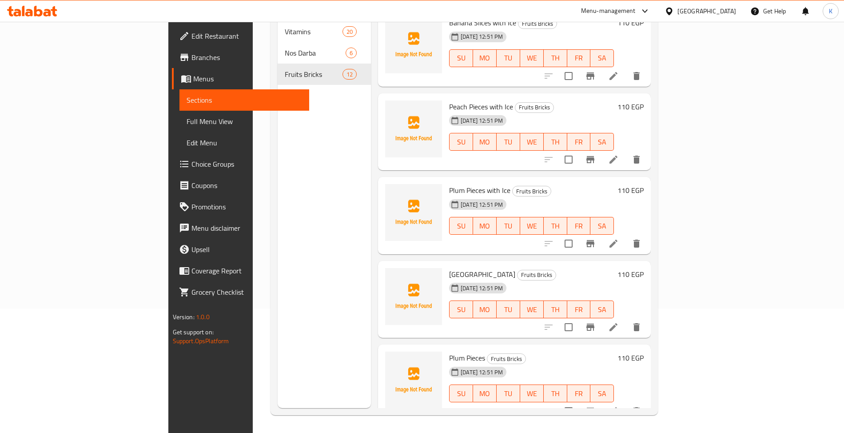
click at [619, 238] on icon at bounding box center [613, 243] width 11 height 11
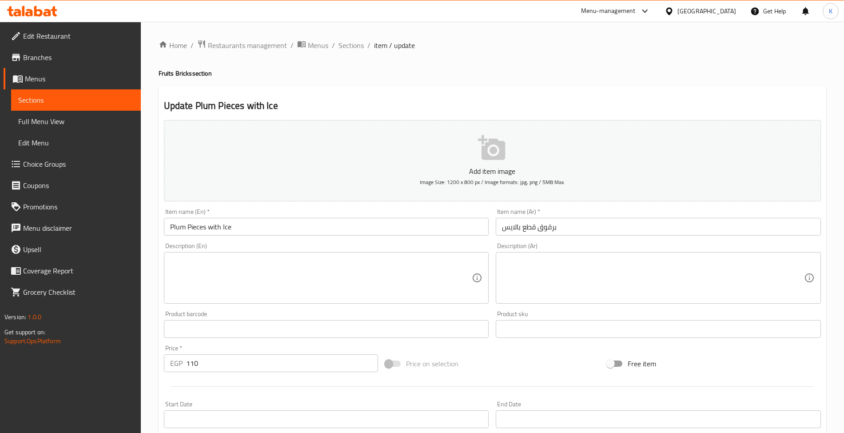
click at [196, 227] on input "Plum Pieces with Ice" at bounding box center [326, 227] width 325 height 18
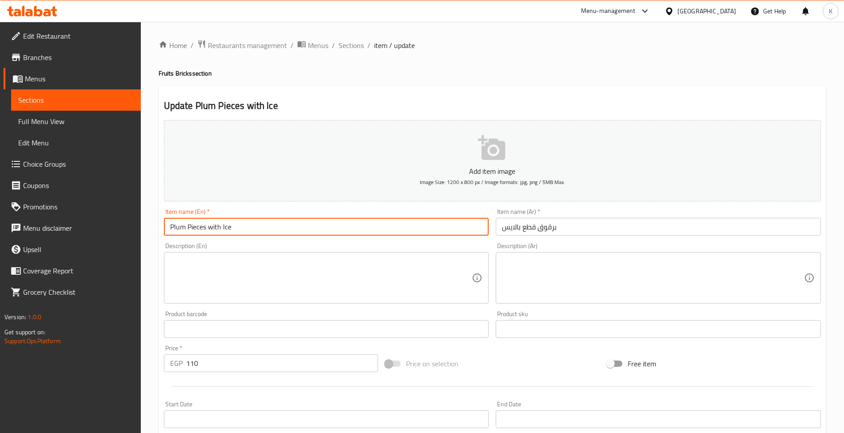
click at [196, 227] on input "Plum Pieces with Ice" at bounding box center [326, 227] width 325 height 18
type input "Plum Bricks with Ice"
click at [347, 48] on span "Sections" at bounding box center [350, 45] width 25 height 11
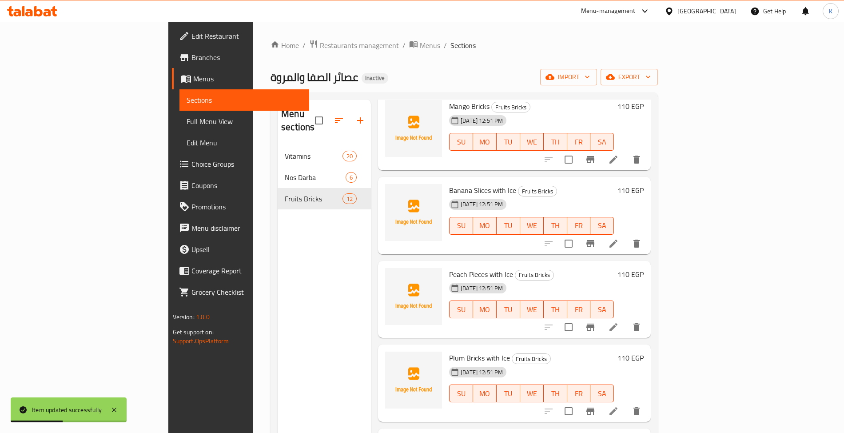
scroll to position [594, 0]
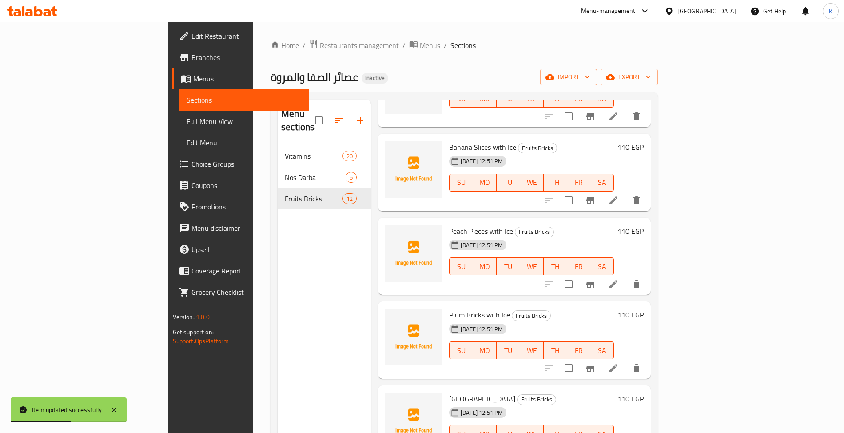
click at [617, 280] on icon at bounding box center [613, 284] width 8 height 8
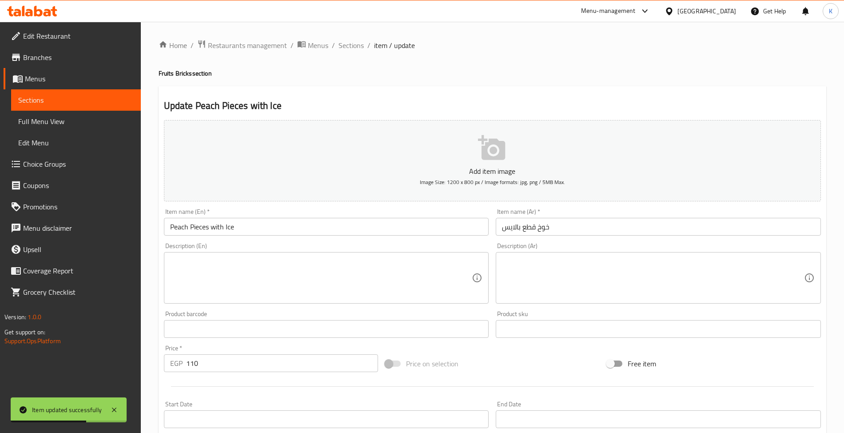
click at [194, 230] on input "Peach Pieces with Ice" at bounding box center [326, 227] width 325 height 18
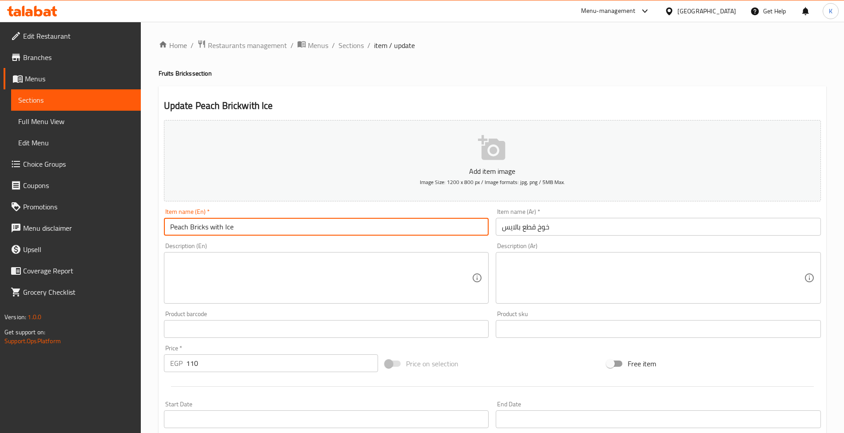
type input "Peach Bricks with Ice"
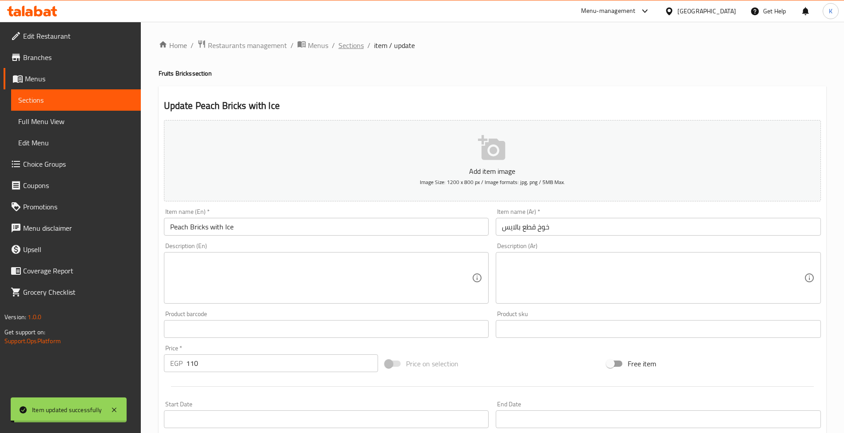
click at [352, 46] on span "Sections" at bounding box center [350, 45] width 25 height 11
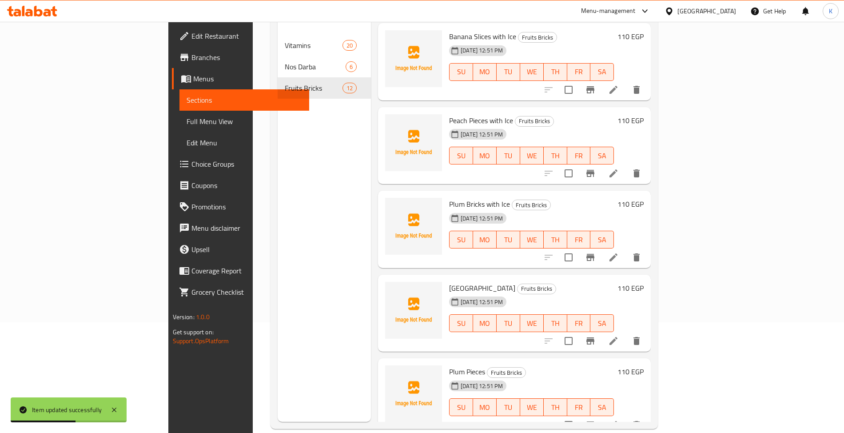
scroll to position [125, 0]
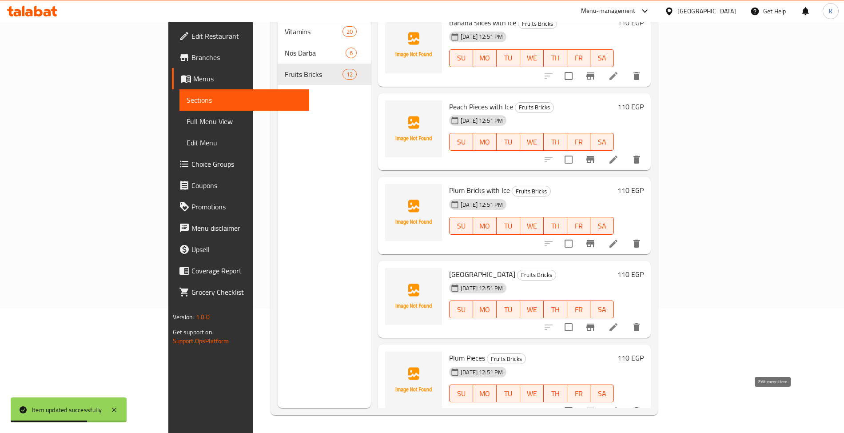
click at [617, 407] on icon at bounding box center [613, 411] width 8 height 8
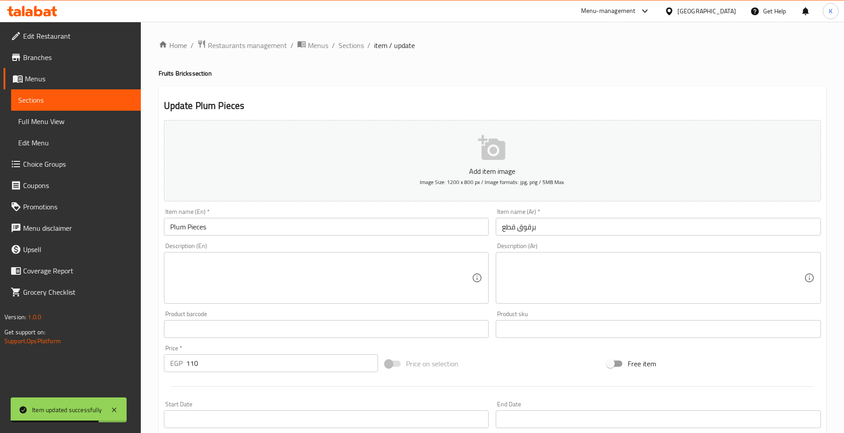
click at [204, 228] on input "Plum Pieces" at bounding box center [326, 227] width 325 height 18
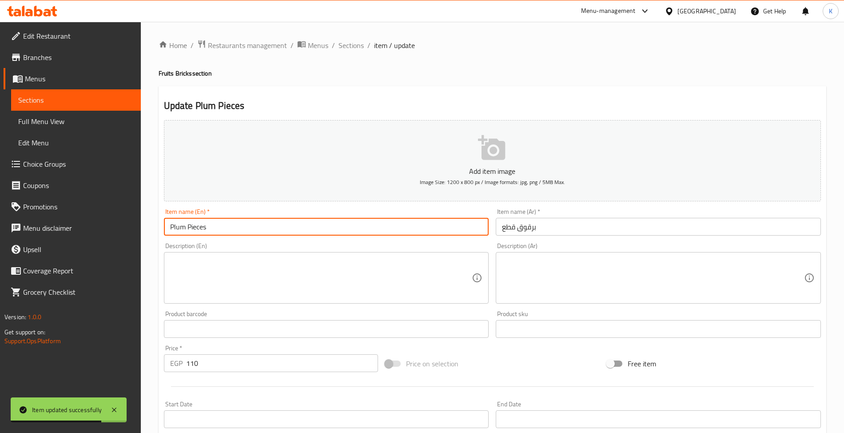
click at [204, 228] on input "Plum Pieces" at bounding box center [326, 227] width 325 height 18
click at [203, 228] on input "Plum Pieces" at bounding box center [326, 227] width 325 height 18
type input "Plum Bricks"
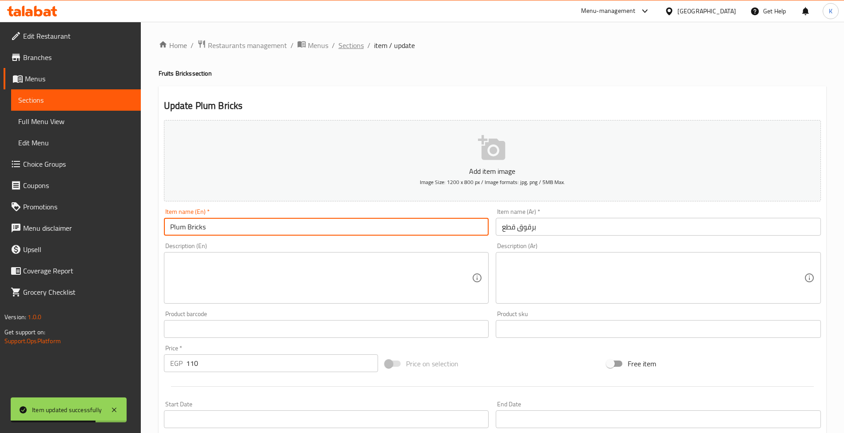
click at [359, 48] on span "Sections" at bounding box center [350, 45] width 25 height 11
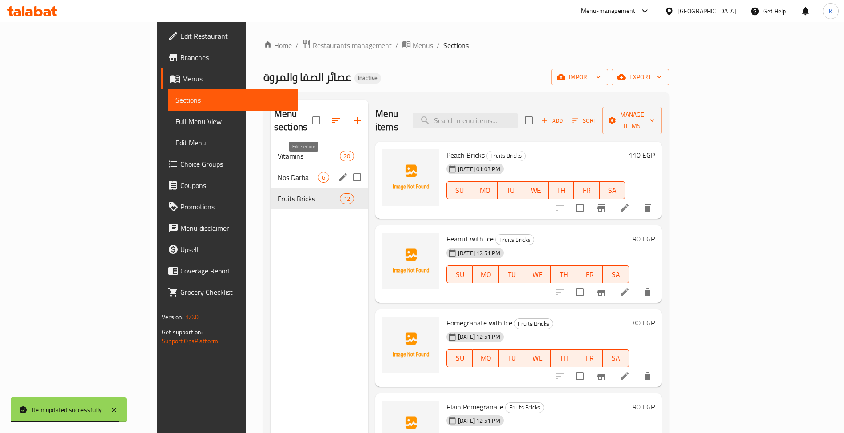
click at [338, 172] on icon "edit" at bounding box center [343, 177] width 11 height 11
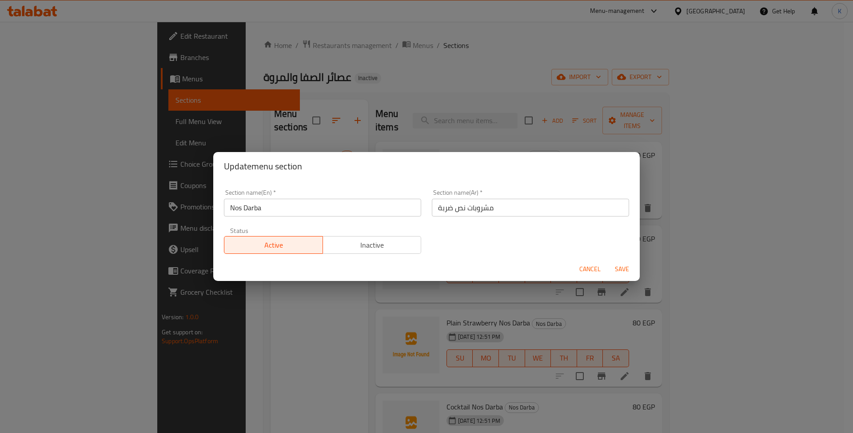
click at [311, 221] on div "Section name(En)   * Nos Darba Section name(En) *" at bounding box center [323, 203] width 208 height 38
click at [302, 212] on input "Nos Darba" at bounding box center [322, 208] width 197 height 18
type input "Nos Darba Drinks"
click at [608, 261] on button "Save" at bounding box center [622, 269] width 28 height 16
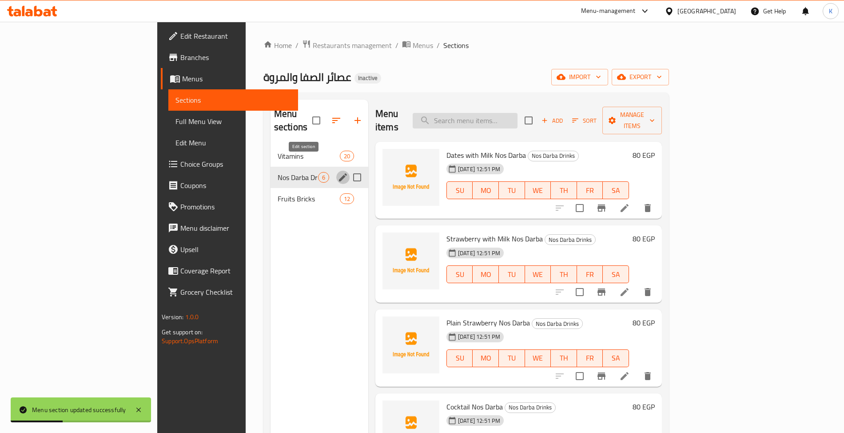
click at [517, 121] on input "search" at bounding box center [465, 121] width 105 height 16
paste input "Emperator"
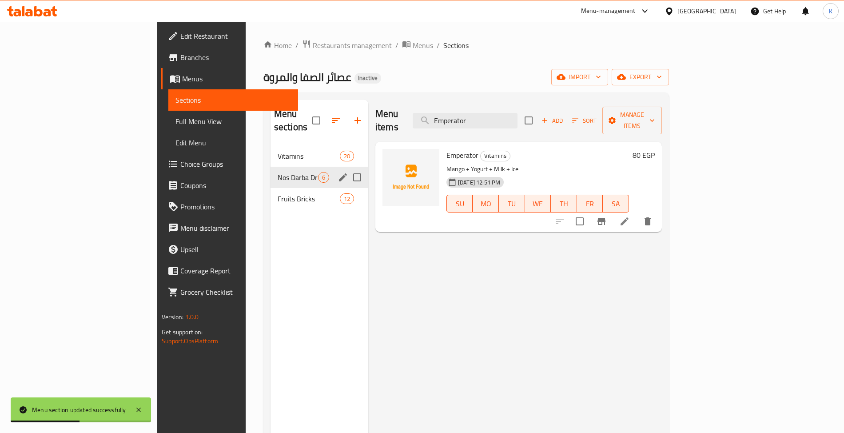
type input "Emperator"
click at [637, 213] on li at bounding box center [624, 221] width 25 height 16
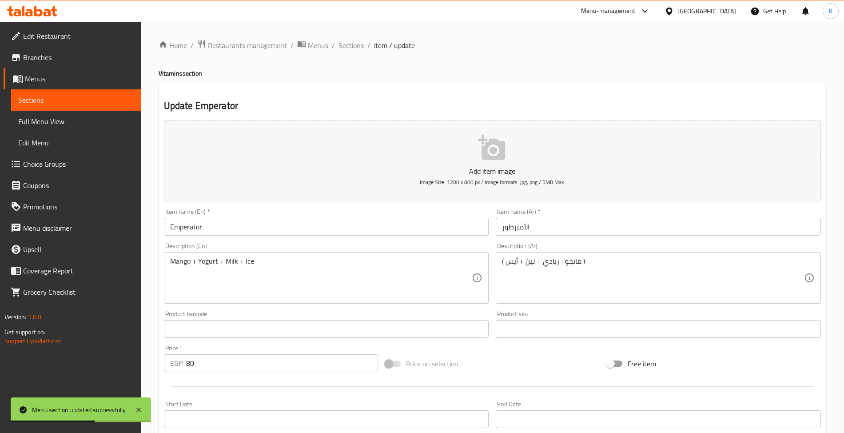
click at [259, 226] on input "Emperator" at bounding box center [326, 227] width 325 height 18
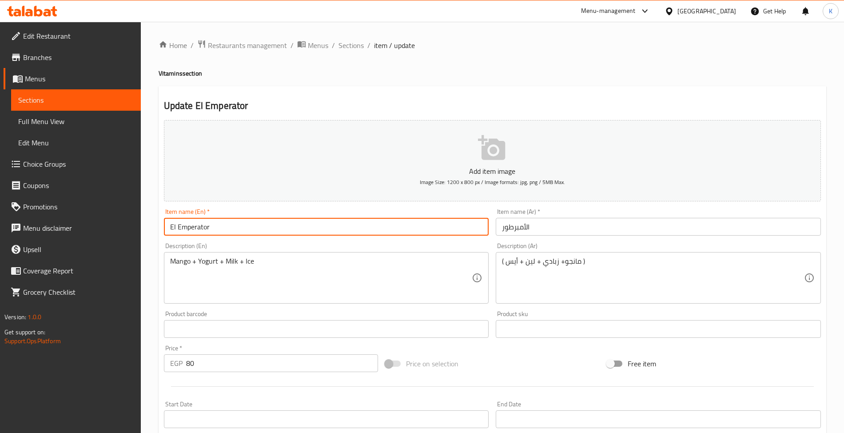
type input "El Emperator"
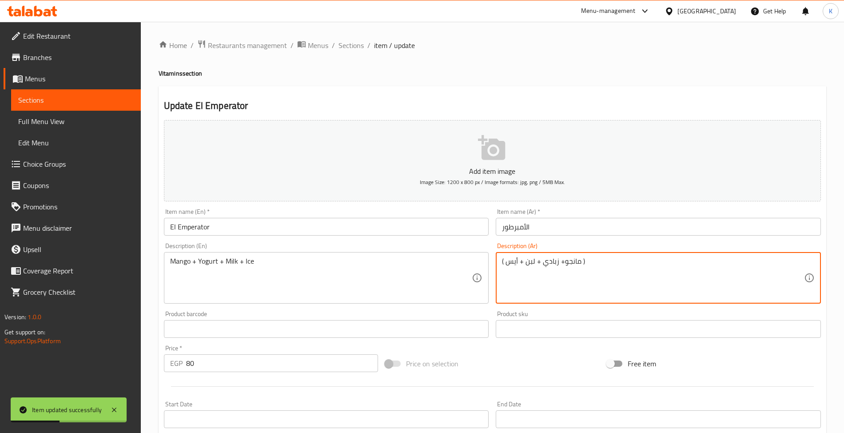
type textarea "( مانجو+ زبادي + لبن + أيس )"
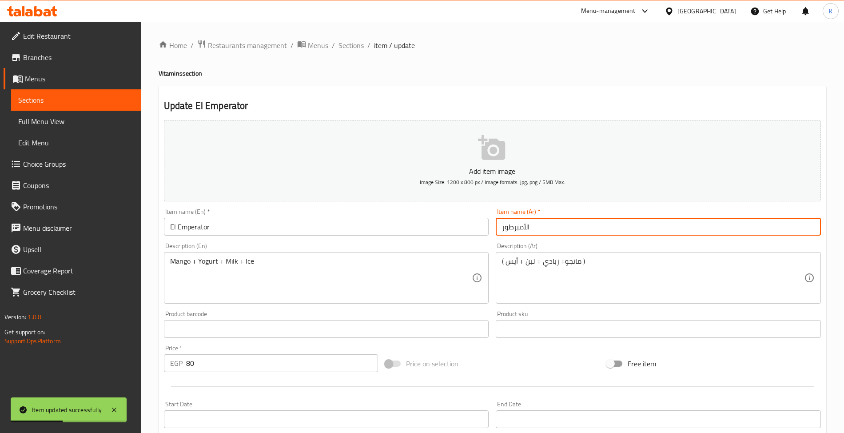
click at [544, 227] on input "الأمبرطور" at bounding box center [658, 227] width 325 height 18
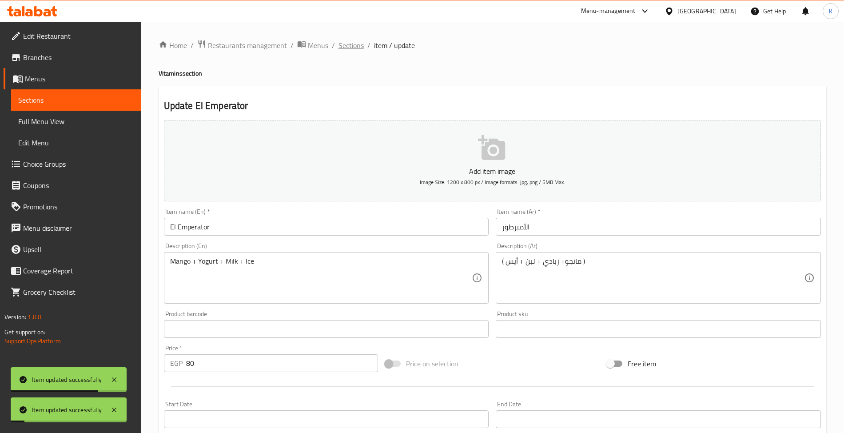
click at [350, 47] on span "Sections" at bounding box center [350, 45] width 25 height 11
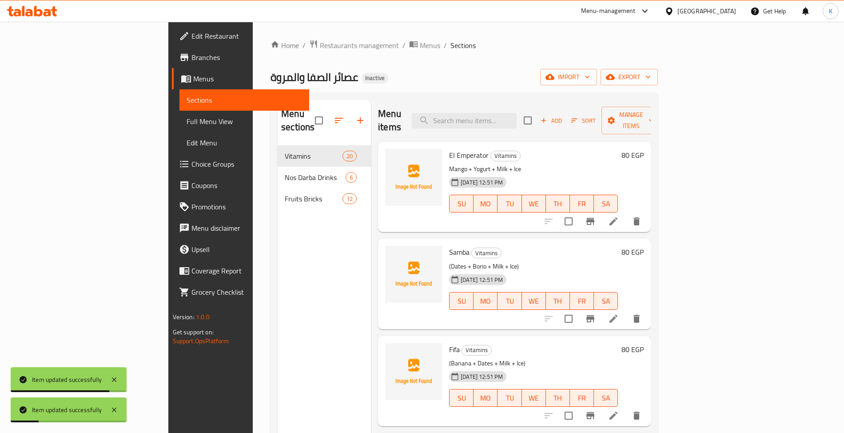
click at [619, 313] on icon at bounding box center [613, 318] width 11 height 11
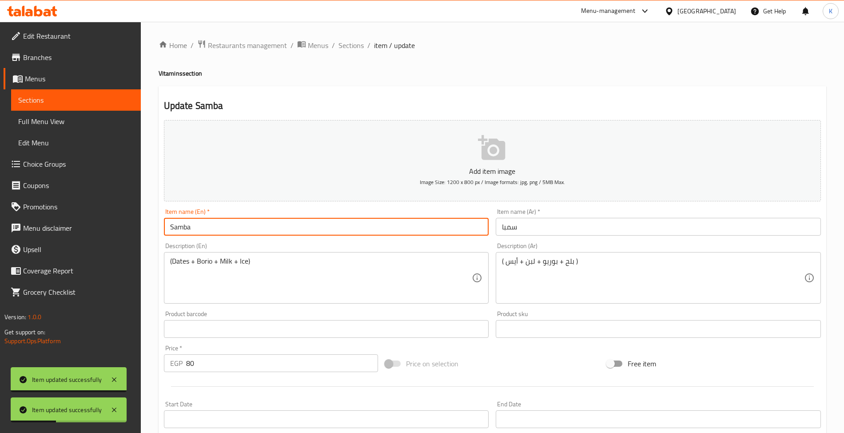
click at [175, 226] on input "Samba" at bounding box center [326, 227] width 325 height 18
type input "Simba"
drag, startPoint x: 350, startPoint y: 50, endPoint x: 387, endPoint y: 91, distance: 55.4
click at [350, 50] on span "Sections" at bounding box center [350, 45] width 25 height 11
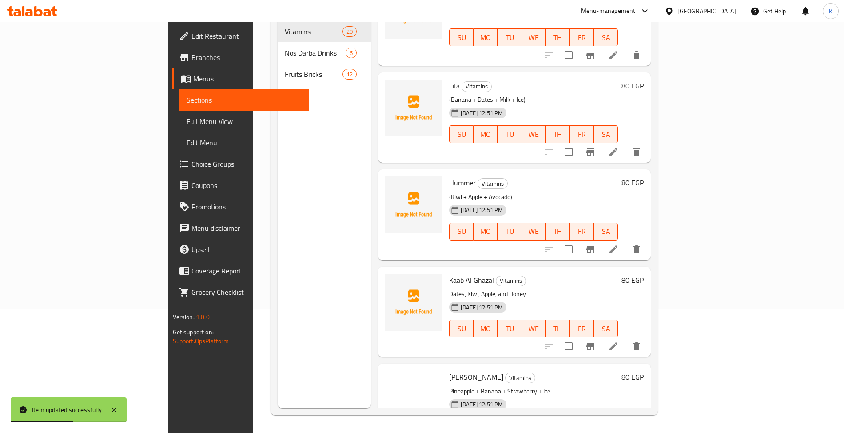
scroll to position [142, 0]
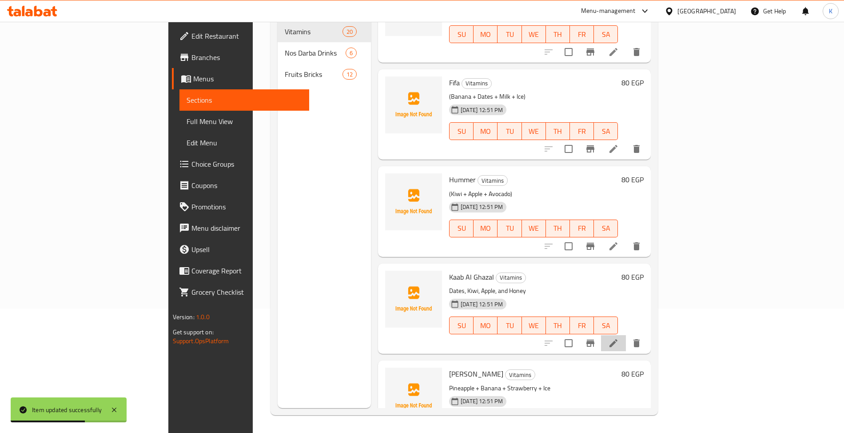
click at [619, 338] on icon at bounding box center [613, 343] width 11 height 11
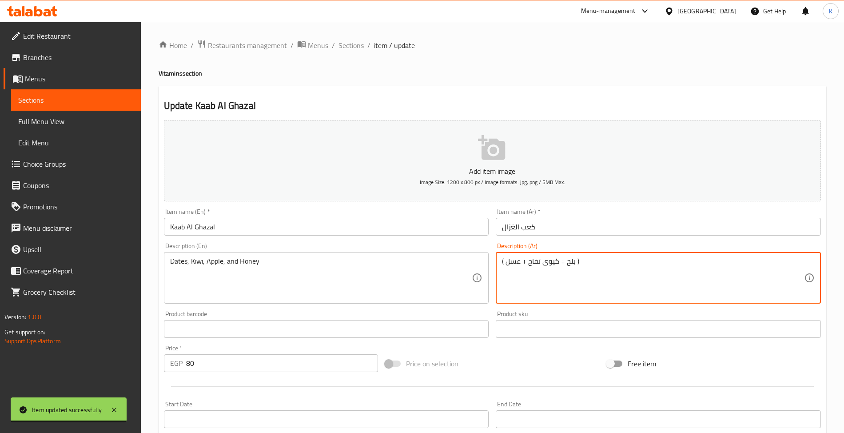
type textarea "( بلح + كيوى تفاح + عسل )"
click at [308, 226] on input "Kaab Al Ghazal" at bounding box center [326, 227] width 325 height 18
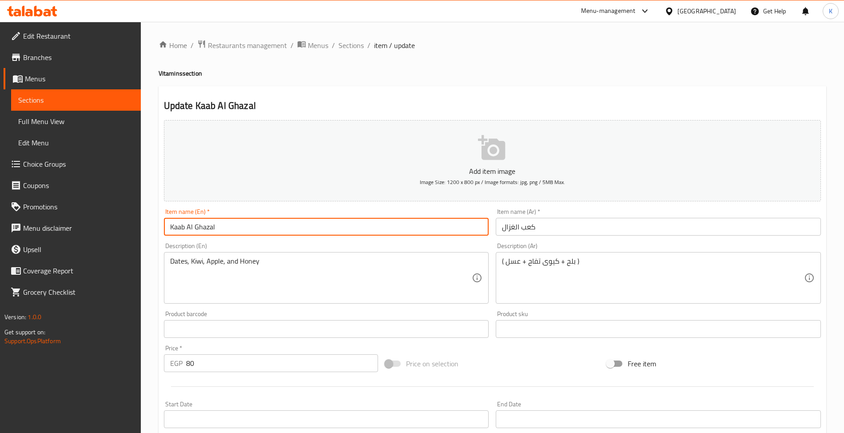
click at [347, 50] on span "Sections" at bounding box center [350, 45] width 25 height 11
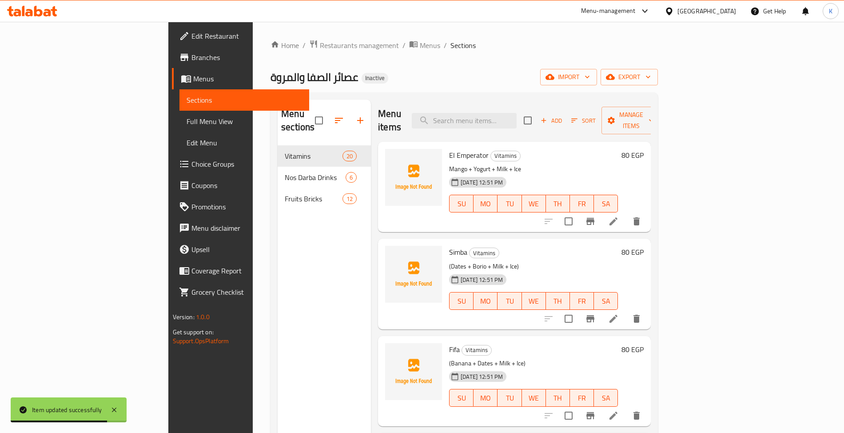
click at [388, 86] on div "Home / Restaurants management / Menus / Sections عصائر الصفا والمروة Inactive i…" at bounding box center [463, 290] width 387 height 500
click at [651, 77] on span "export" at bounding box center [629, 77] width 43 height 11
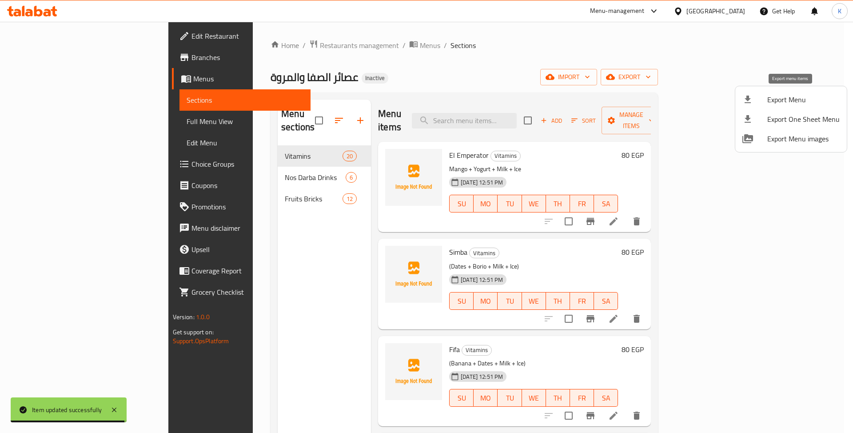
click at [780, 95] on span "Export Menu" at bounding box center [803, 99] width 72 height 11
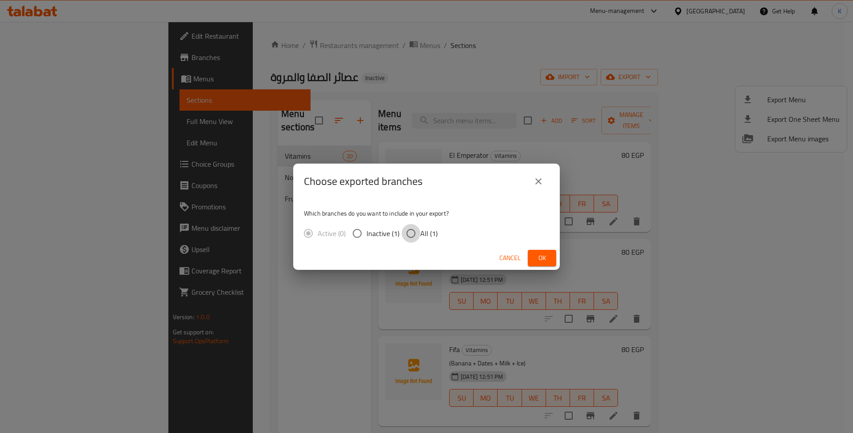
click at [417, 240] on input "All (1)" at bounding box center [411, 233] width 19 height 19
radio input "true"
click at [549, 256] on button "Ok" at bounding box center [542, 258] width 28 height 16
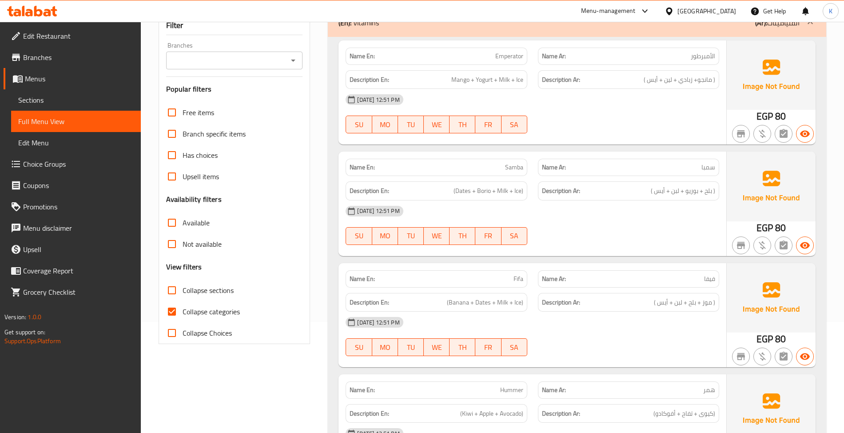
scroll to position [138, 0]
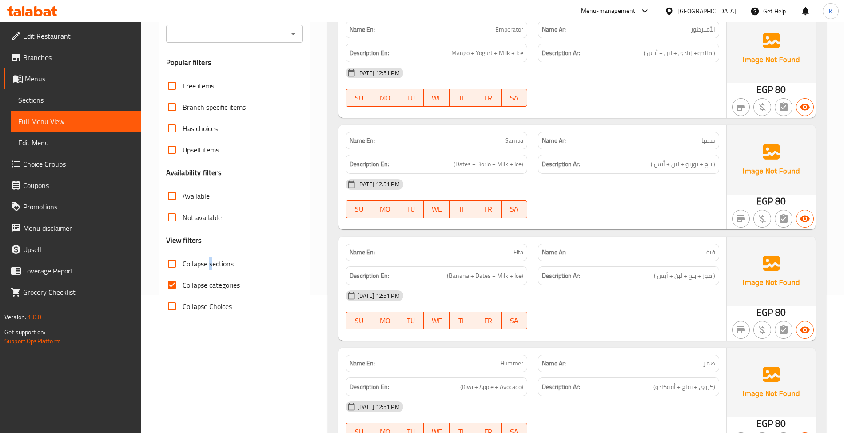
click at [210, 267] on span "Collapse sections" at bounding box center [208, 263] width 51 height 11
click at [197, 270] on label "Collapse sections" at bounding box center [197, 263] width 72 height 21
click at [183, 270] on input "Collapse sections" at bounding box center [171, 263] width 21 height 21
checkbox input "true"
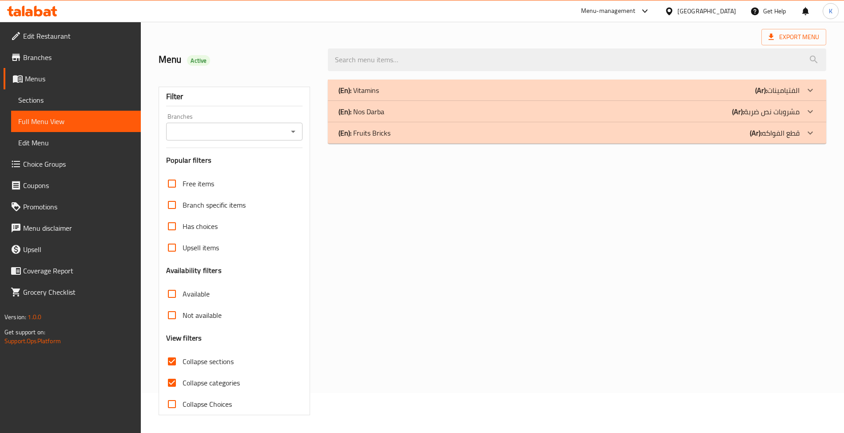
click at [195, 377] on span "Collapse categories" at bounding box center [211, 382] width 57 height 11
click at [183, 372] on input "Collapse categories" at bounding box center [171, 382] width 21 height 21
checkbox input "false"
click at [414, 133] on div "(En): Fruits Bricks (Ar): قطع الفواكه" at bounding box center [568, 132] width 461 height 11
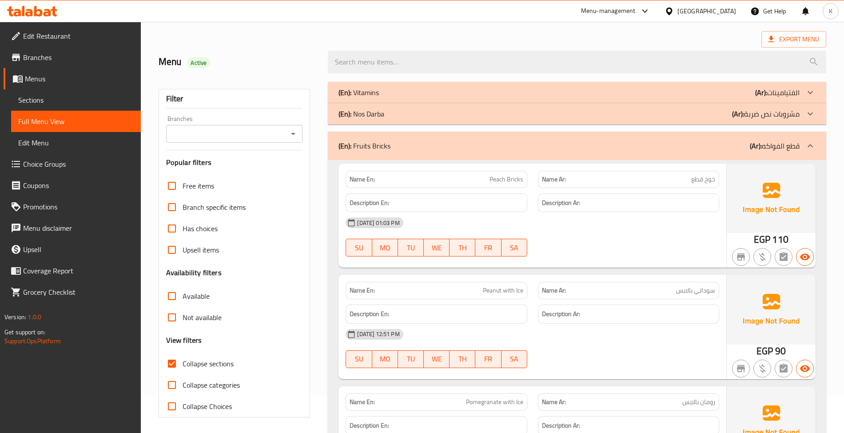
scroll to position [0, 0]
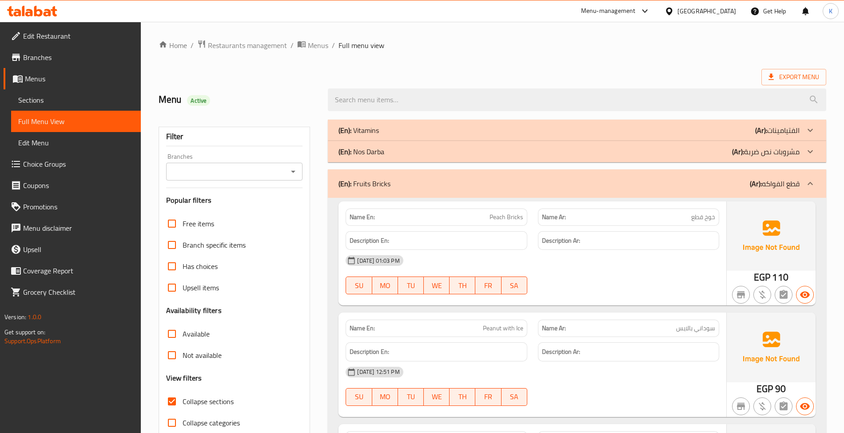
click at [402, 188] on div "(En): Fruits Bricks (Ar): قطع الفواكه" at bounding box center [568, 183] width 461 height 11
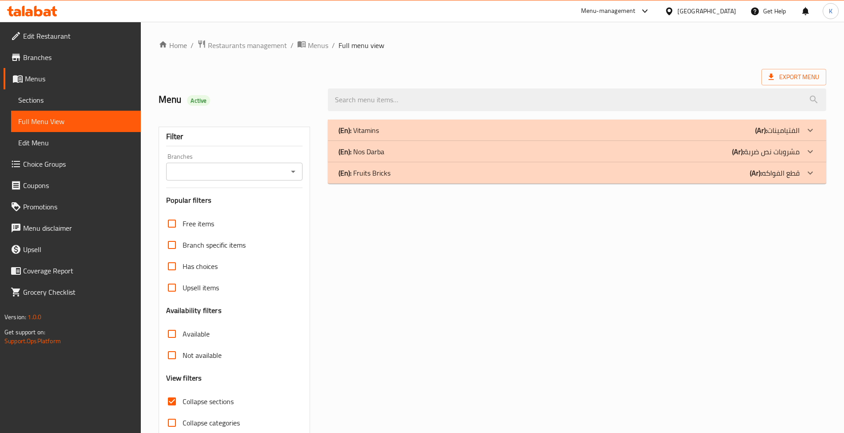
click at [403, 151] on div "(En): Nos Darba (Ar): مشروبات نص ضربة" at bounding box center [568, 151] width 461 height 11
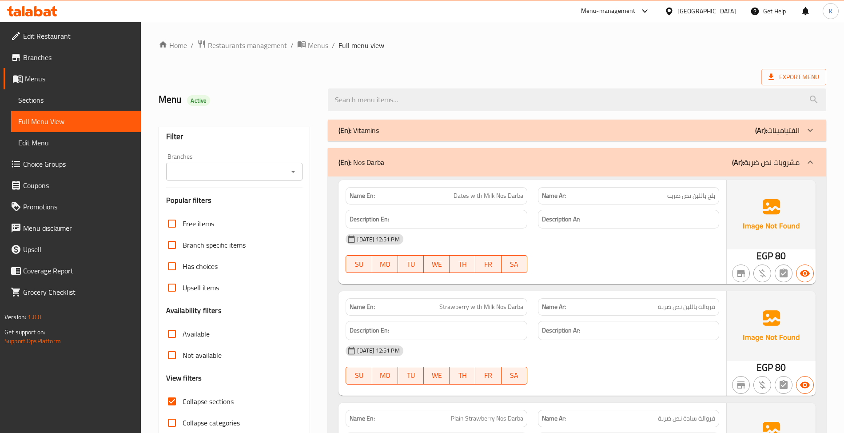
click at [402, 166] on div "(En): Nos Darba (Ar): مشروبات نص ضربة" at bounding box center [568, 162] width 461 height 11
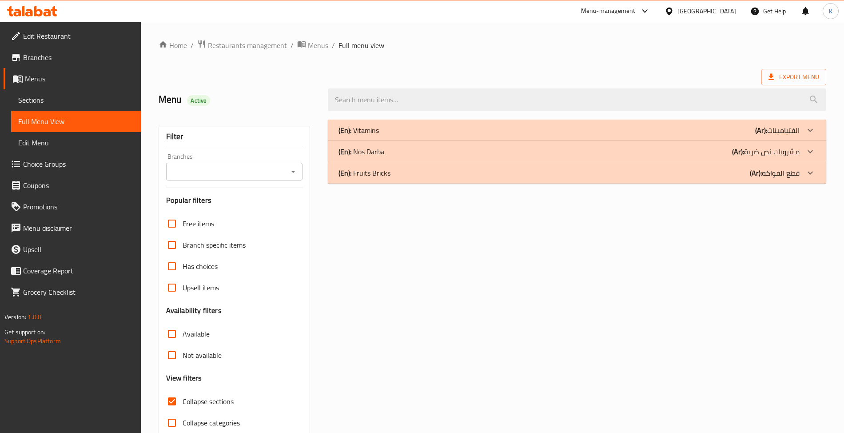
click at [408, 134] on div "(En): Vitamins (Ar): الفتيامينات" at bounding box center [568, 130] width 461 height 11
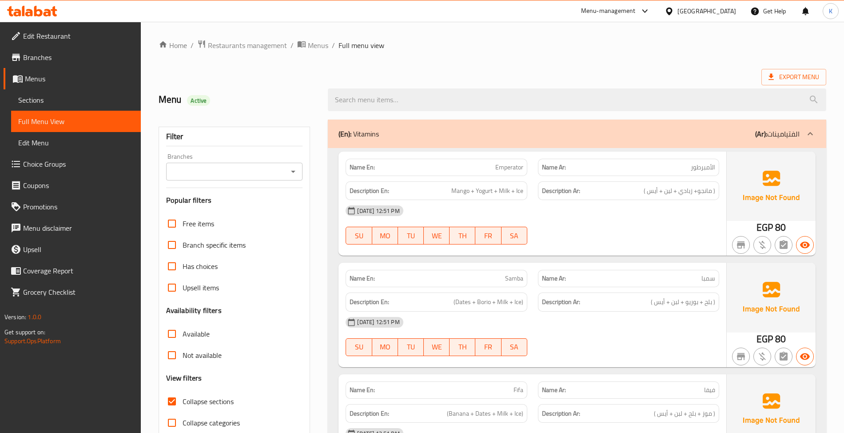
click at [510, 161] on div "Name En: Emperator" at bounding box center [436, 167] width 181 height 17
click at [514, 171] on span "Emperator" at bounding box center [509, 167] width 28 height 9
copy span "Emperator"
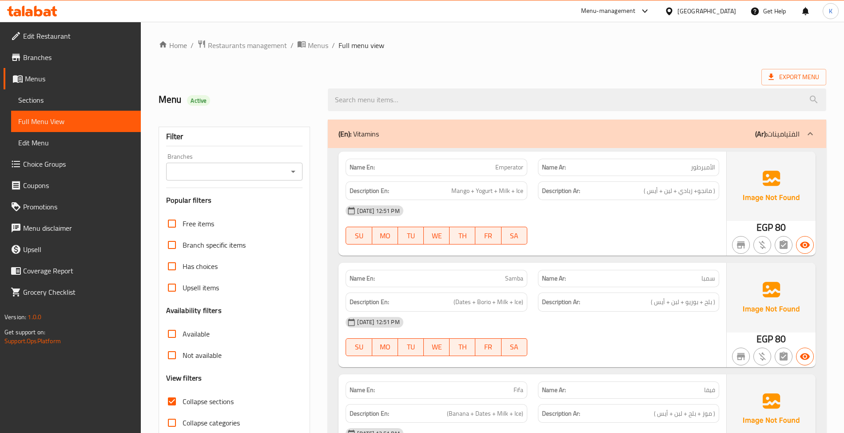
click at [496, 272] on div "Name En: Samba" at bounding box center [436, 278] width 181 height 17
copy span "Samba"
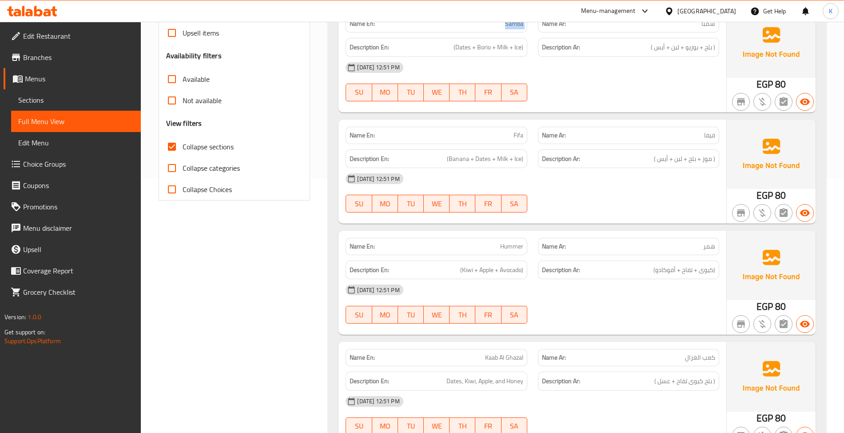
scroll to position [276, 0]
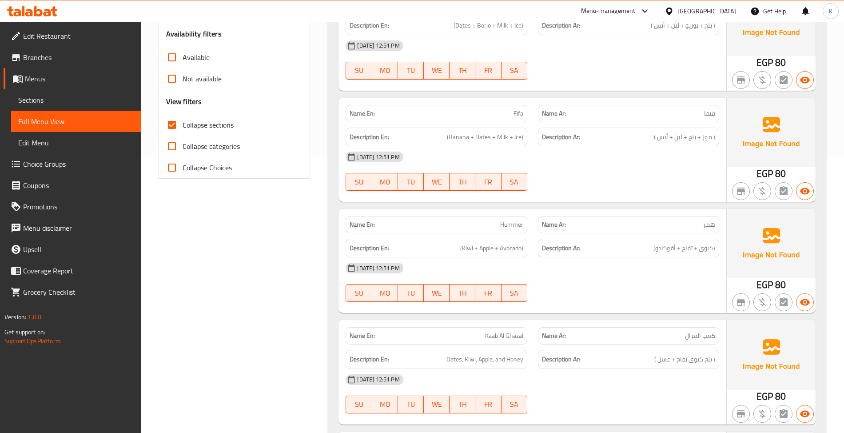
click at [516, 330] on div "Name En: Kaab Al Ghazal" at bounding box center [436, 335] width 181 height 17
copy span "Kaab Al Ghazal"
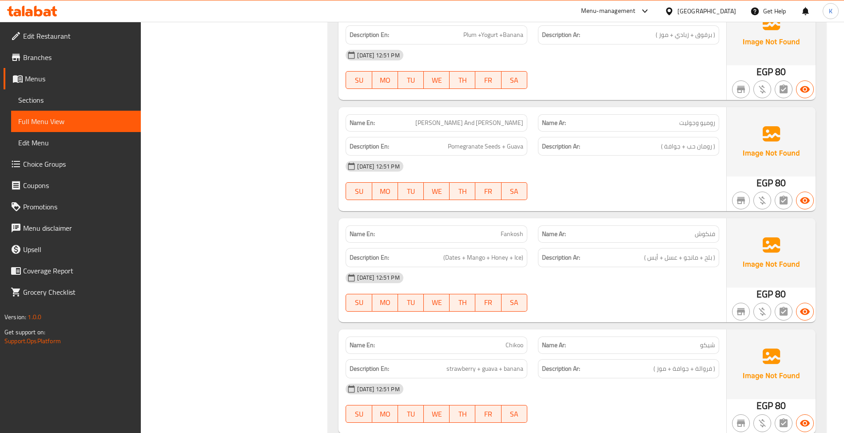
scroll to position [2025, 0]
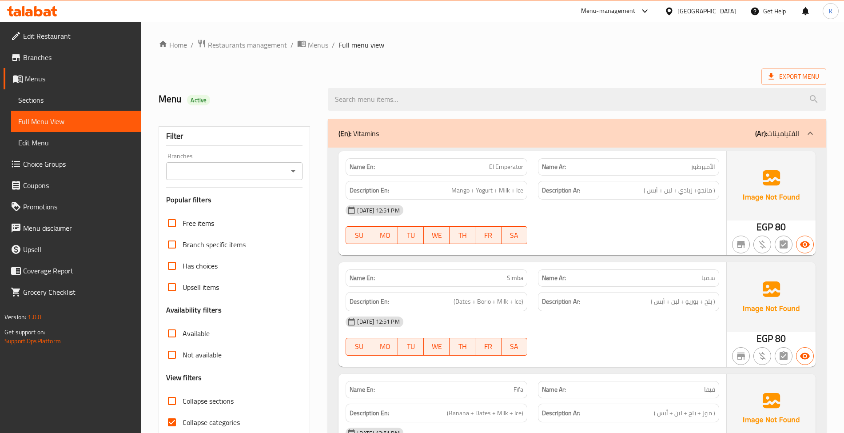
scroll to position [41, 0]
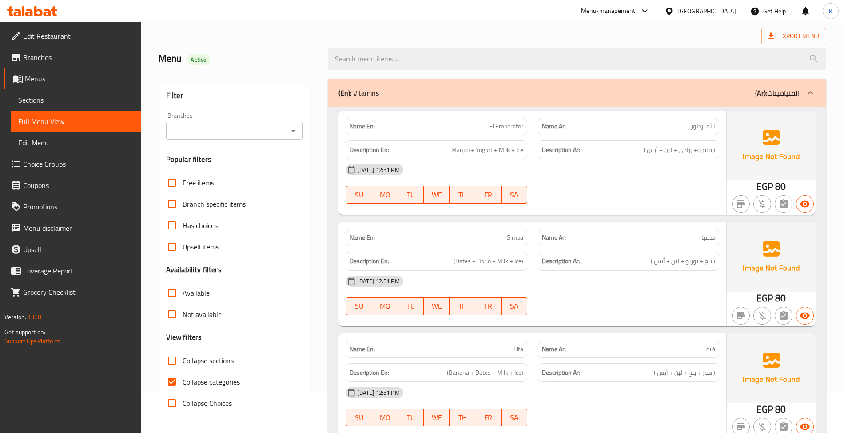
drag, startPoint x: 194, startPoint y: 379, endPoint x: 211, endPoint y: 390, distance: 21.0
click at [194, 379] on span "Collapse categories" at bounding box center [211, 381] width 57 height 11
click at [183, 379] on input "Collapse categories" at bounding box center [171, 381] width 21 height 21
checkbox input "false"
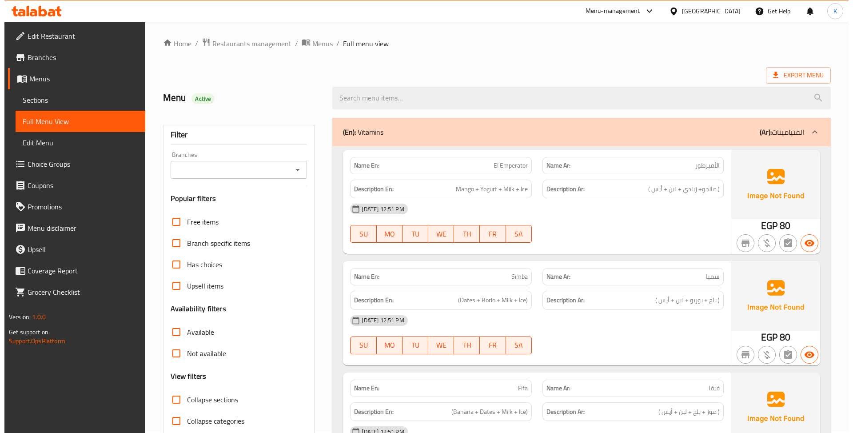
scroll to position [0, 0]
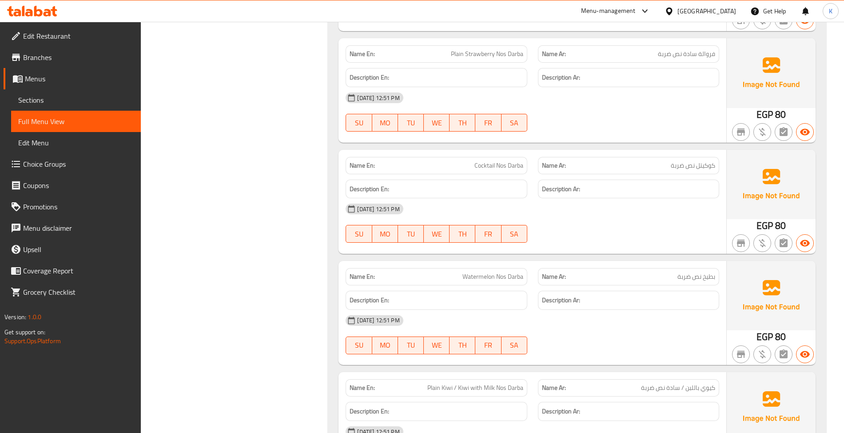
scroll to position [2625, 0]
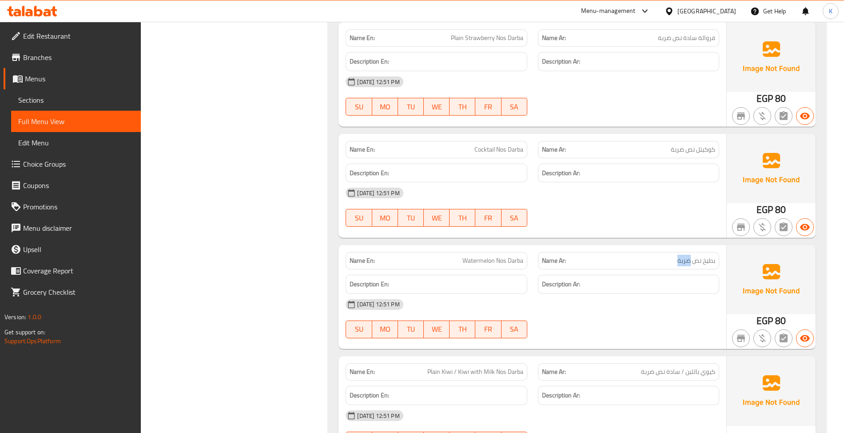
drag, startPoint x: 688, startPoint y: 269, endPoint x: 674, endPoint y: 269, distance: 13.8
click at [674, 265] on p "Name Ar: بطيخ نص ضربة" at bounding box center [628, 260] width 173 height 9
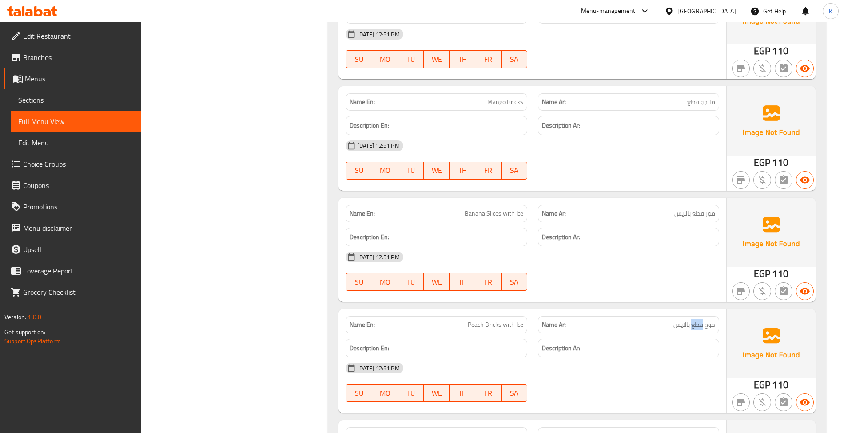
drag, startPoint x: 692, startPoint y: 335, endPoint x: 622, endPoint y: 337, distance: 69.8
click at [702, 329] on span "خوخ قطع بالايس" at bounding box center [694, 324] width 42 height 9
copy span "قطع"
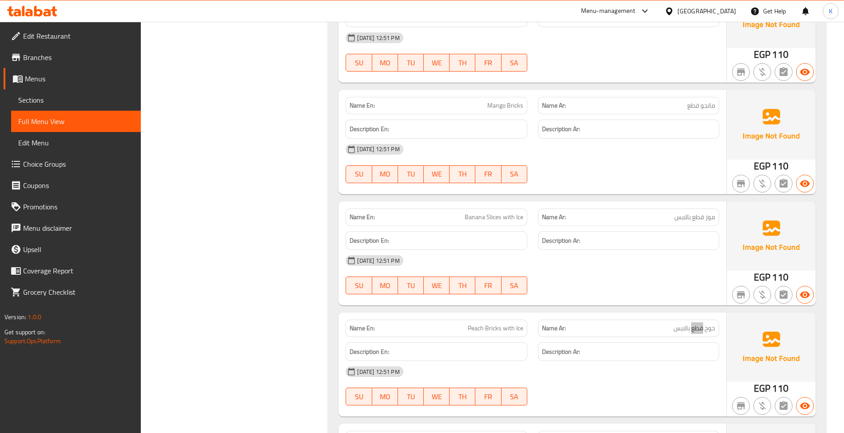
scroll to position [4007, 0]
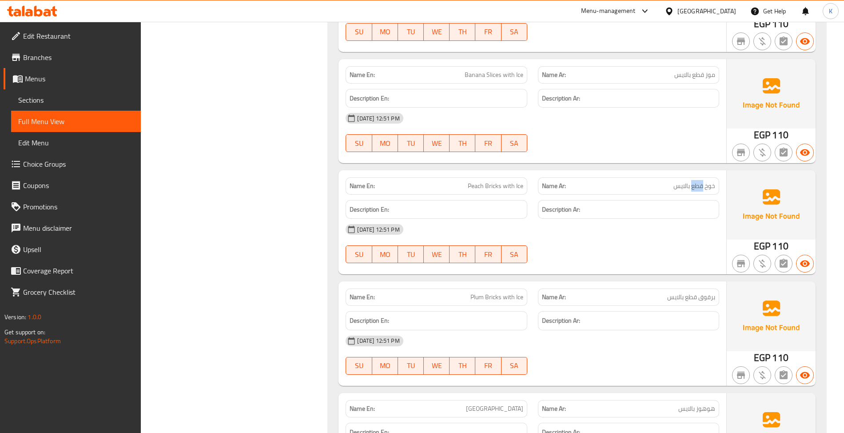
click at [552, 143] on div "05-09-2025 12:51 PM SU MO TU WE TH FR SA" at bounding box center [532, 132] width 384 height 50
click at [65, 80] on span "Menus" at bounding box center [79, 78] width 109 height 11
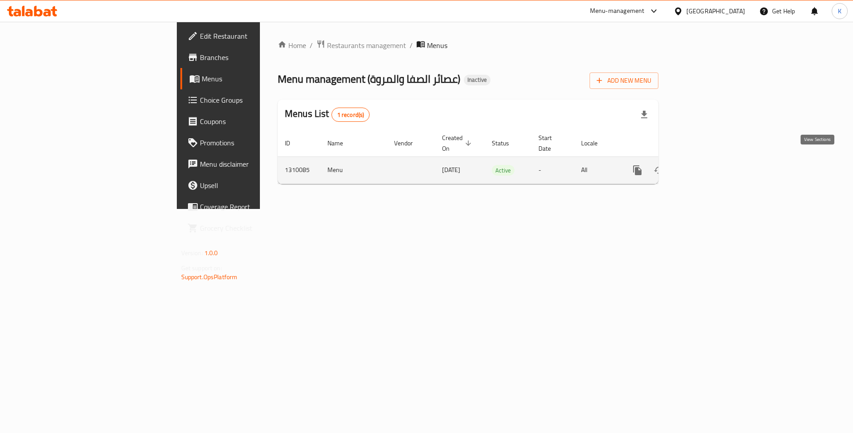
click at [712, 164] on link "enhanced table" at bounding box center [701, 169] width 21 height 21
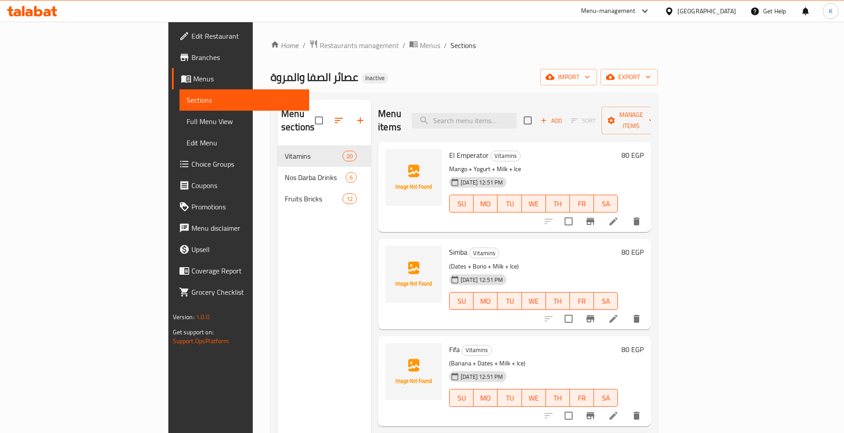
click at [278, 212] on div "Menu sections Vitamins 20 Nos Darba Drinks 6 Fruits Bricks 12" at bounding box center [324, 315] width 93 height 433
click at [420, 43] on span "Menus" at bounding box center [430, 45] width 20 height 11
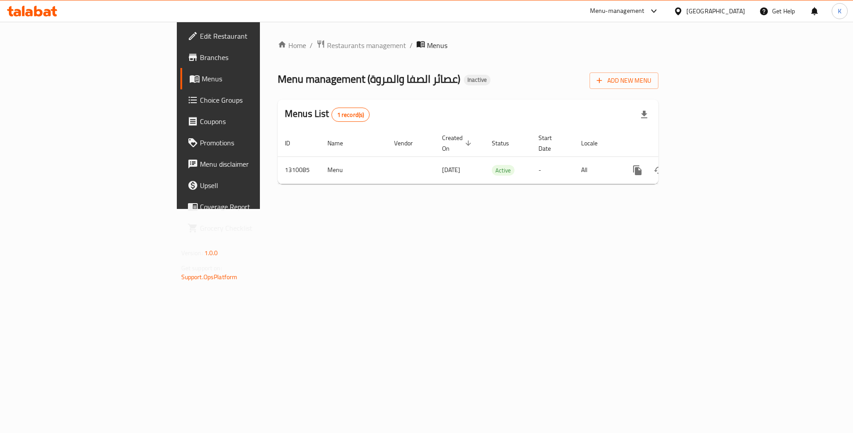
click at [472, 209] on div "Home / Restaurants management / Menus Menu management ( عصائر الصفا والمروة ) I…" at bounding box center [468, 115] width 416 height 187
